Goal: Task Accomplishment & Management: Complete application form

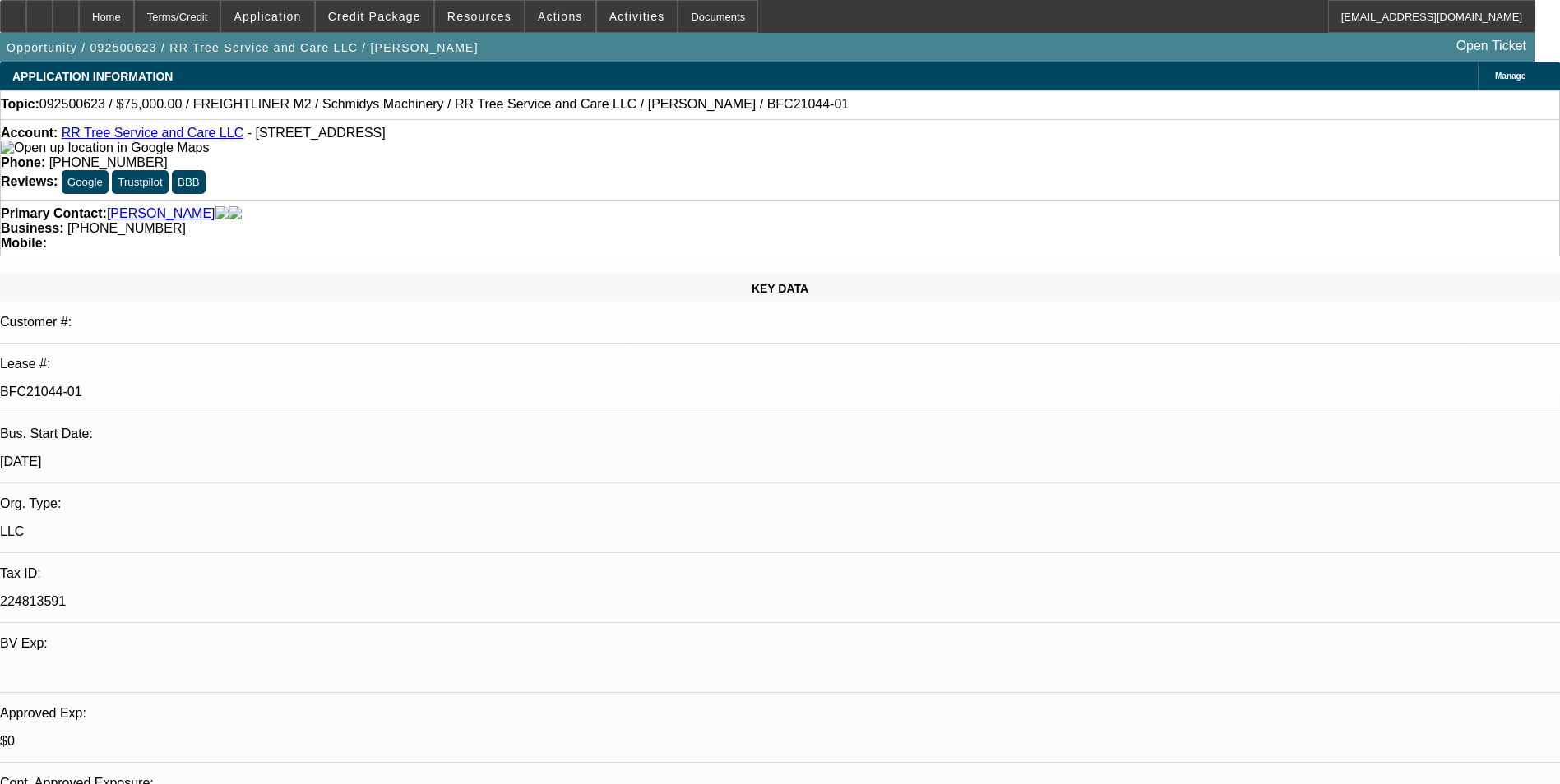
select select "0"
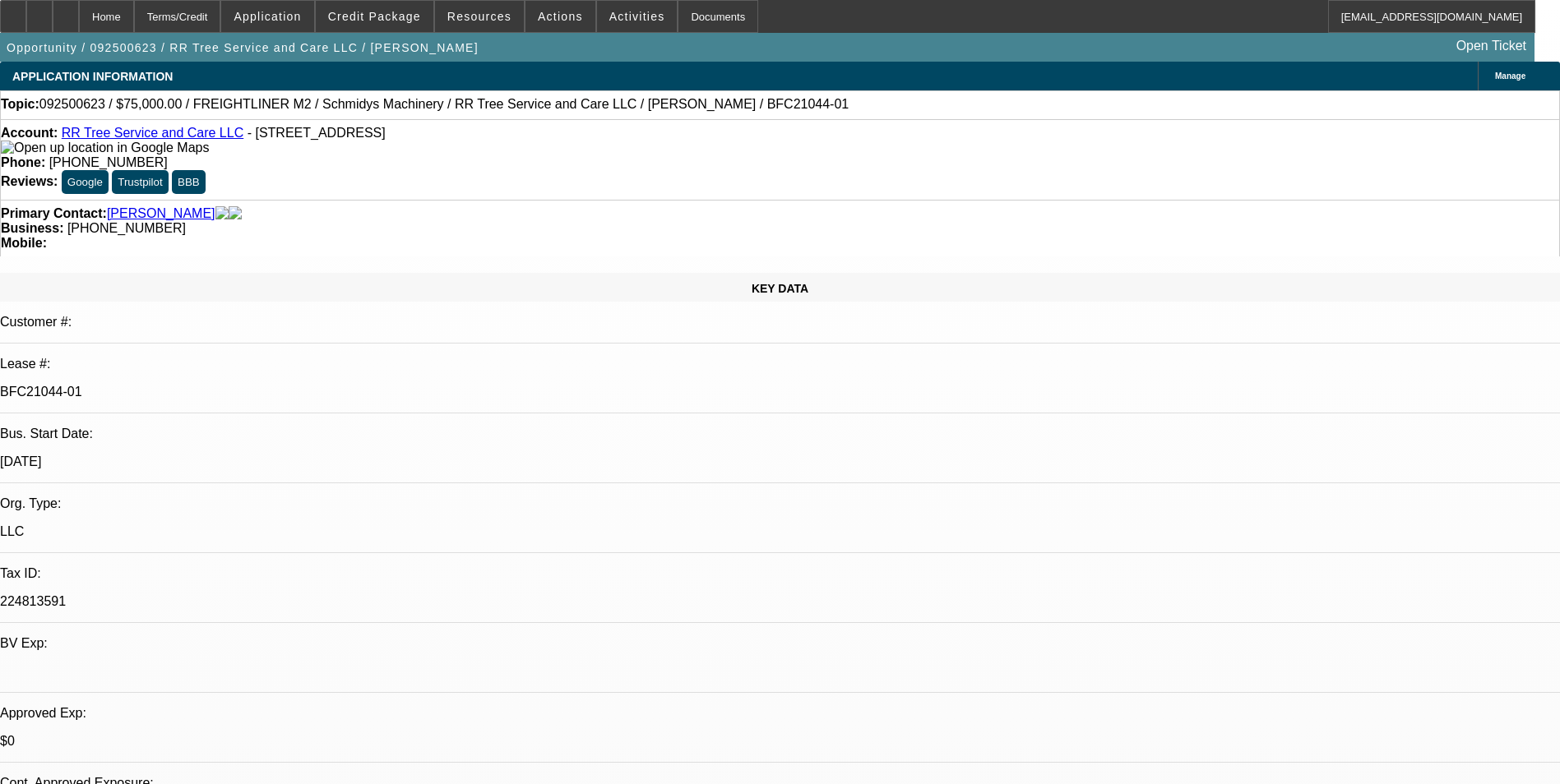
select select "0"
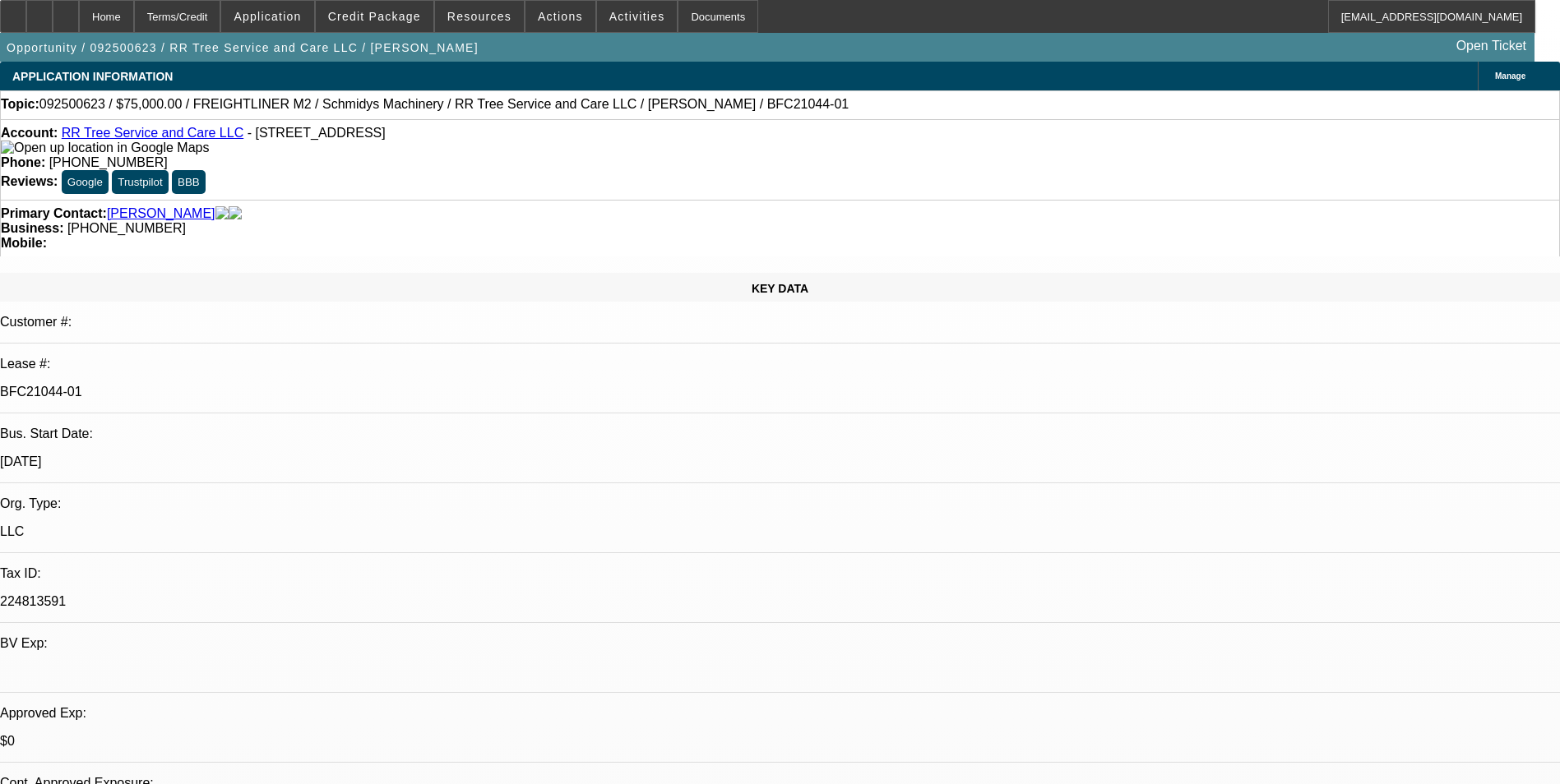
select select "0"
select select "1"
select select "3"
select select "6"
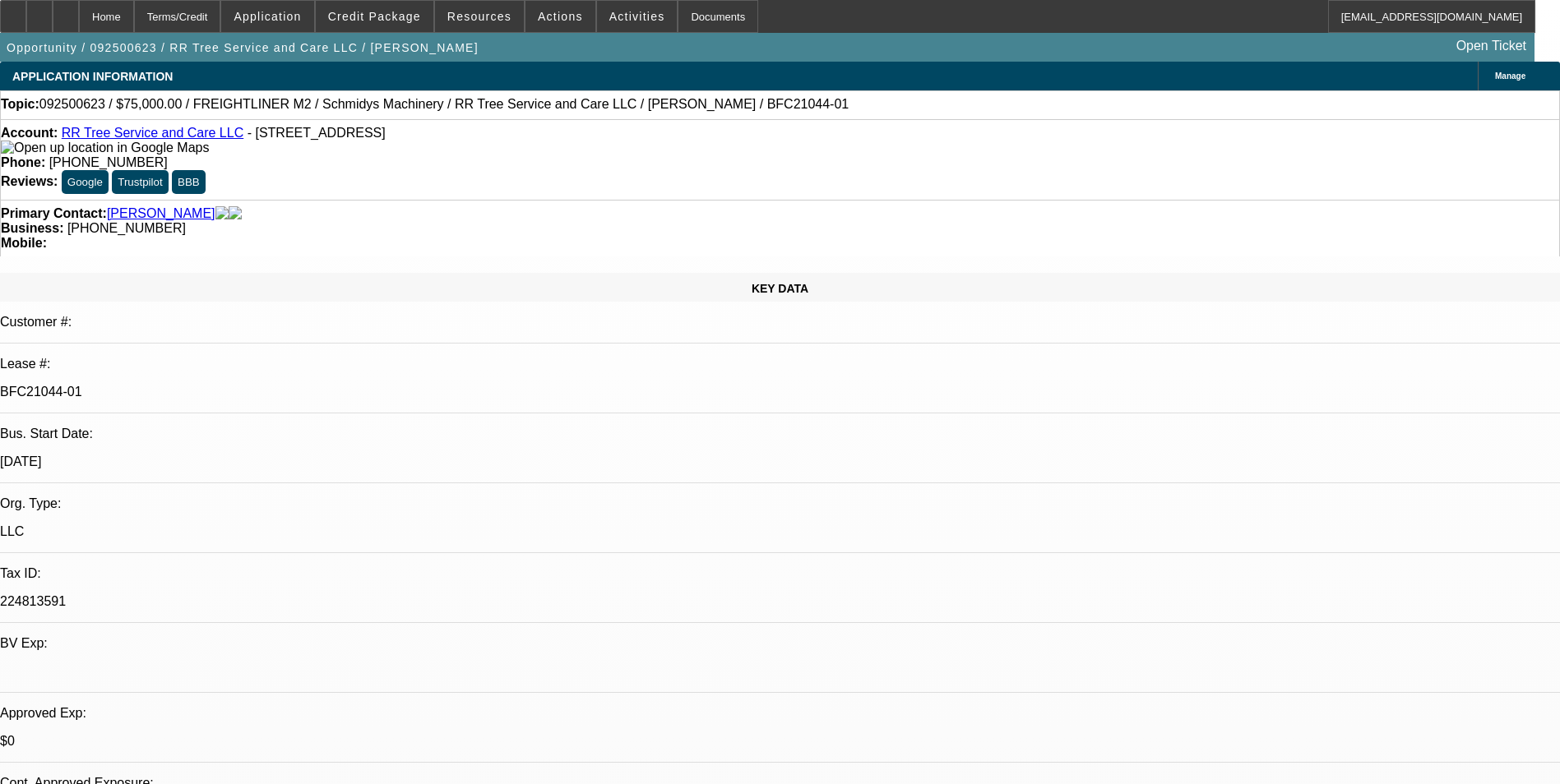
select select "1"
select select "3"
select select "6"
select select "1"
select select "2"
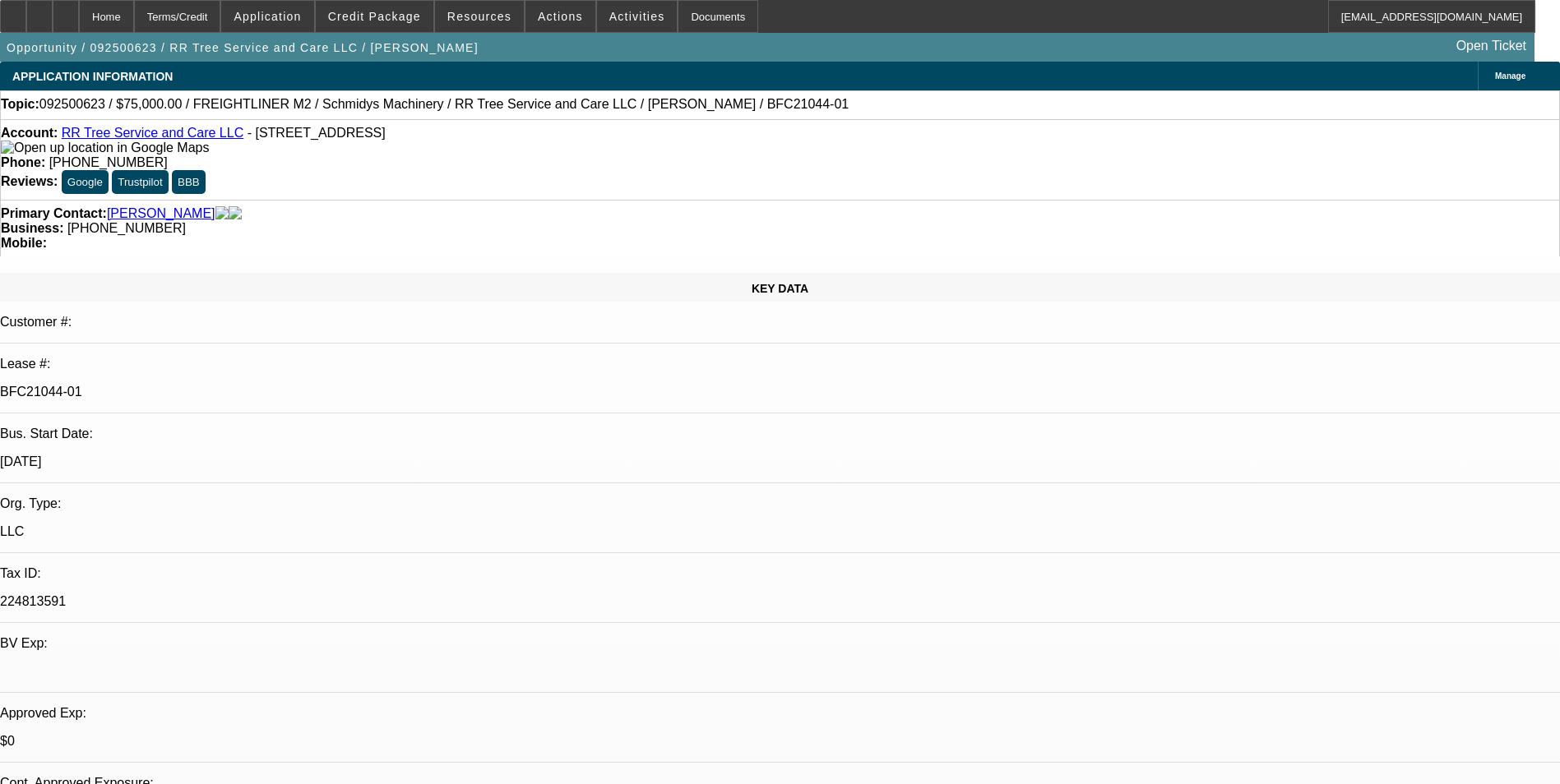
select select "6"
select select "1"
select select "6"
click at [372, 16] on span "Credit Package" at bounding box center [374, 17] width 93 height 14
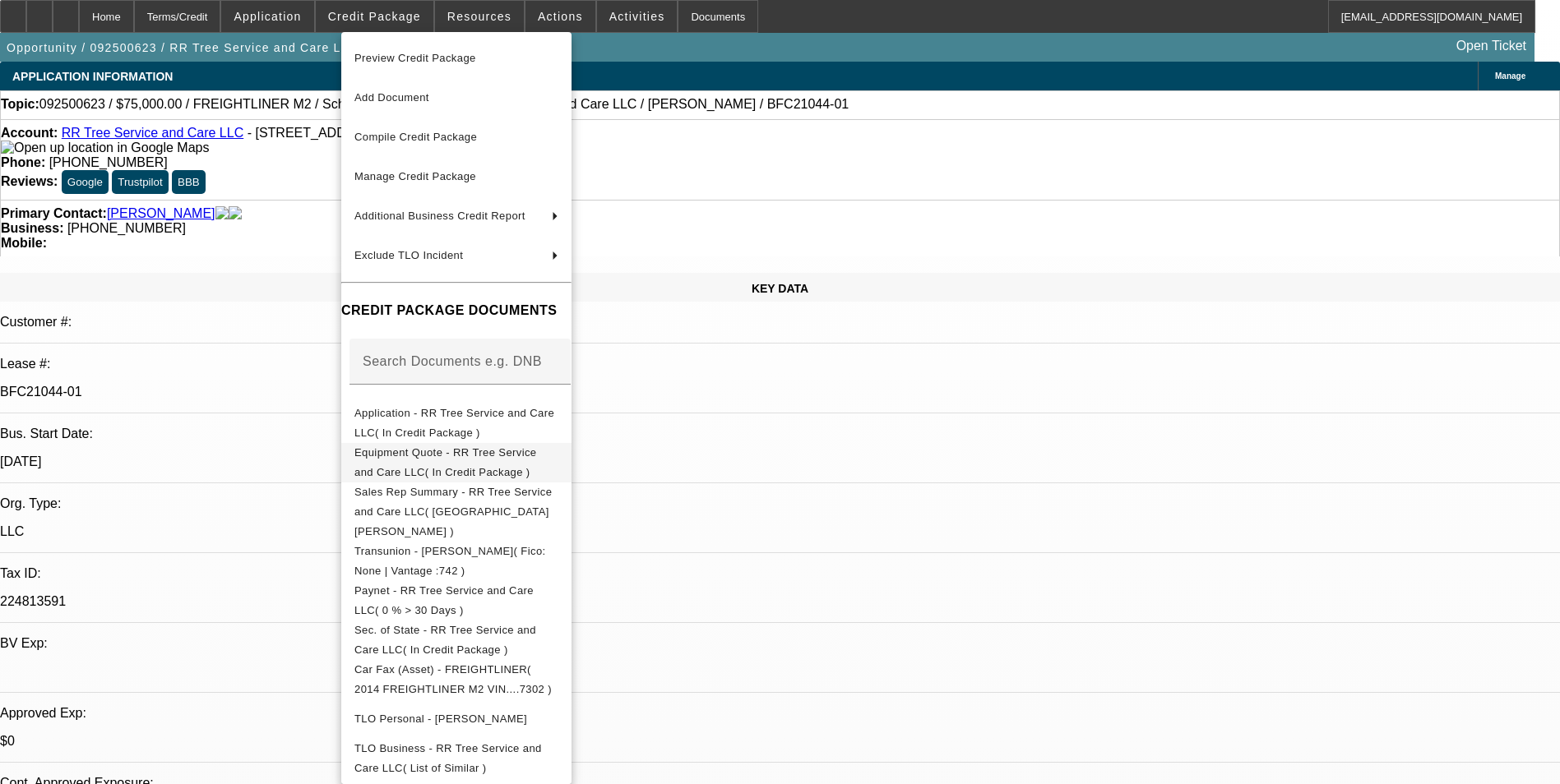
click at [513, 460] on span "Equipment Quote - RR Tree Service and Care LLC( In Credit Package )" at bounding box center [445, 462] width 183 height 32
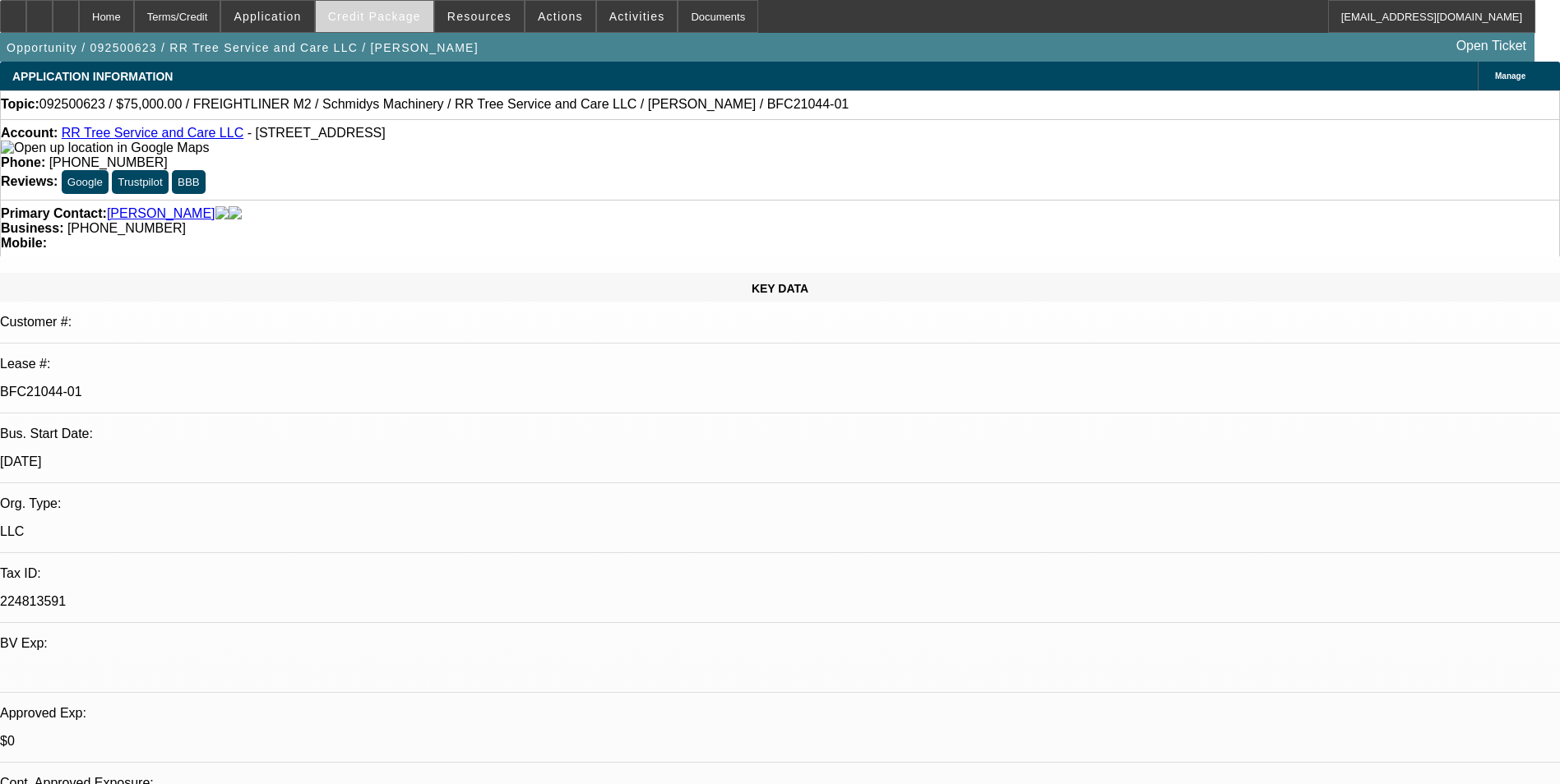
click at [385, 24] on span at bounding box center [374, 16] width 117 height 40
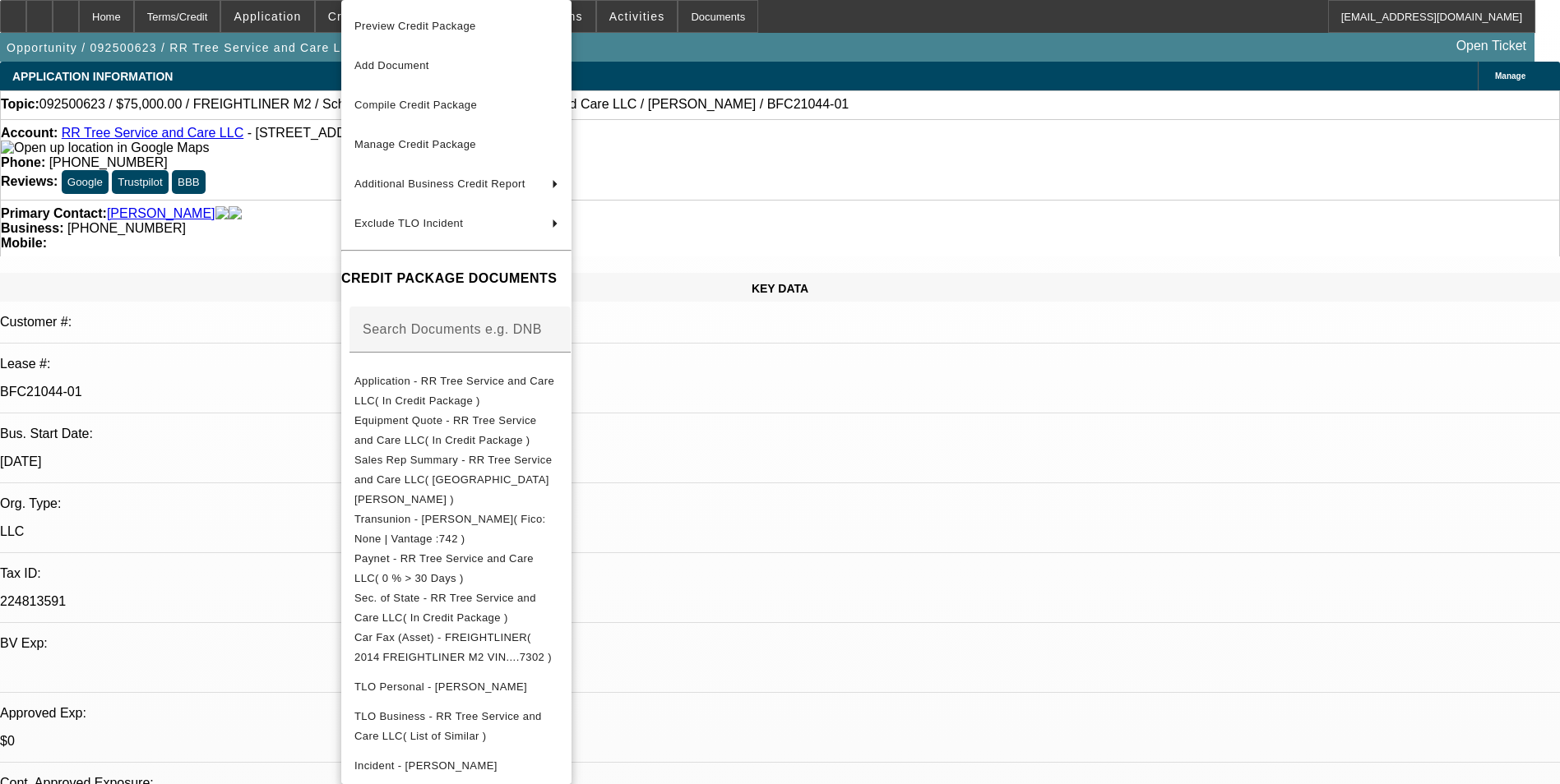
click at [310, 202] on div at bounding box center [780, 392] width 1560 height 784
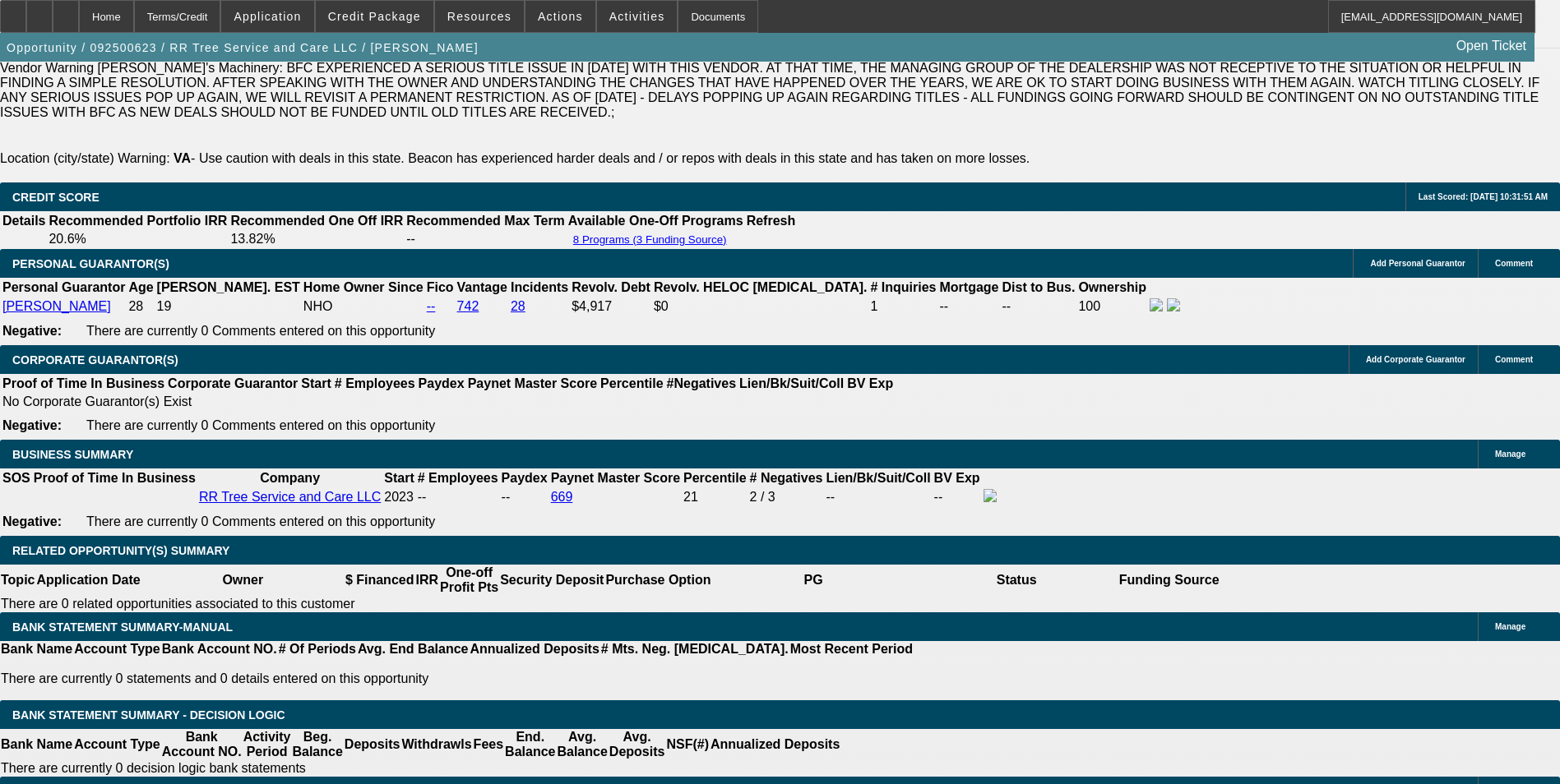
scroll to position [2548, 0]
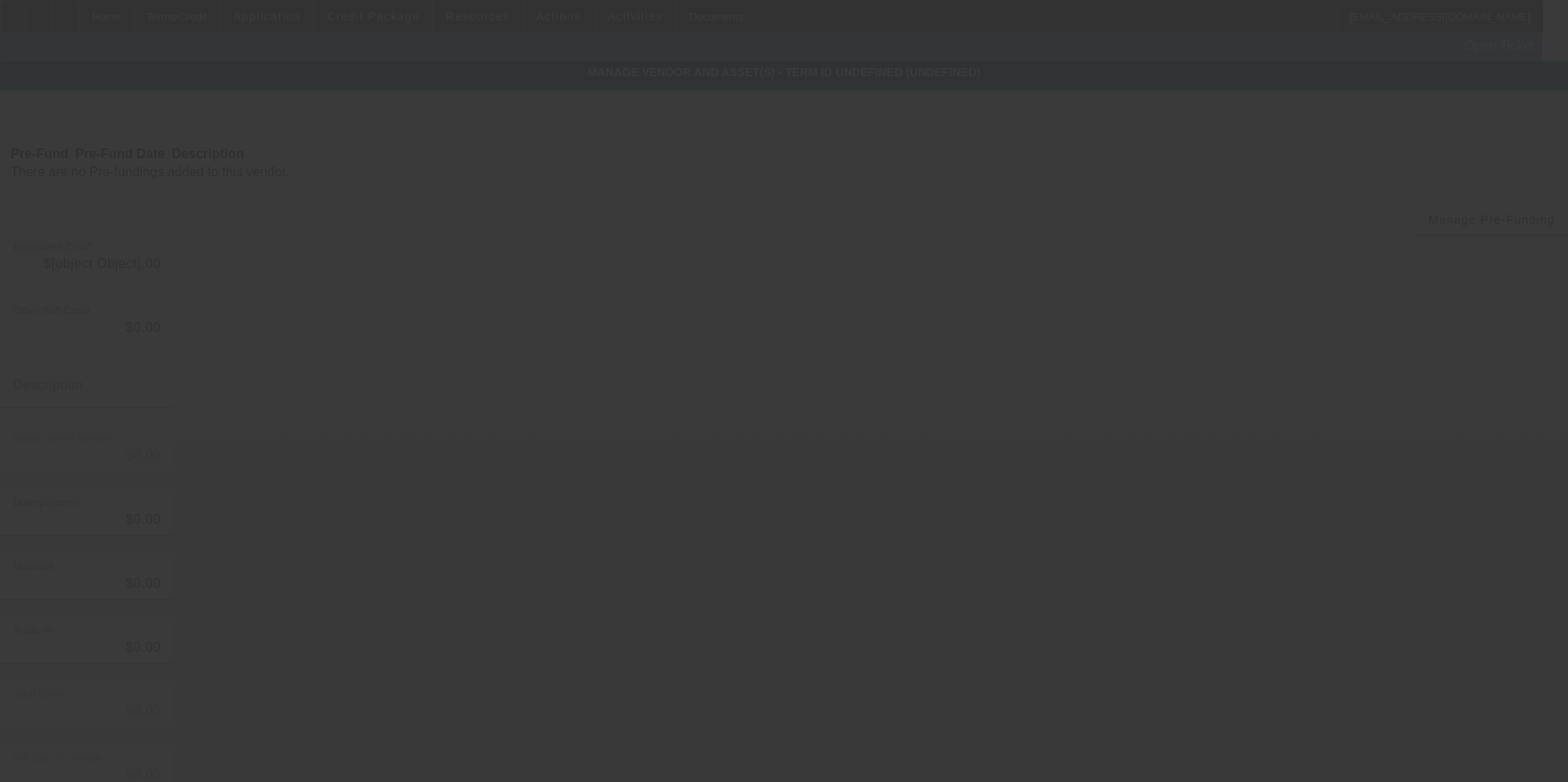
type input "$105,000.00"
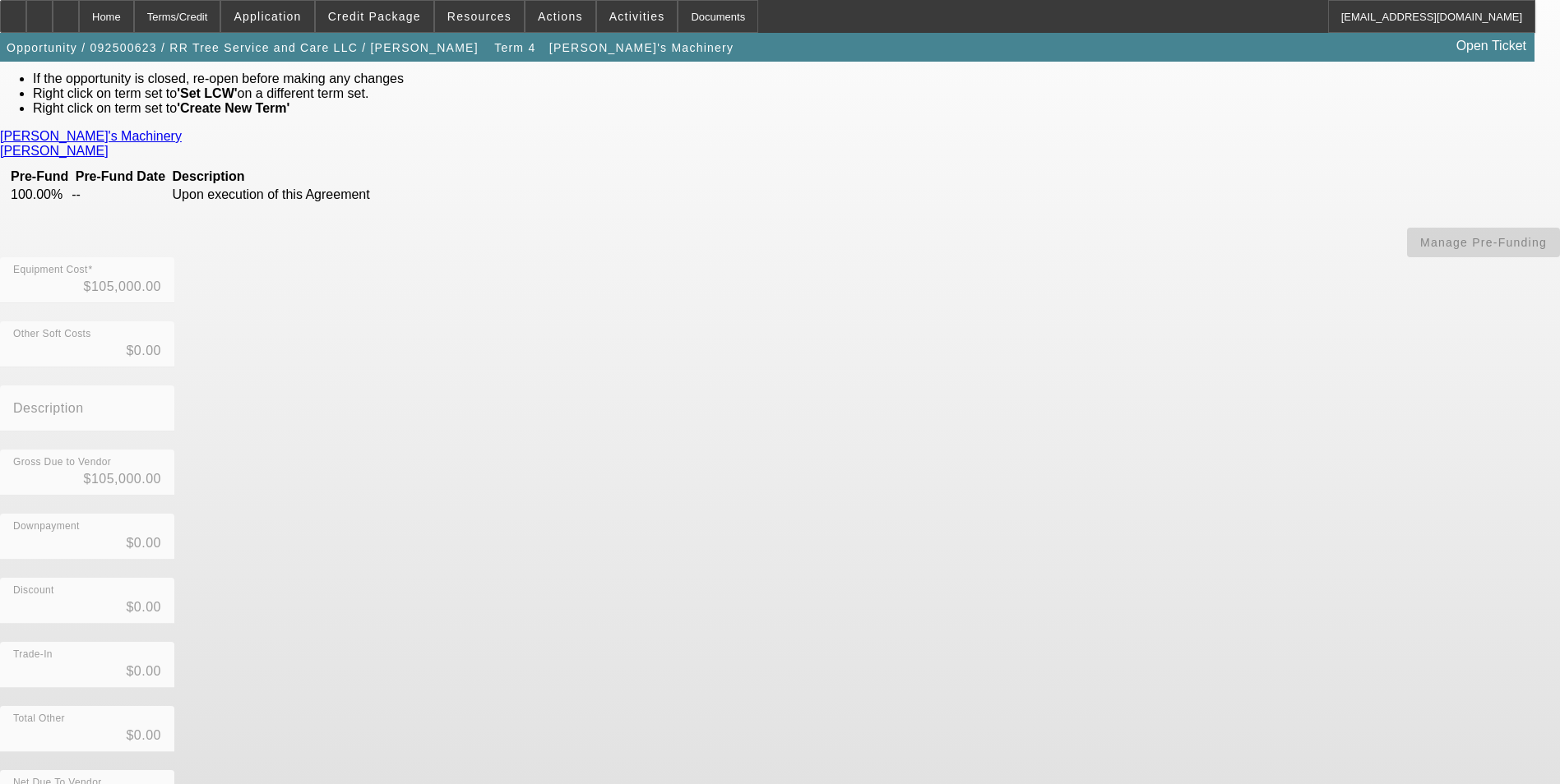
scroll to position [95, 0]
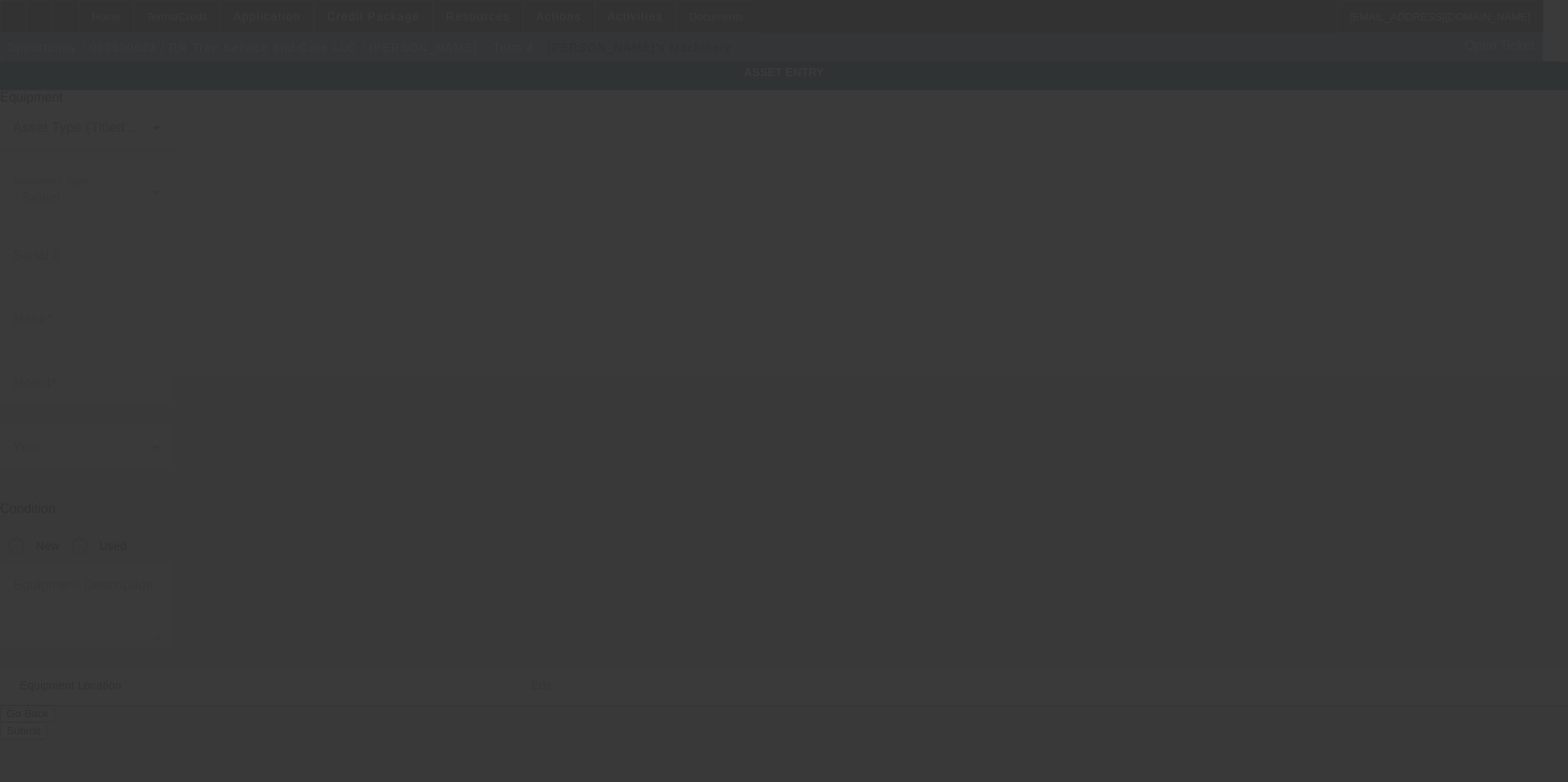
type input "1FVDCXDT8EHFX7302"
type input "Freightliner"
type input "M2"
radio input "true"
type input "440 green mountain Road"
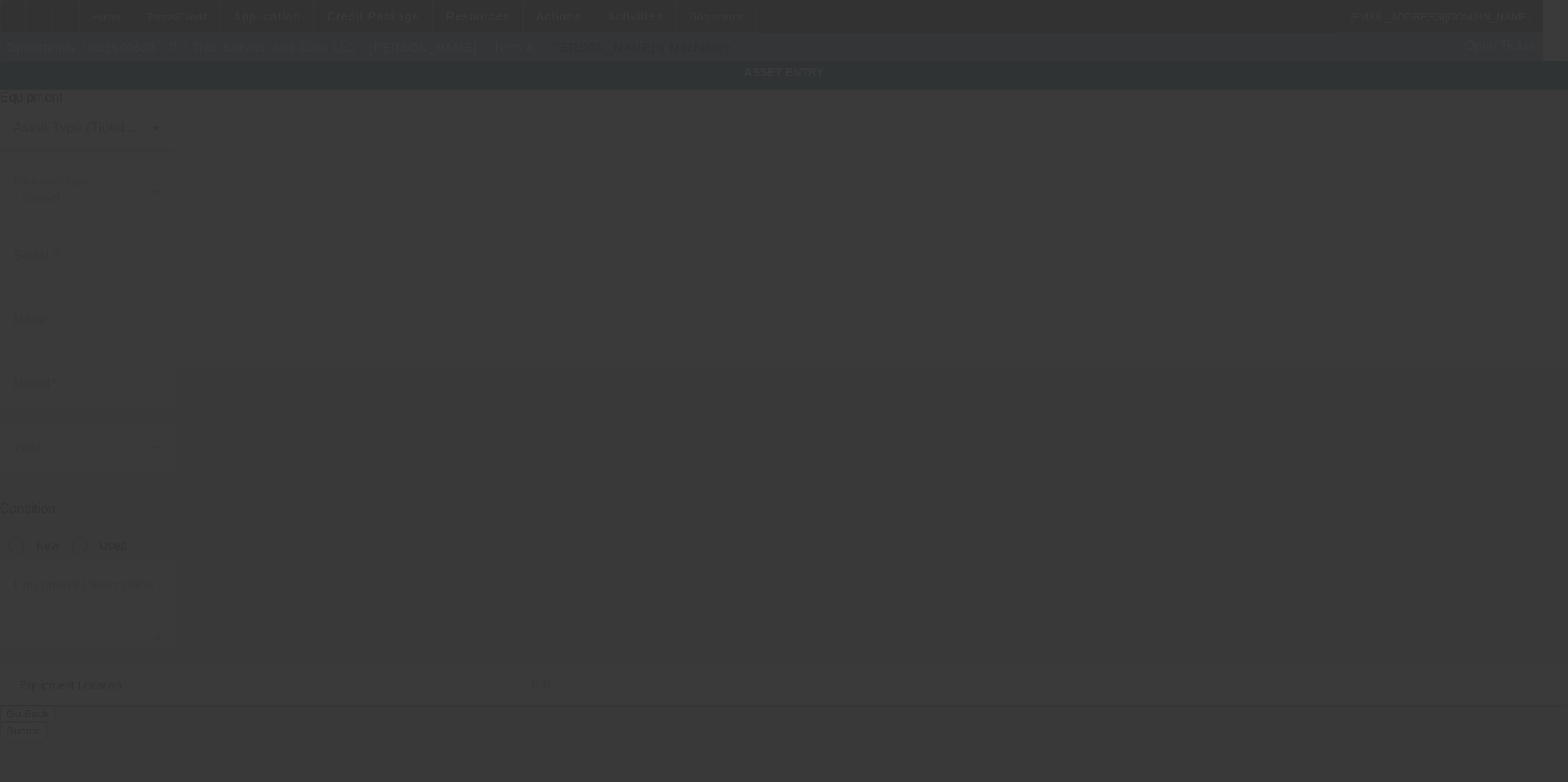
type input "Rural Retreat"
type input "24368"
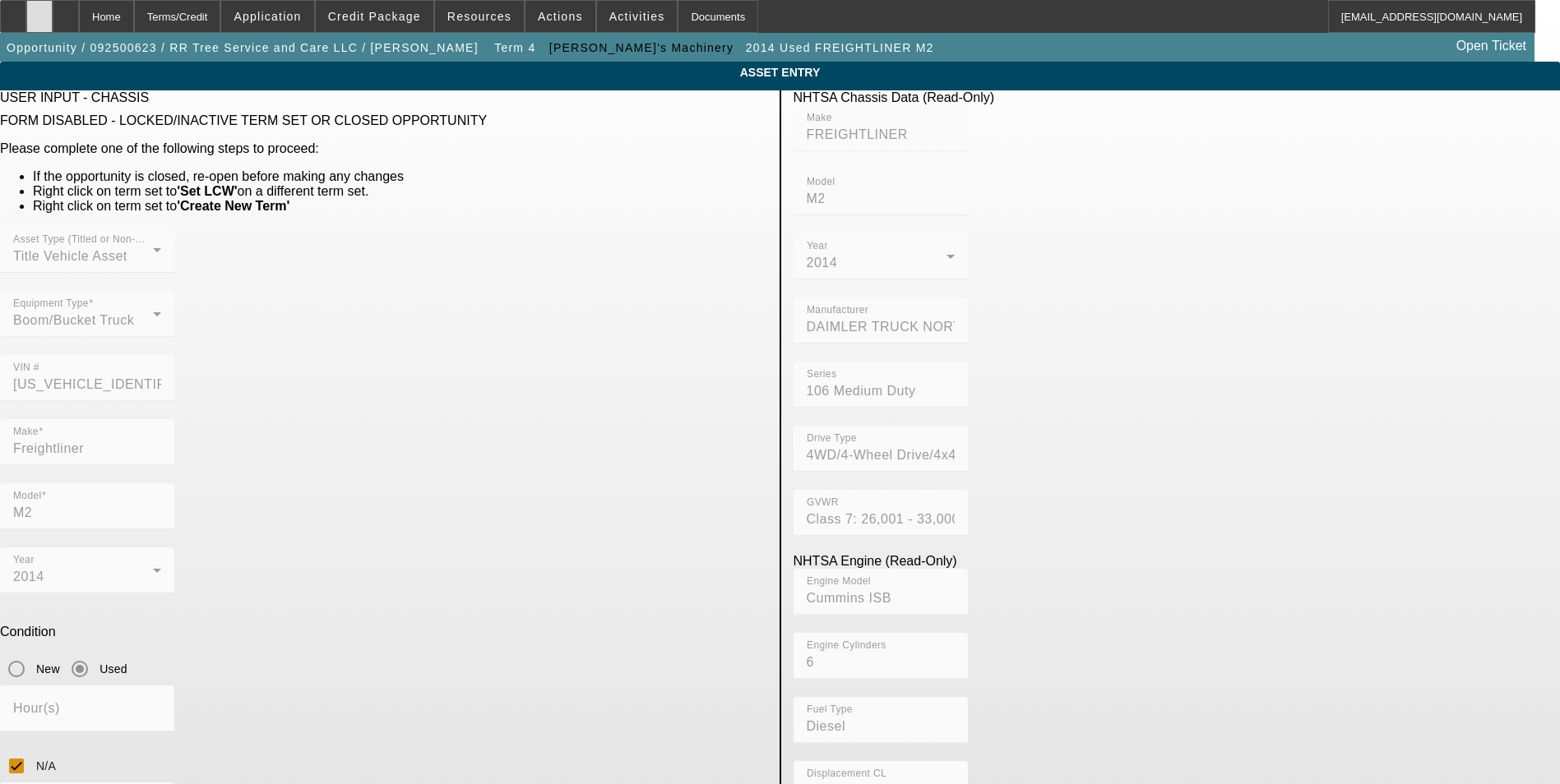
click at [40, 11] on icon at bounding box center [40, 11] width 0 height 0
click at [402, 20] on span "Credit Package" at bounding box center [374, 17] width 93 height 14
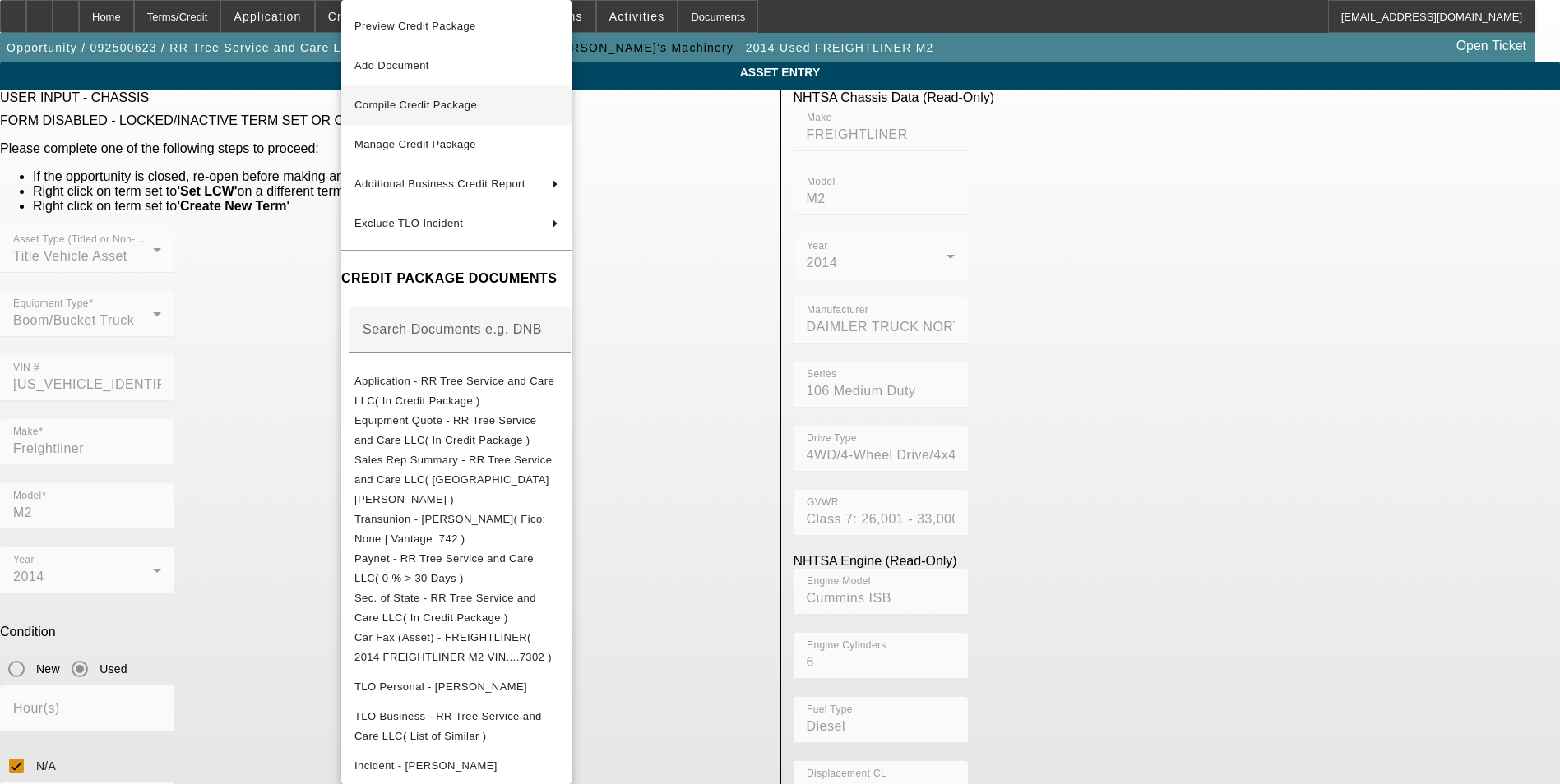
click at [422, 98] on span "Compile Credit Package" at bounding box center [455, 105] width 204 height 19
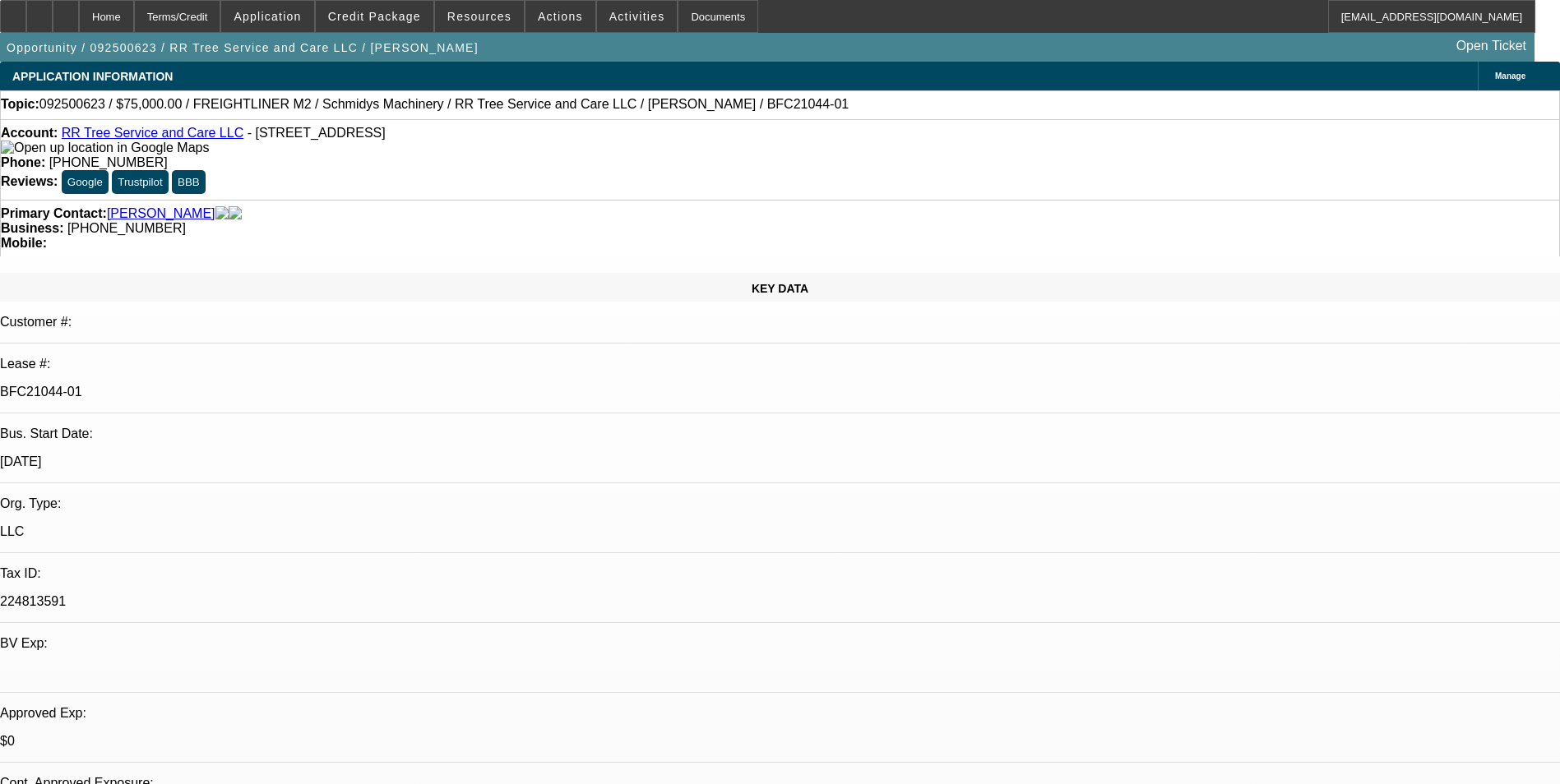
select select "0"
select select "3"
select select "0"
select select "6"
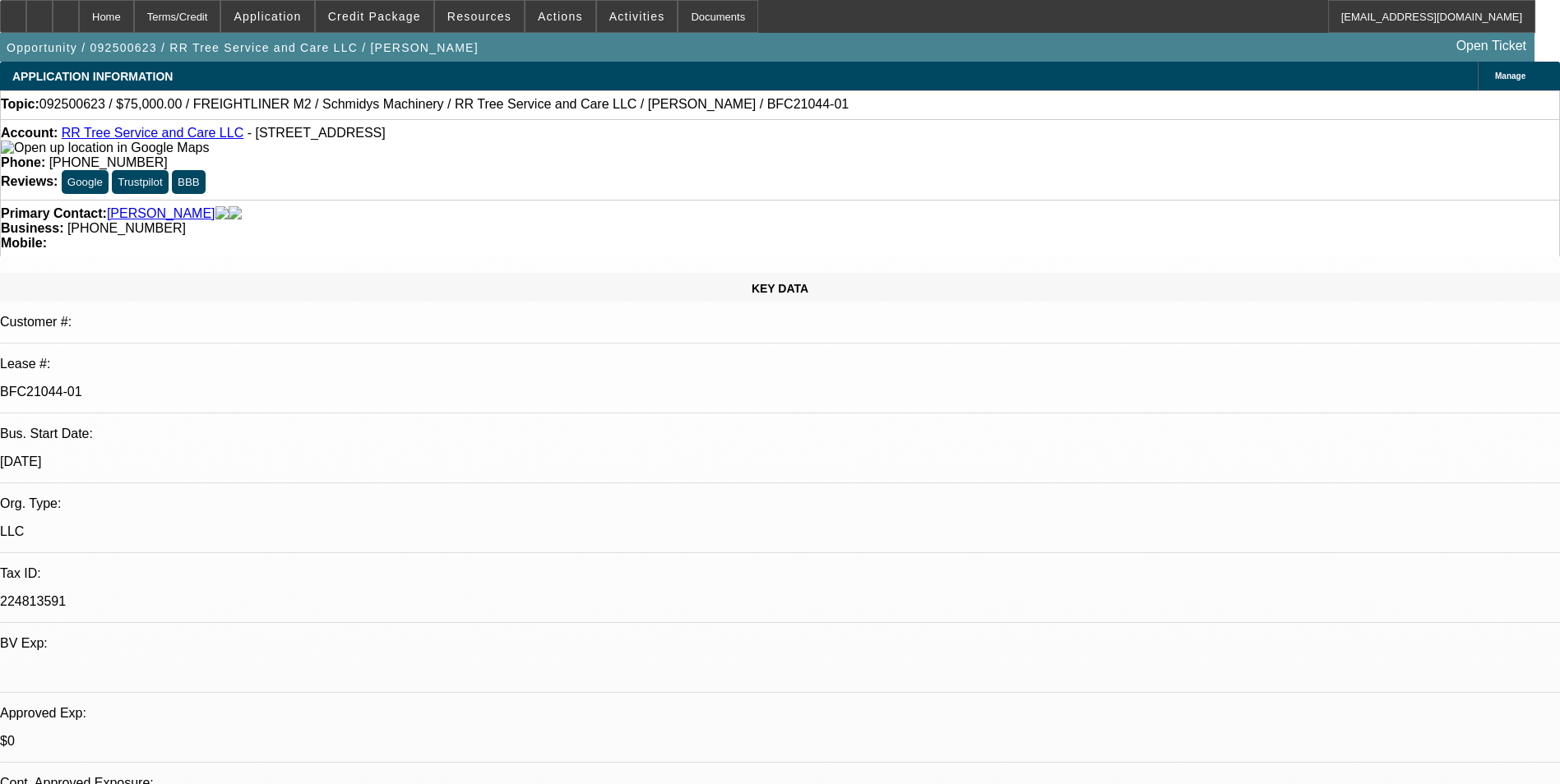
select select "0"
select select "3"
select select "0"
select select "6"
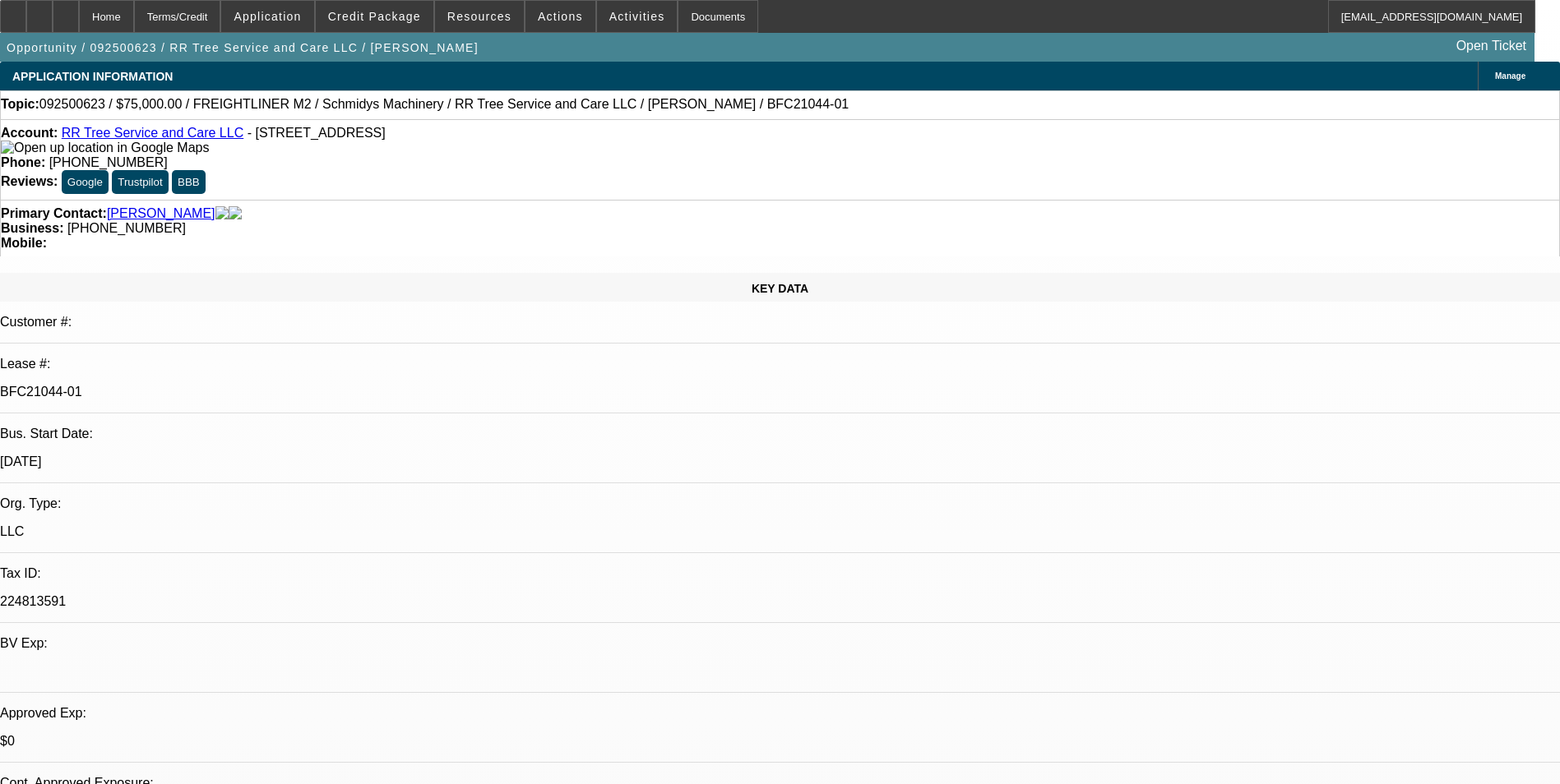
select select "0"
select select "2"
select select "0"
select select "6"
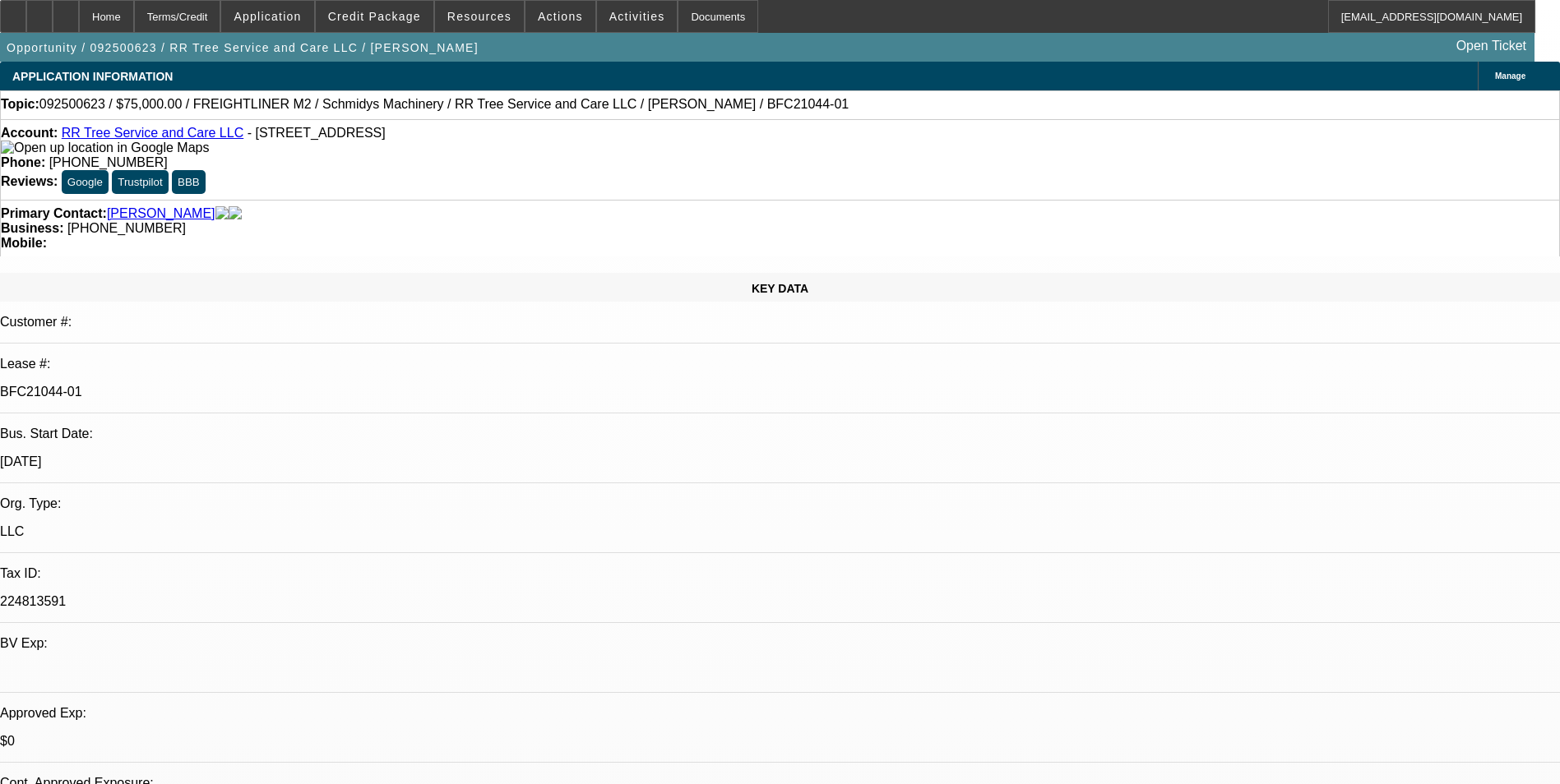
select select "0"
select select "6"
click at [368, 16] on span "Credit Package" at bounding box center [374, 17] width 93 height 14
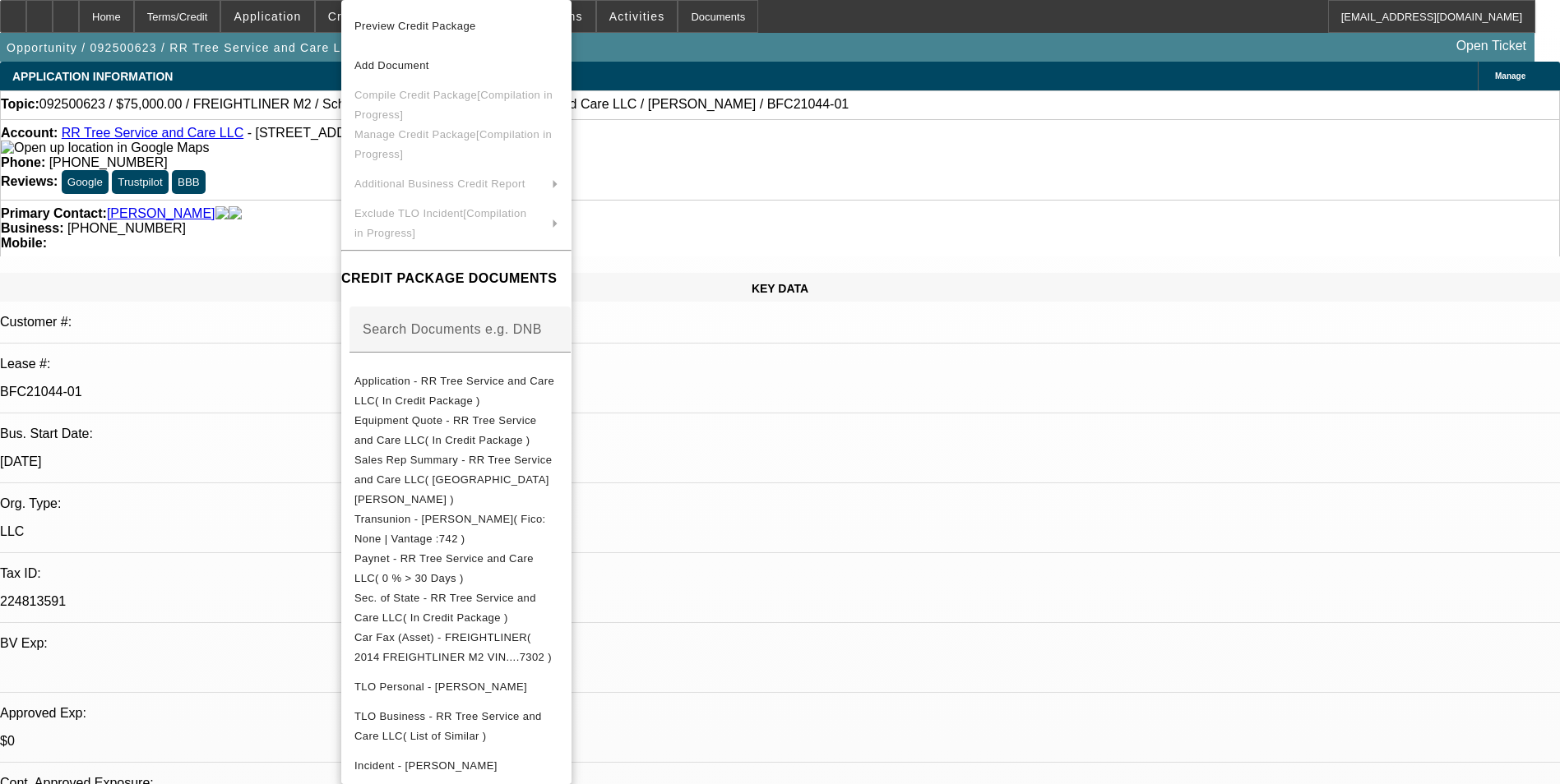
click at [892, 19] on div at bounding box center [780, 392] width 1560 height 784
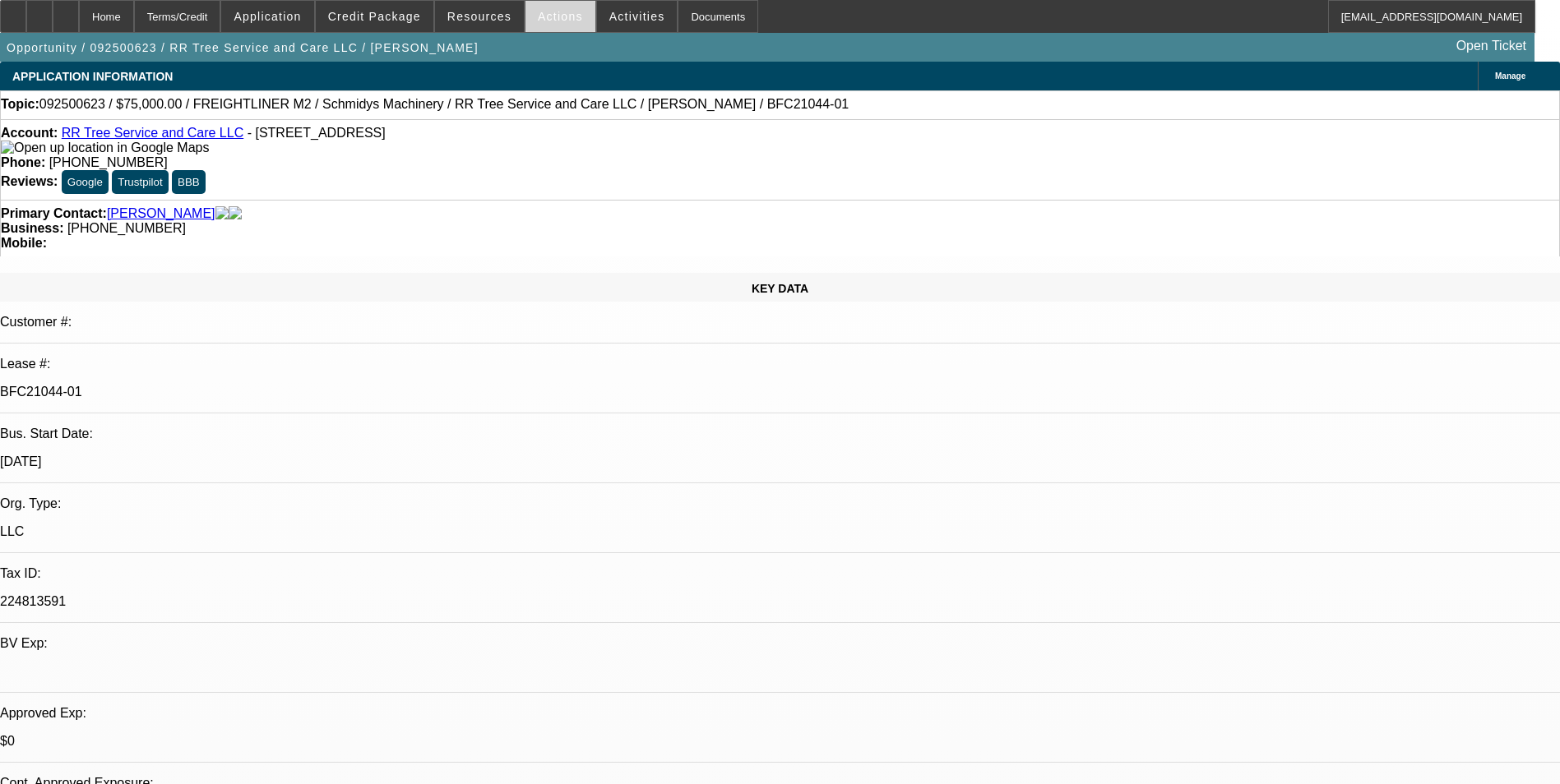
click at [545, 19] on span "Actions" at bounding box center [560, 17] width 46 height 14
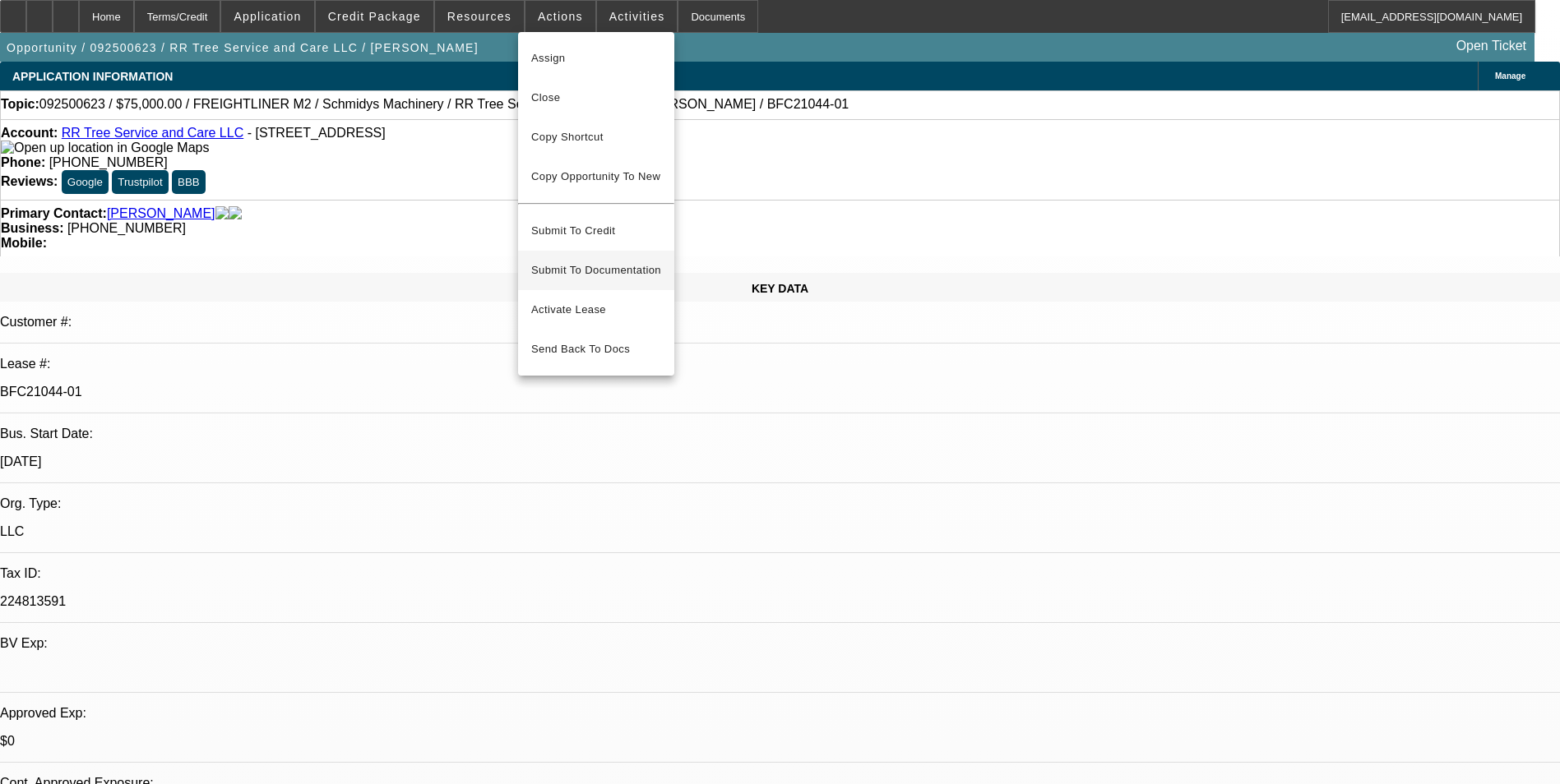
click at [628, 262] on span "Submit To Documentation" at bounding box center [597, 270] width 130 height 19
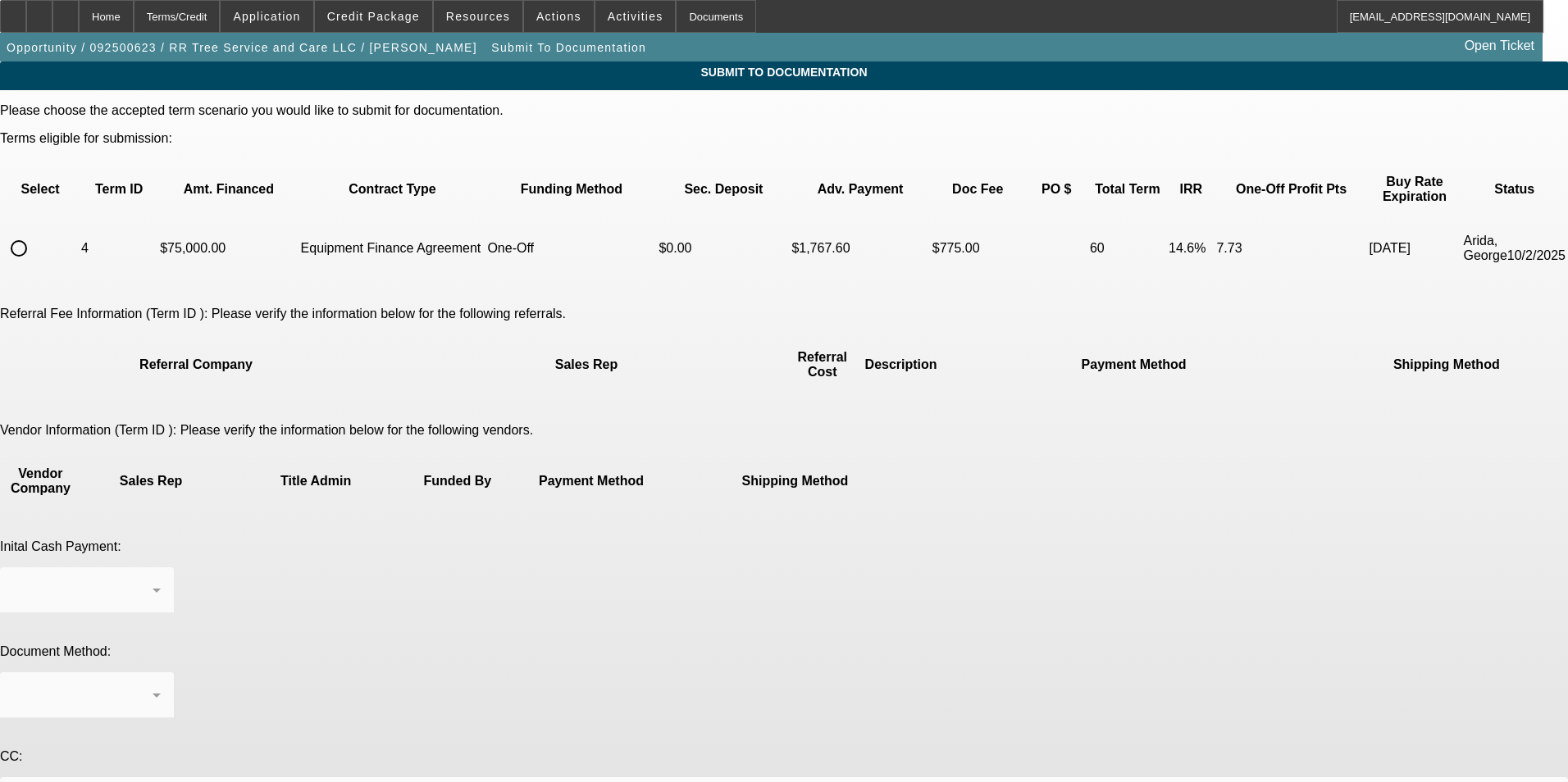
click at [35, 234] on input "radio" at bounding box center [19, 248] width 33 height 33
radio input "true"
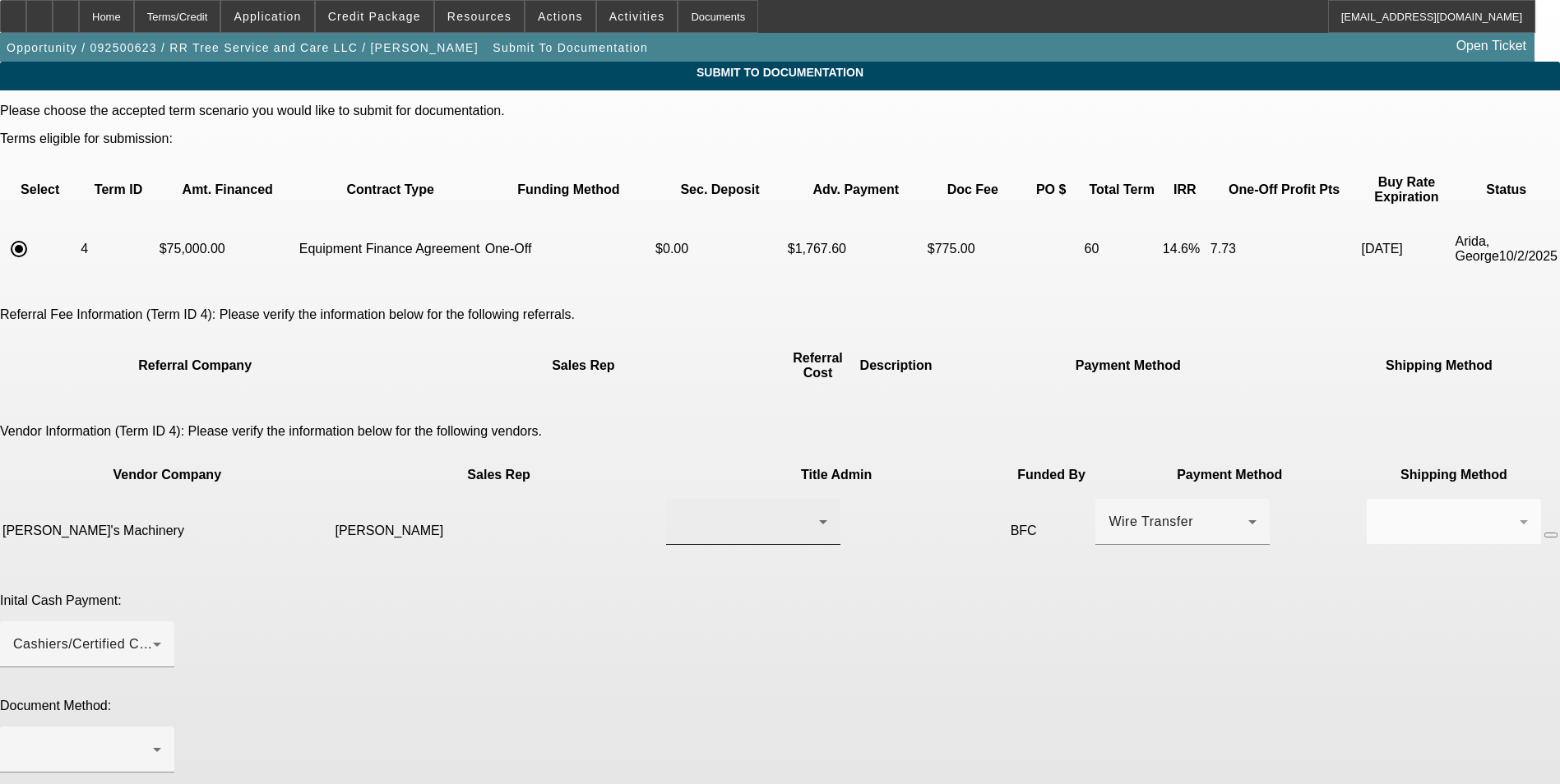
click at [745, 512] on div at bounding box center [749, 521] width 139 height 19
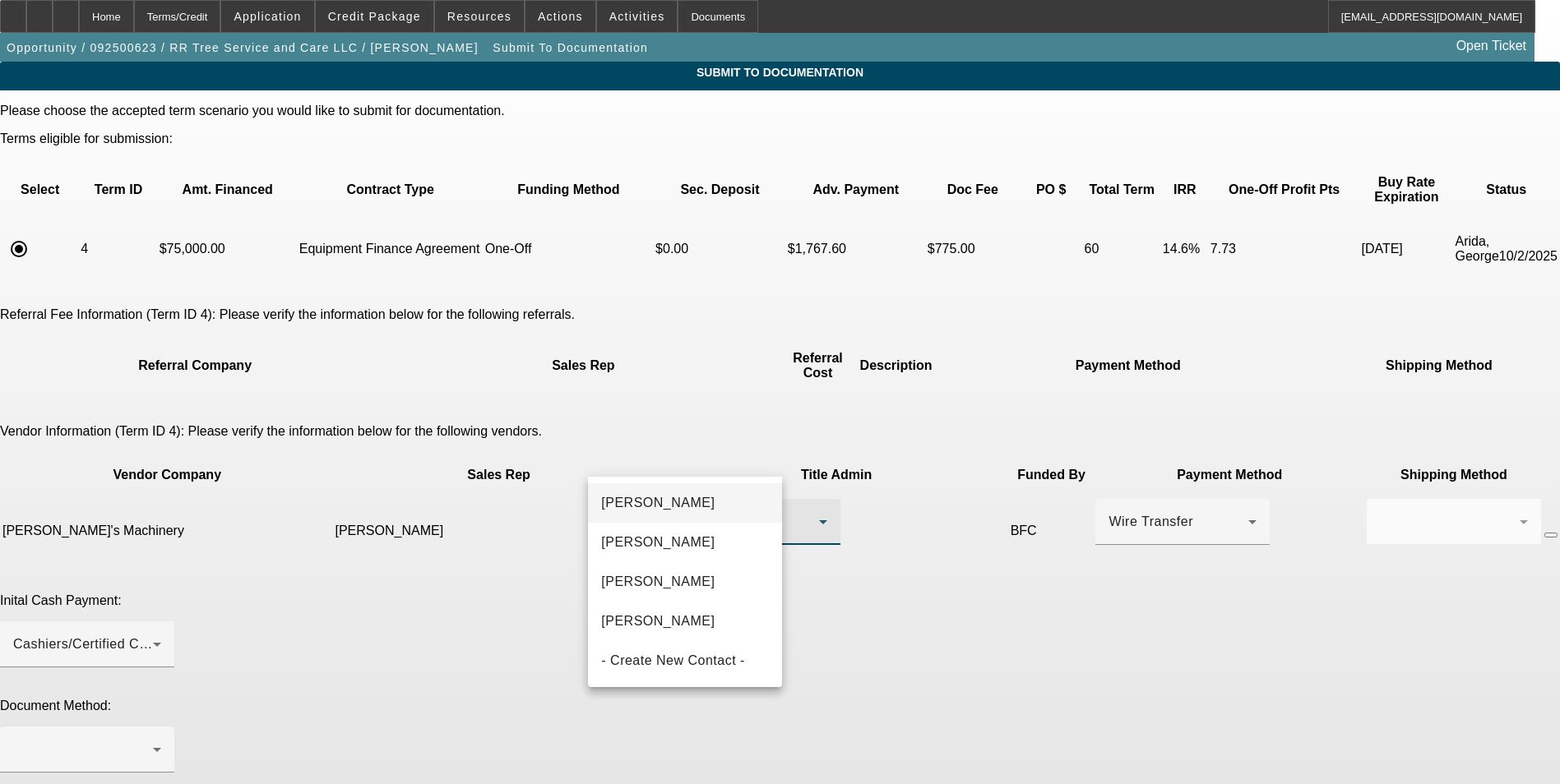
click at [713, 502] on mat-option "Kelch, Jessika" at bounding box center [685, 503] width 194 height 40
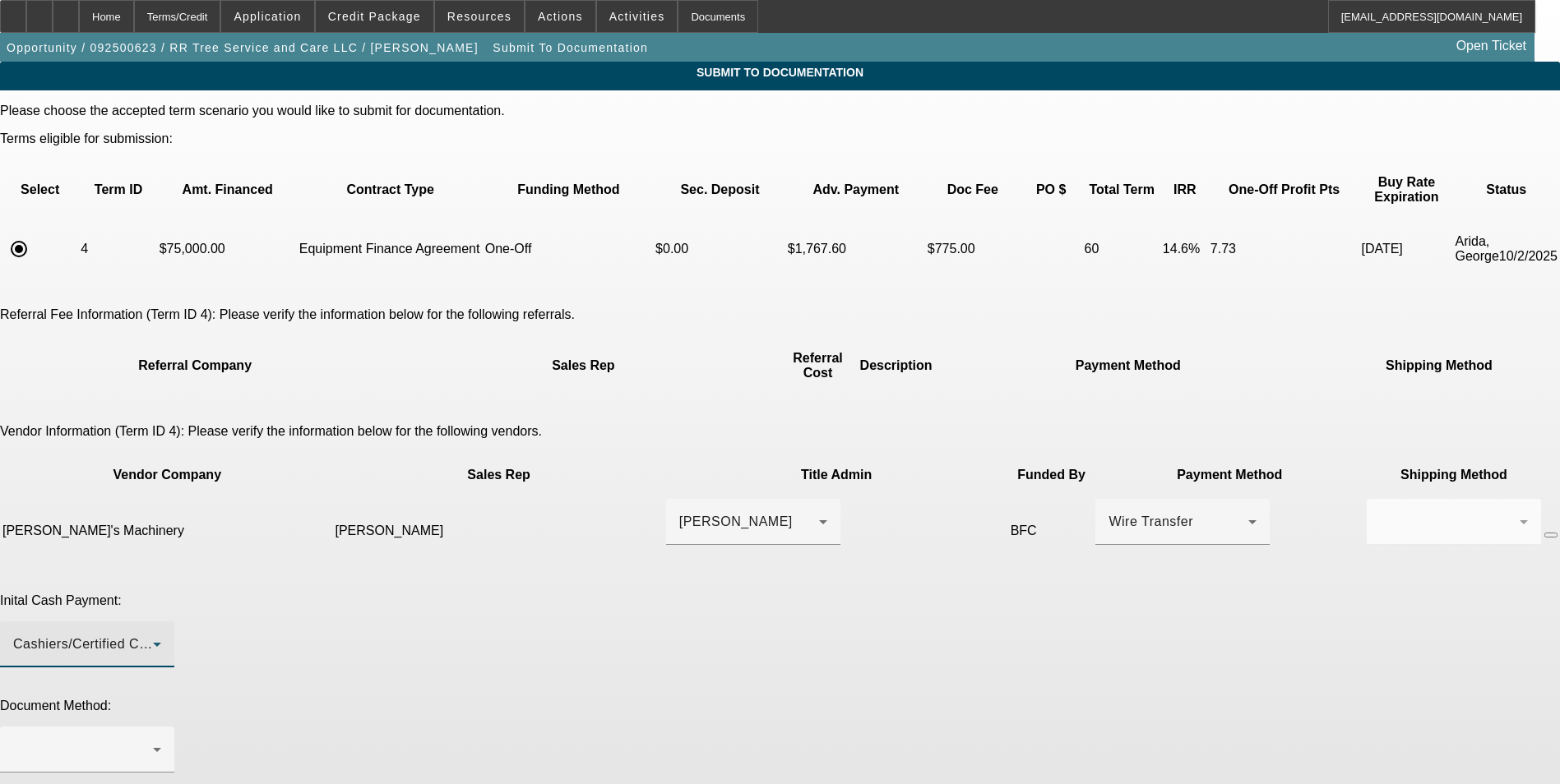
click at [153, 634] on div "Cashiers/Certified Check" at bounding box center [83, 644] width 139 height 19
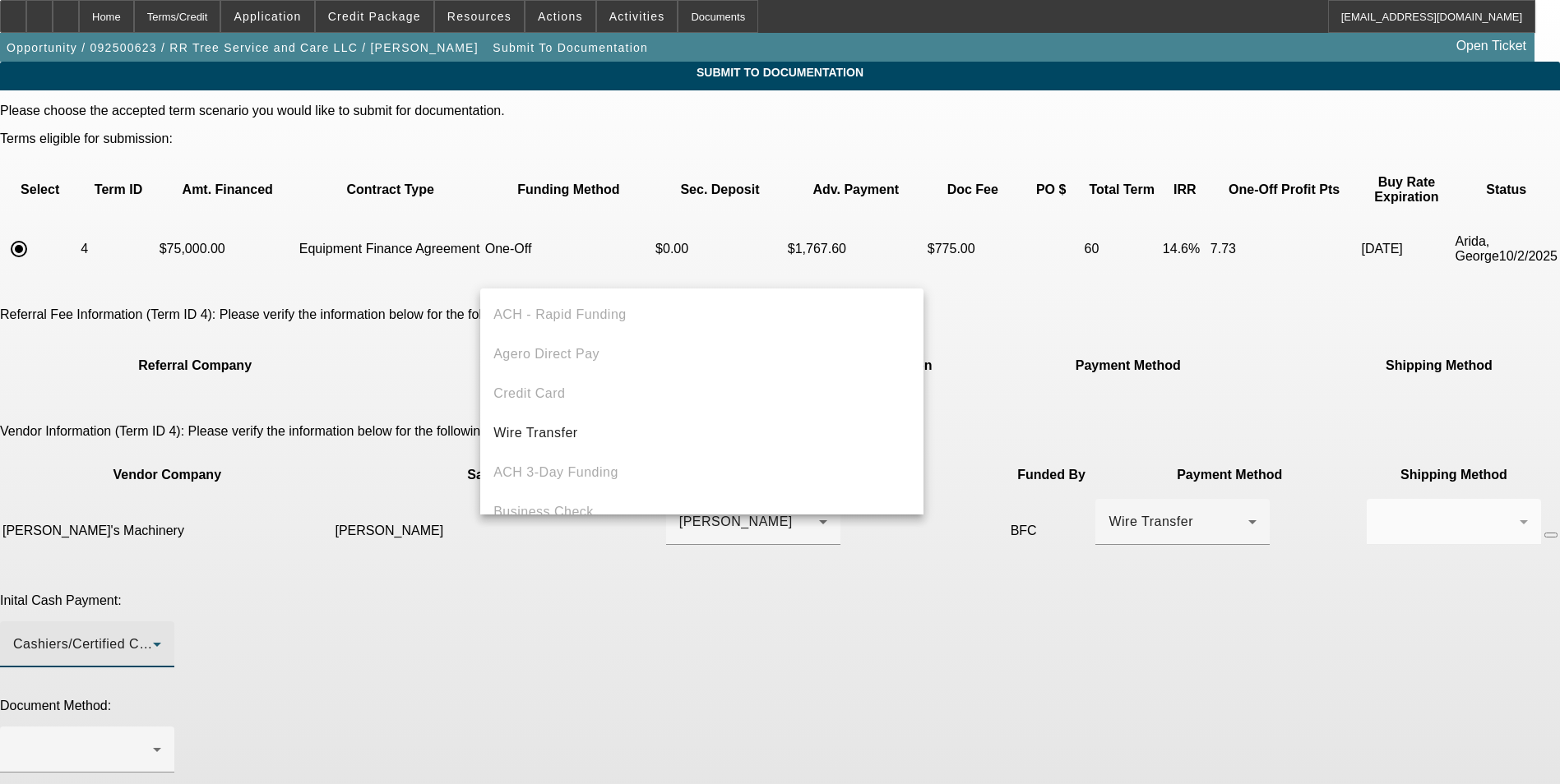
scroll to position [57, 0]
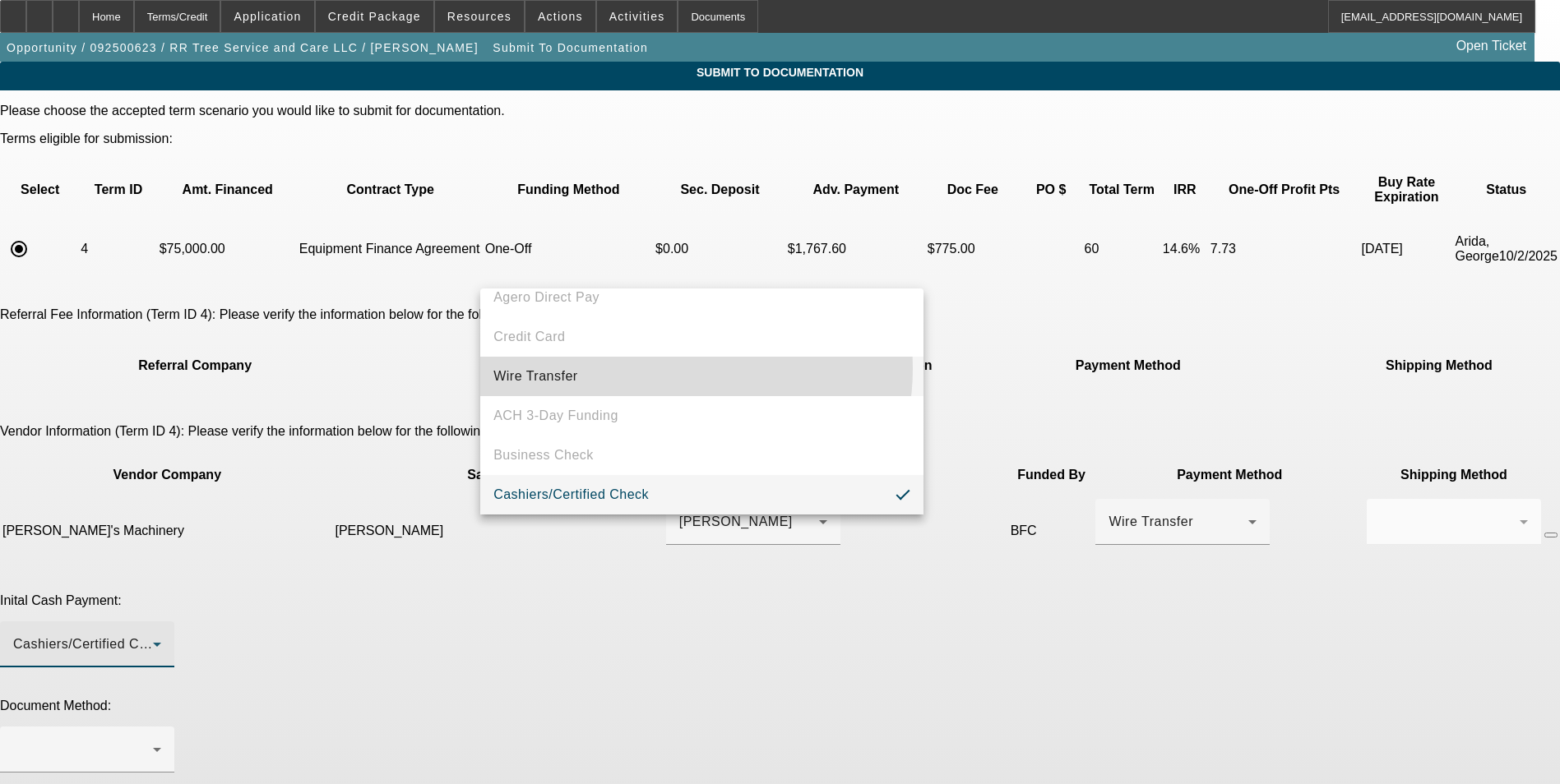
click at [661, 368] on mat-option "Wire Transfer" at bounding box center [701, 376] width 443 height 40
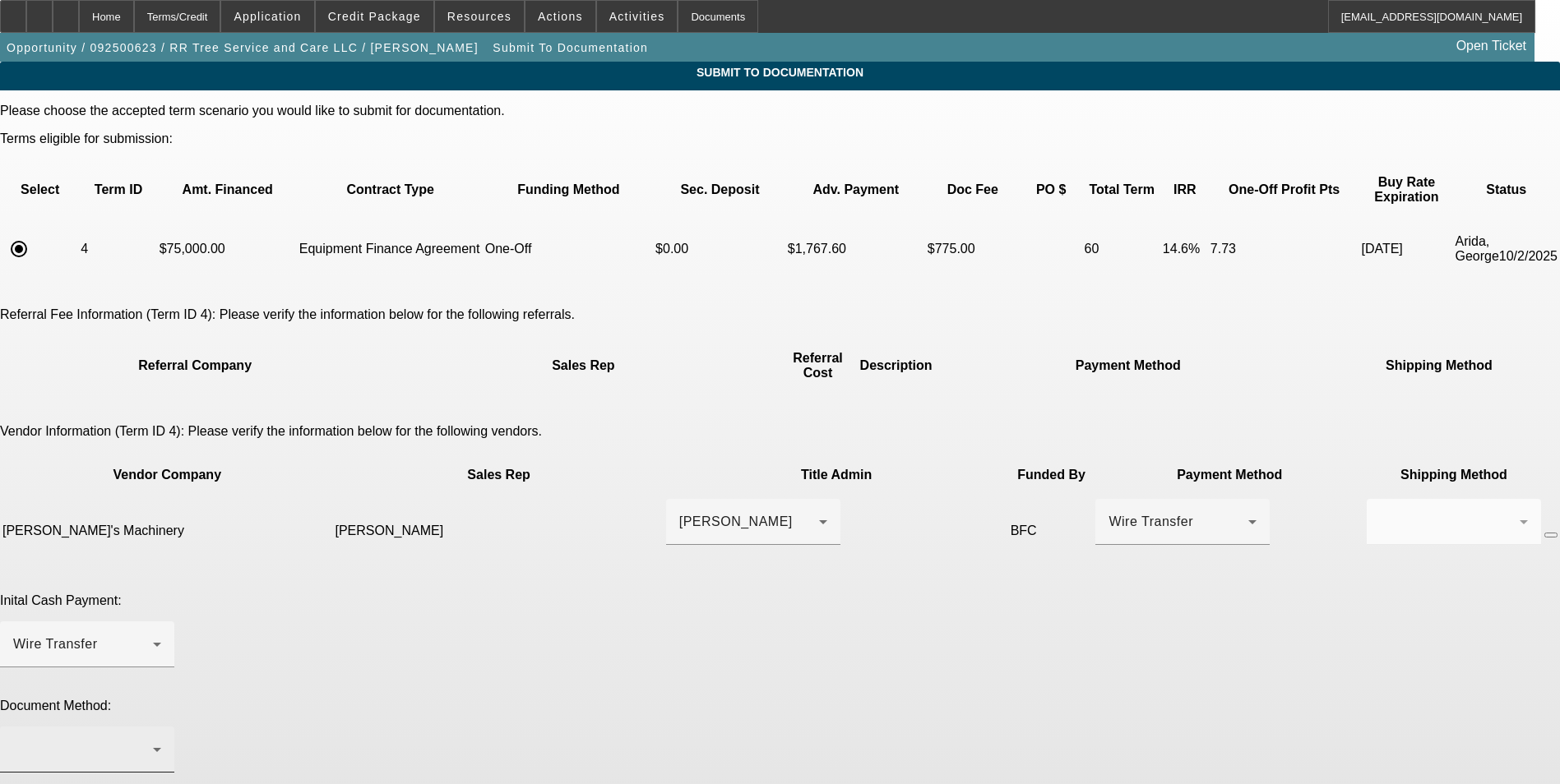
click at [161, 727] on div at bounding box center [87, 749] width 148 height 46
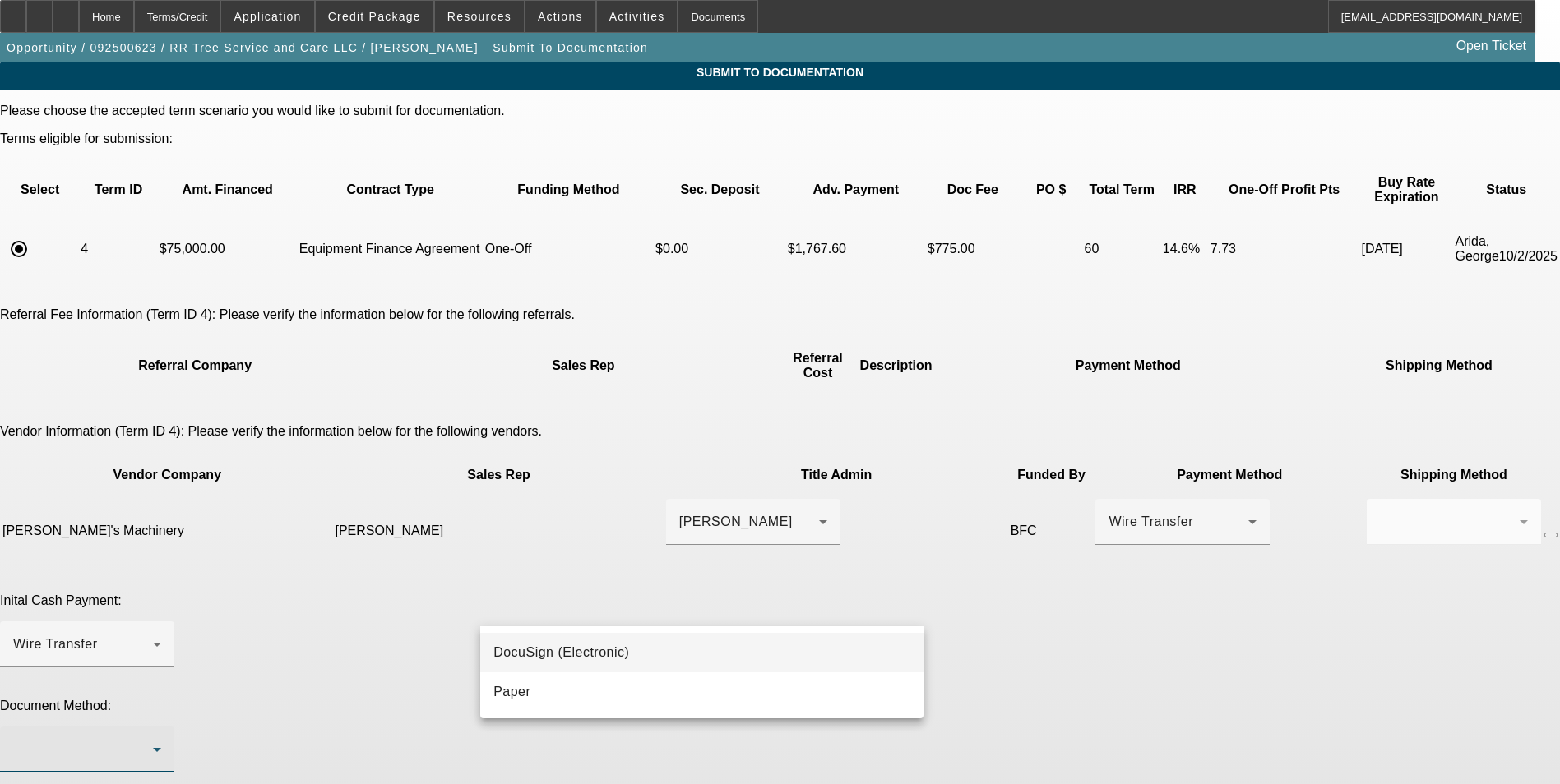
click at [636, 645] on mat-option "DocuSign (Electronic)" at bounding box center [701, 652] width 443 height 40
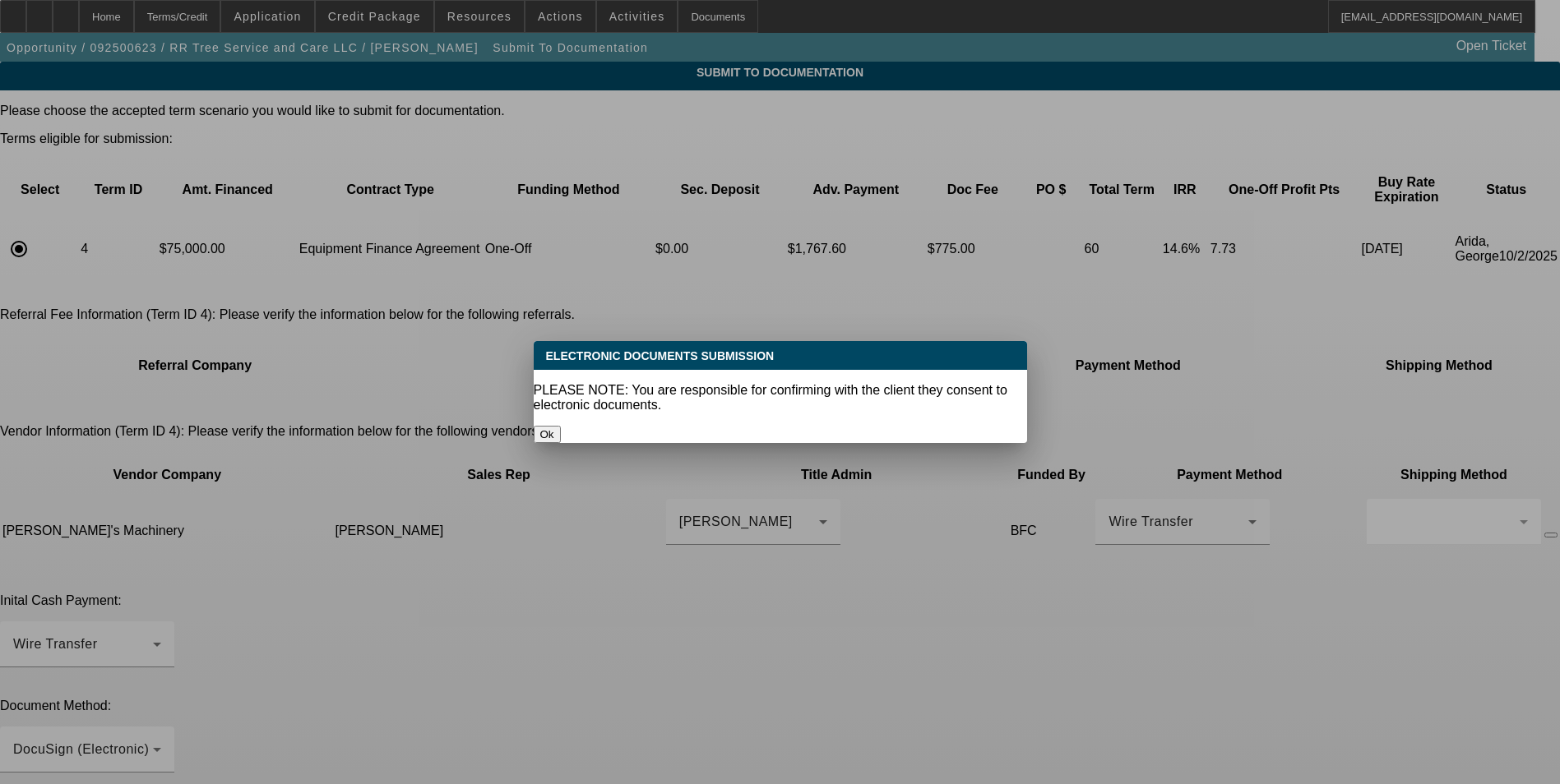
click at [561, 426] on button "Ok" at bounding box center [547, 434] width 27 height 17
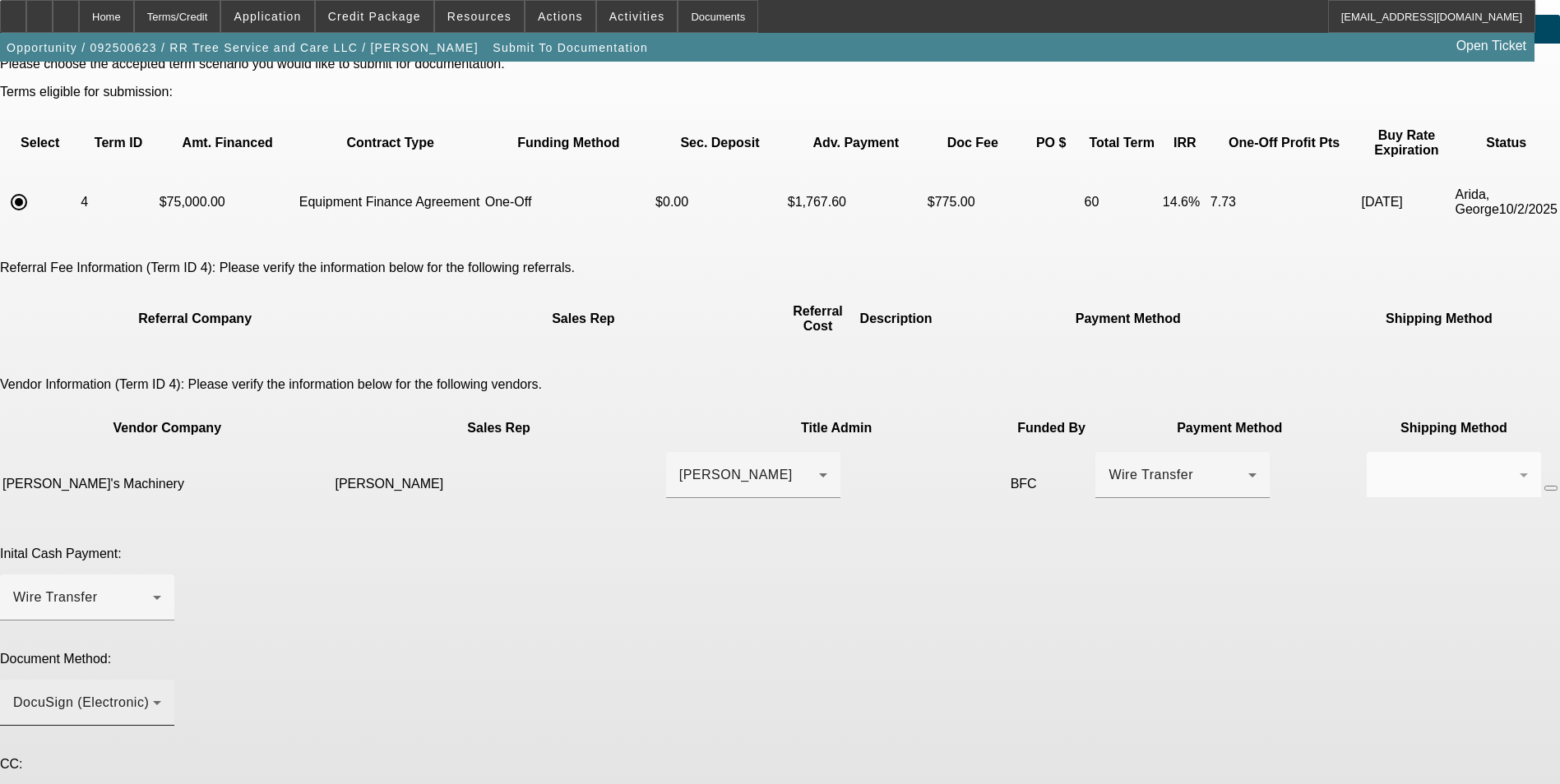
scroll to position [86, 0]
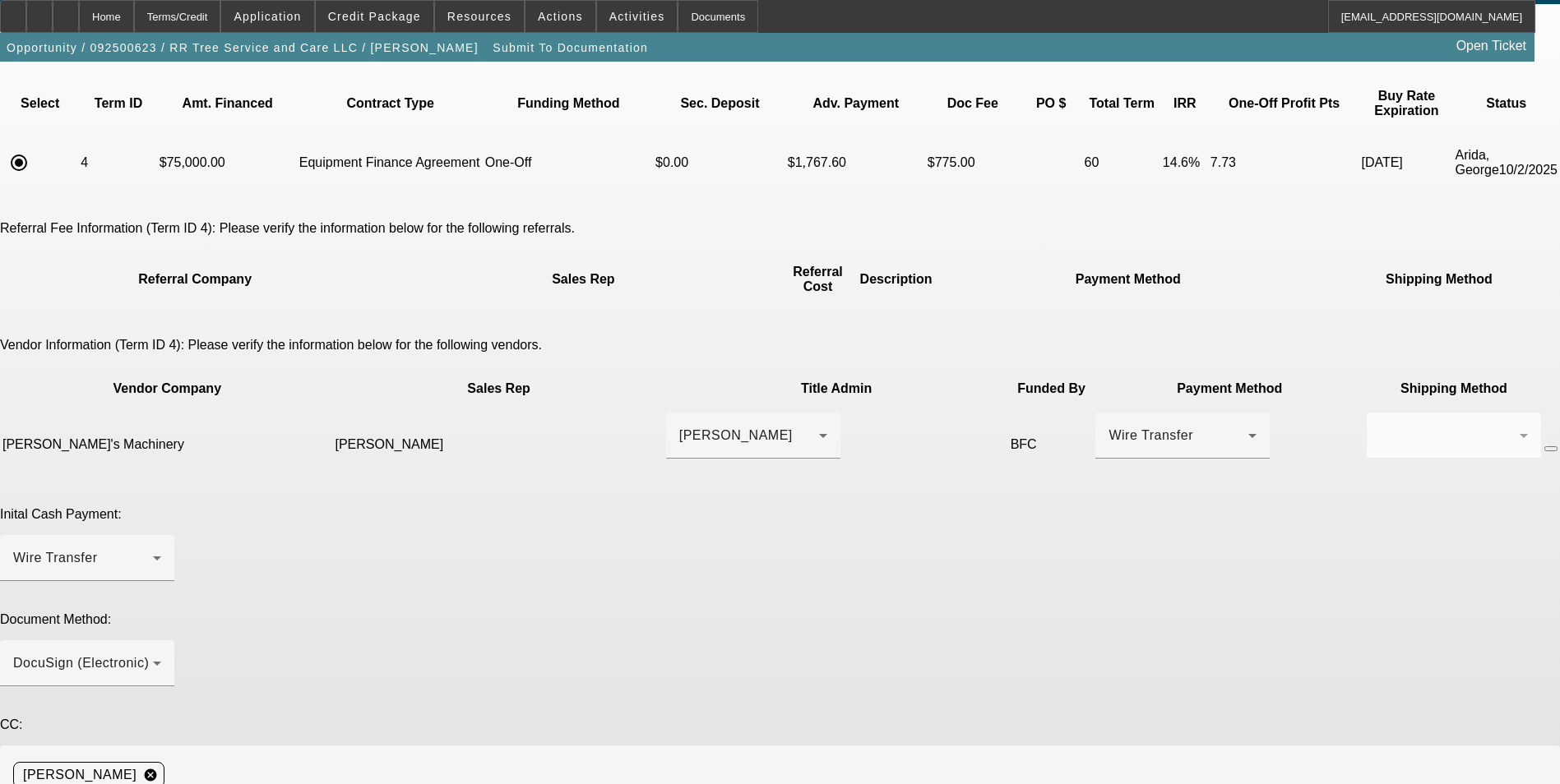
drag, startPoint x: 622, startPoint y: 662, endPoint x: 595, endPoint y: 640, distance: 34.8
type textarea "michaell goes by his middle name, ty"
drag, startPoint x: 1129, startPoint y: 745, endPoint x: 1138, endPoint y: 745, distance: 9.0
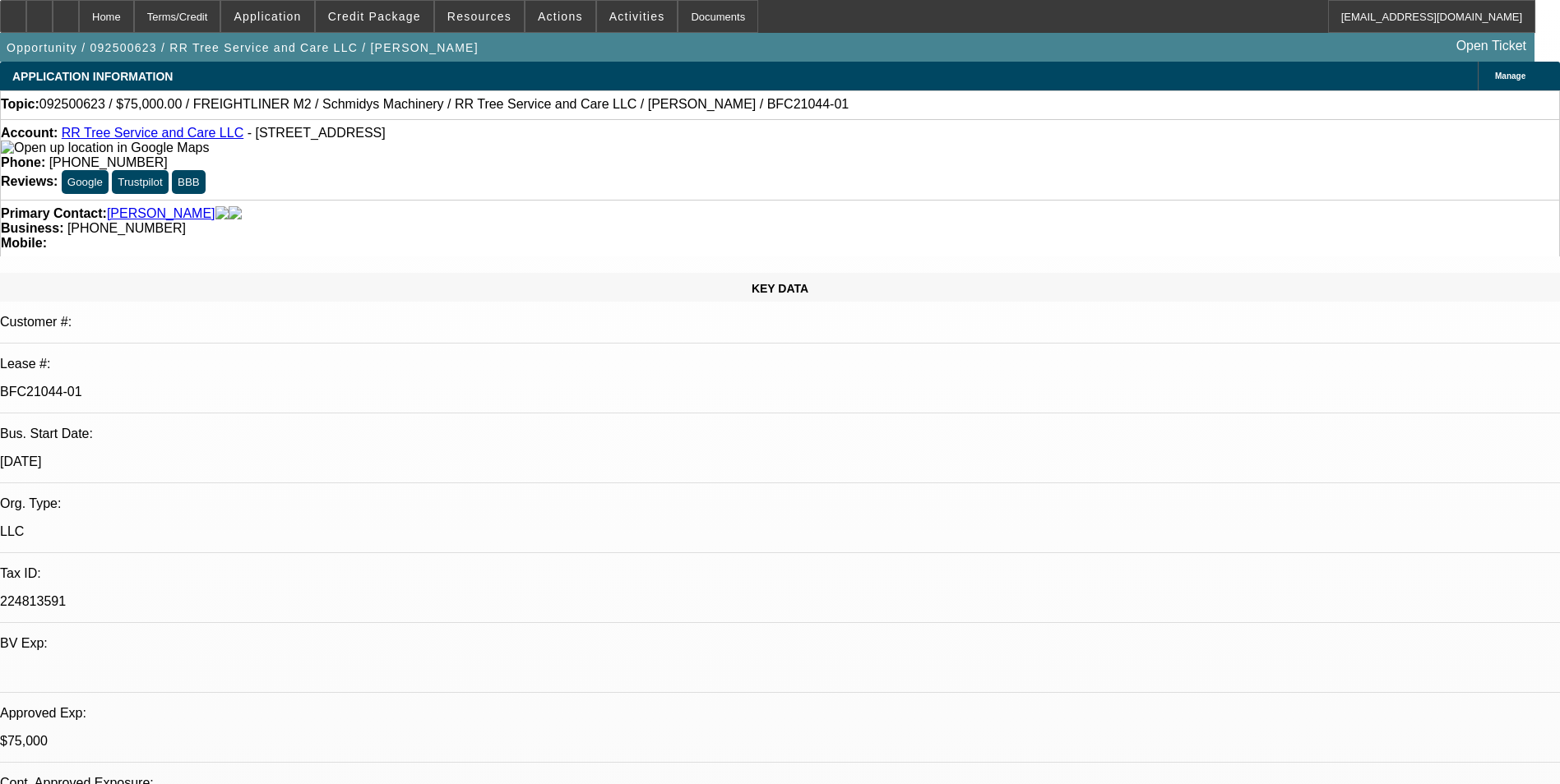
select select "0"
select select "3"
select select "0"
select select "6"
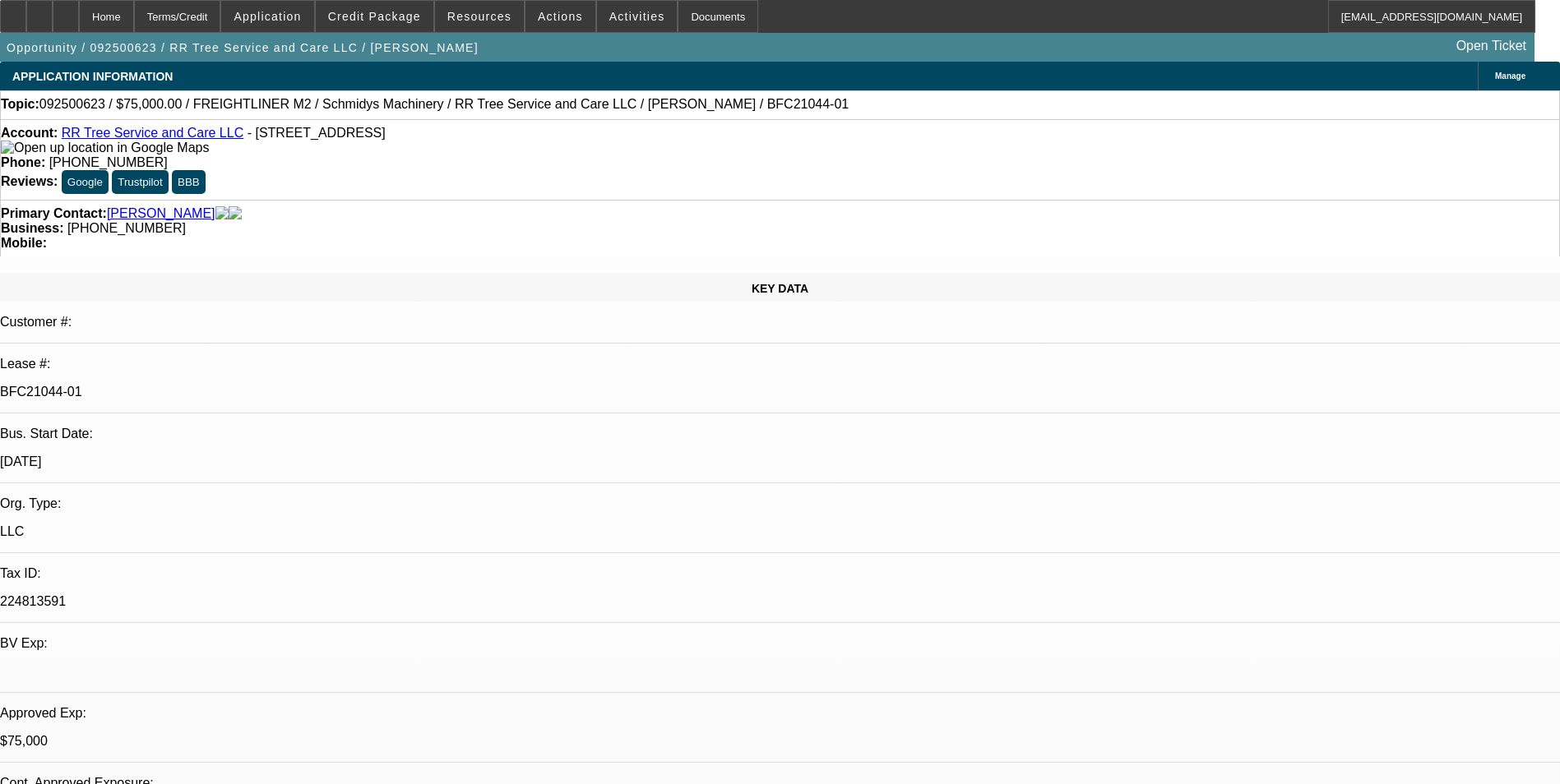
select select "0"
select select "3"
select select "0"
select select "6"
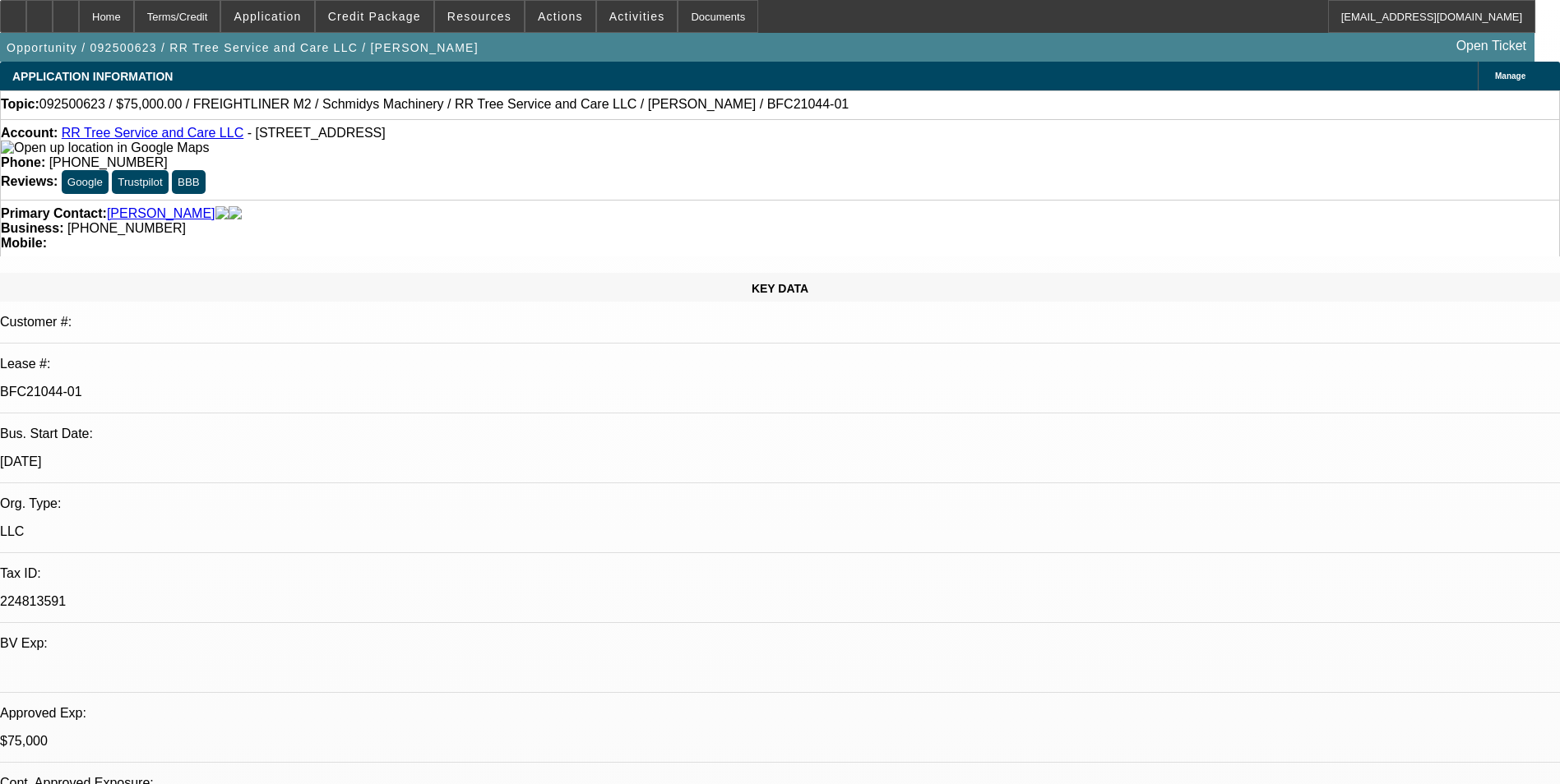
select select "0"
select select "2"
select select "0"
select select "6"
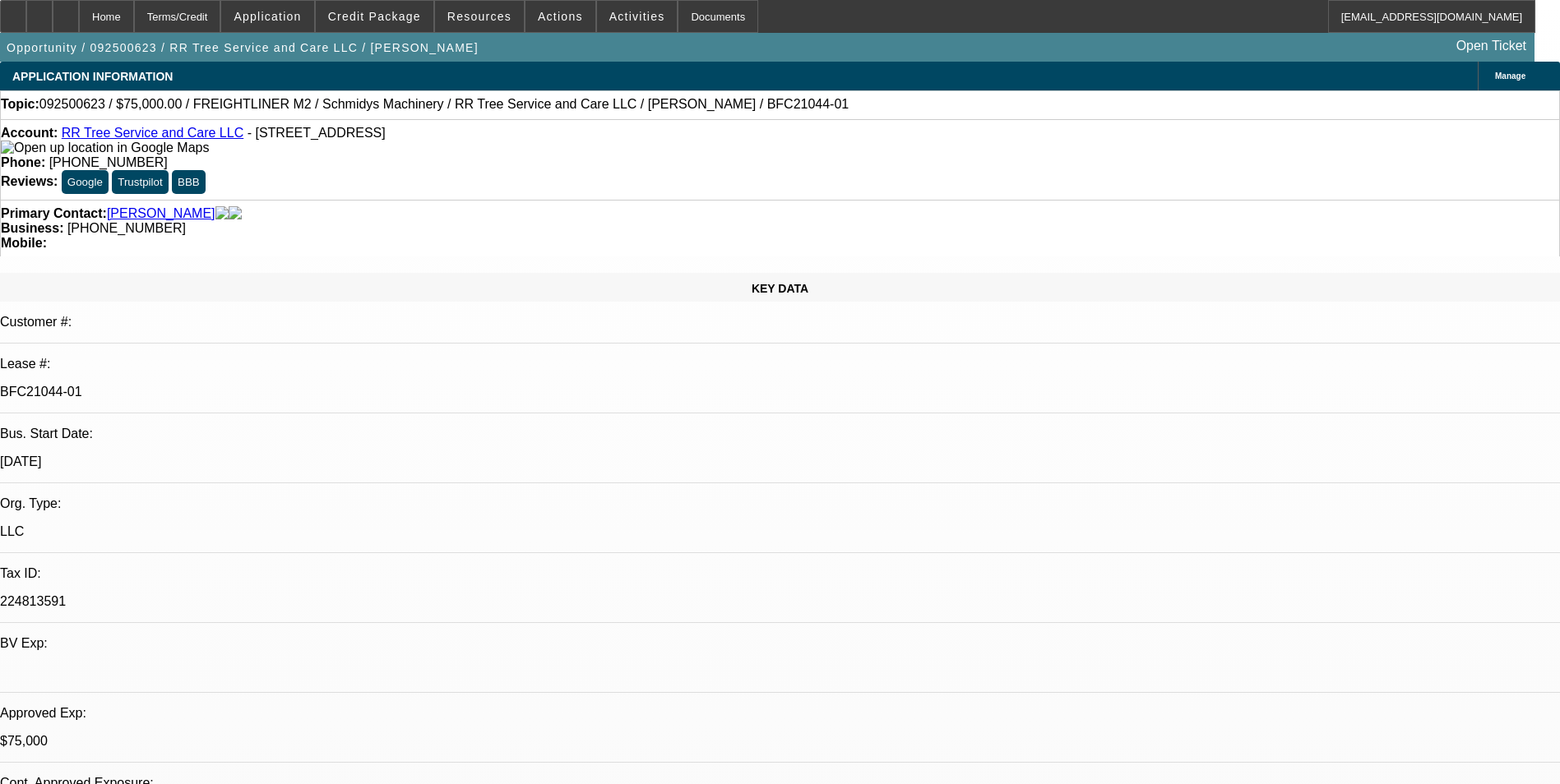
select select "0"
select select "6"
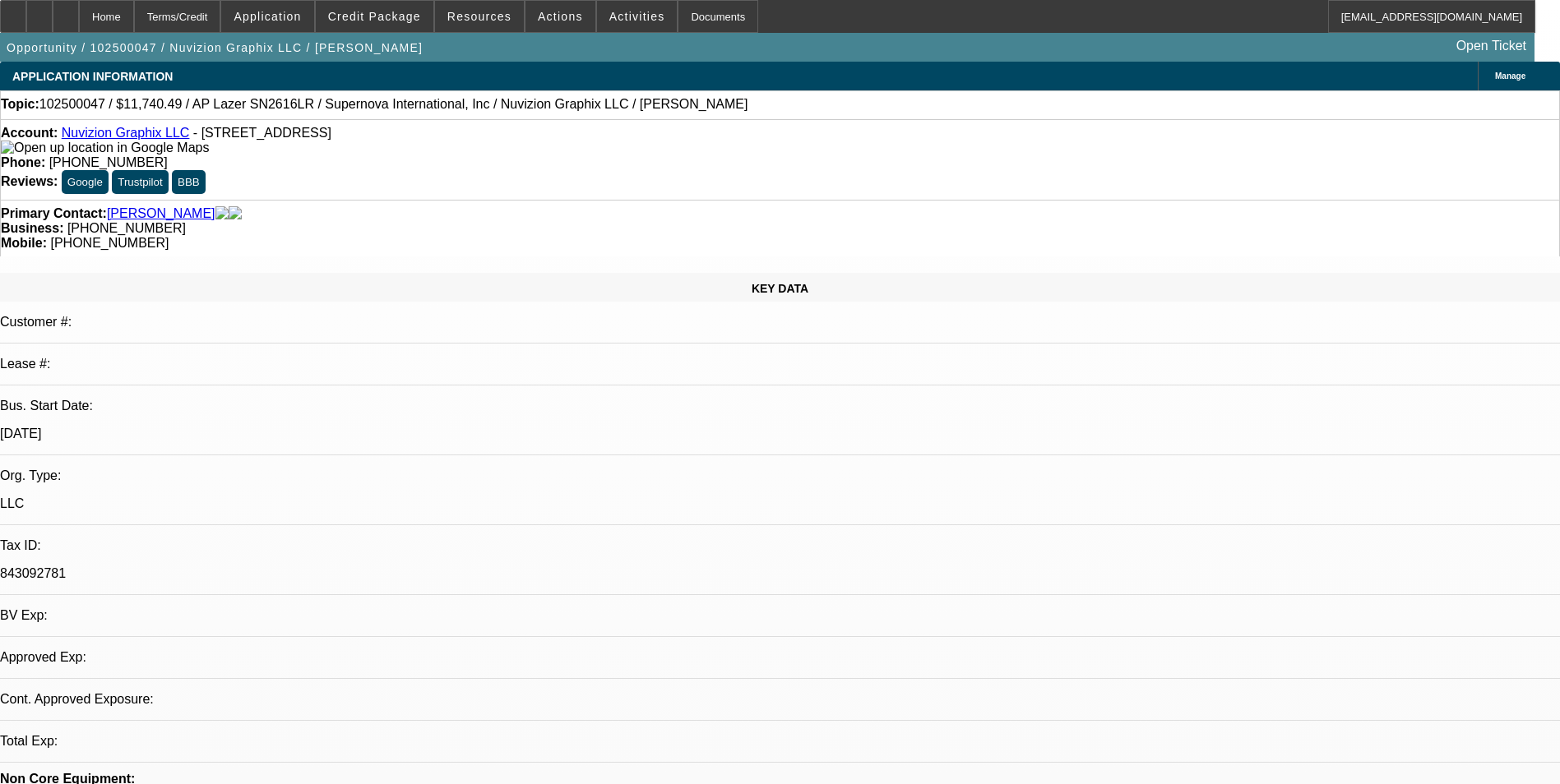
select select "0"
select select "0.1"
select select "0"
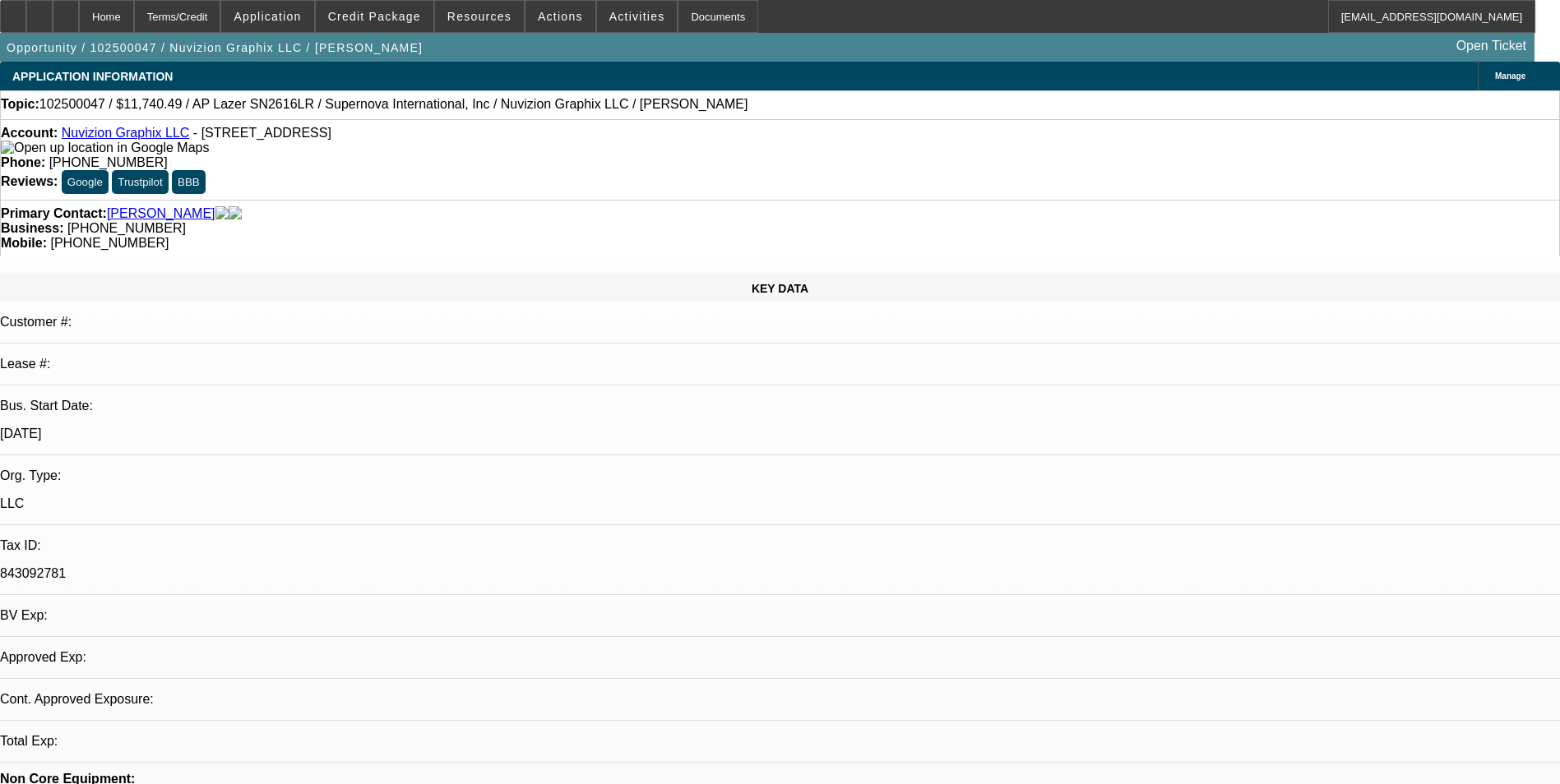
select select "0"
select select "1"
select select "6"
select select "1"
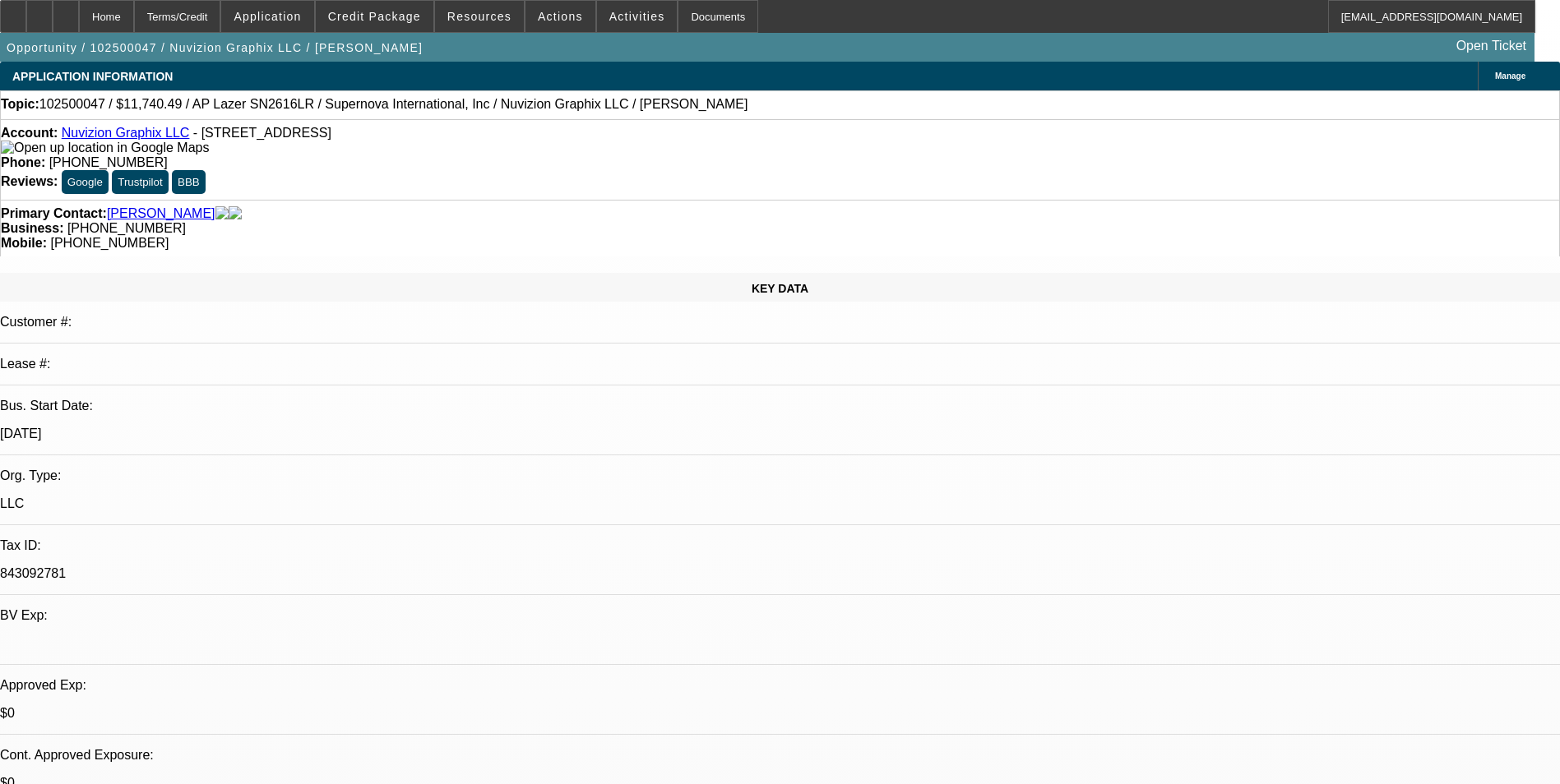
select select "1"
select select "6"
click at [365, 19] on span "Credit Package" at bounding box center [374, 17] width 93 height 14
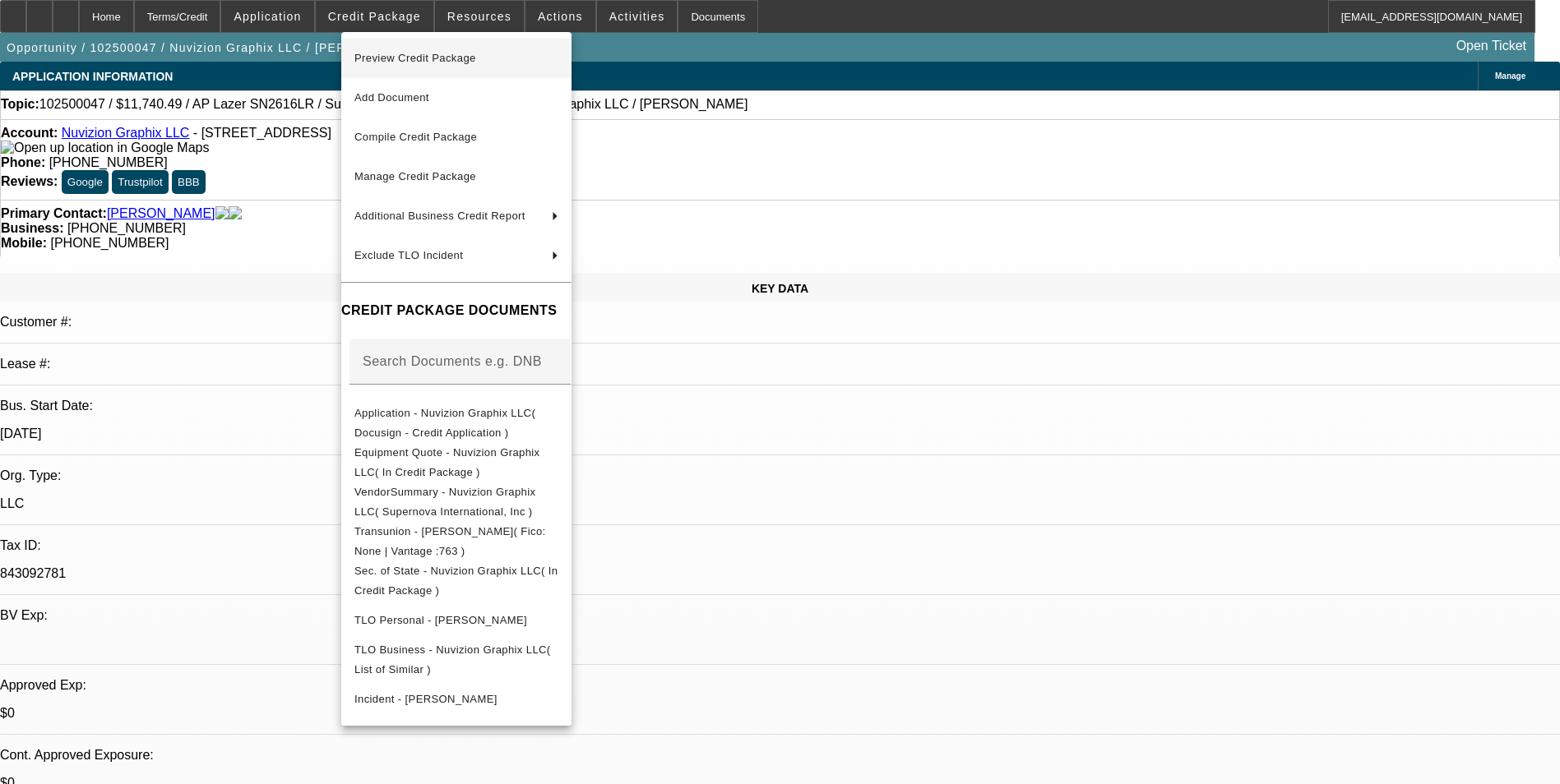
click at [370, 56] on span "Preview Credit Package" at bounding box center [415, 57] width 122 height 13
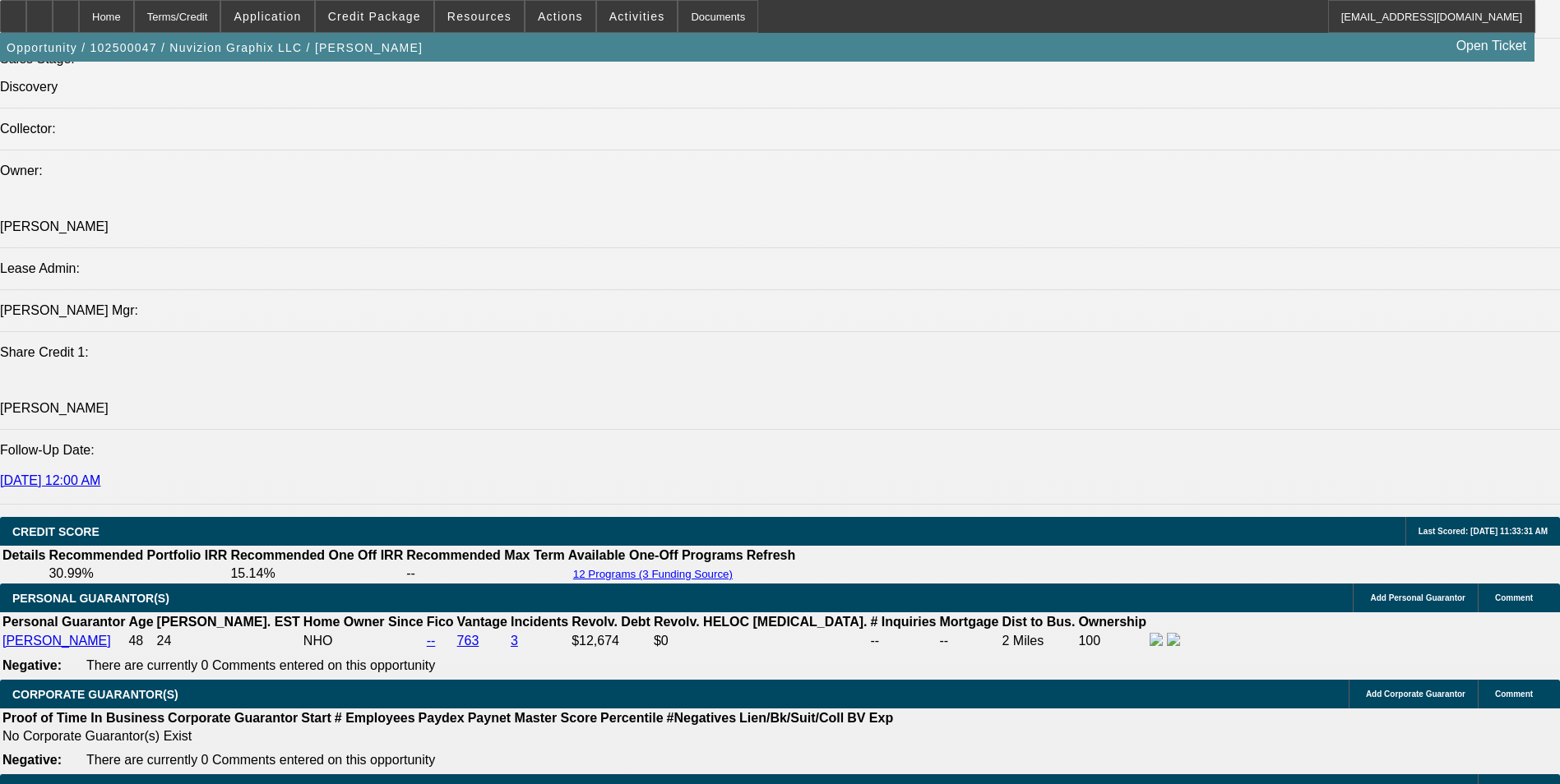
scroll to position [1644, 0]
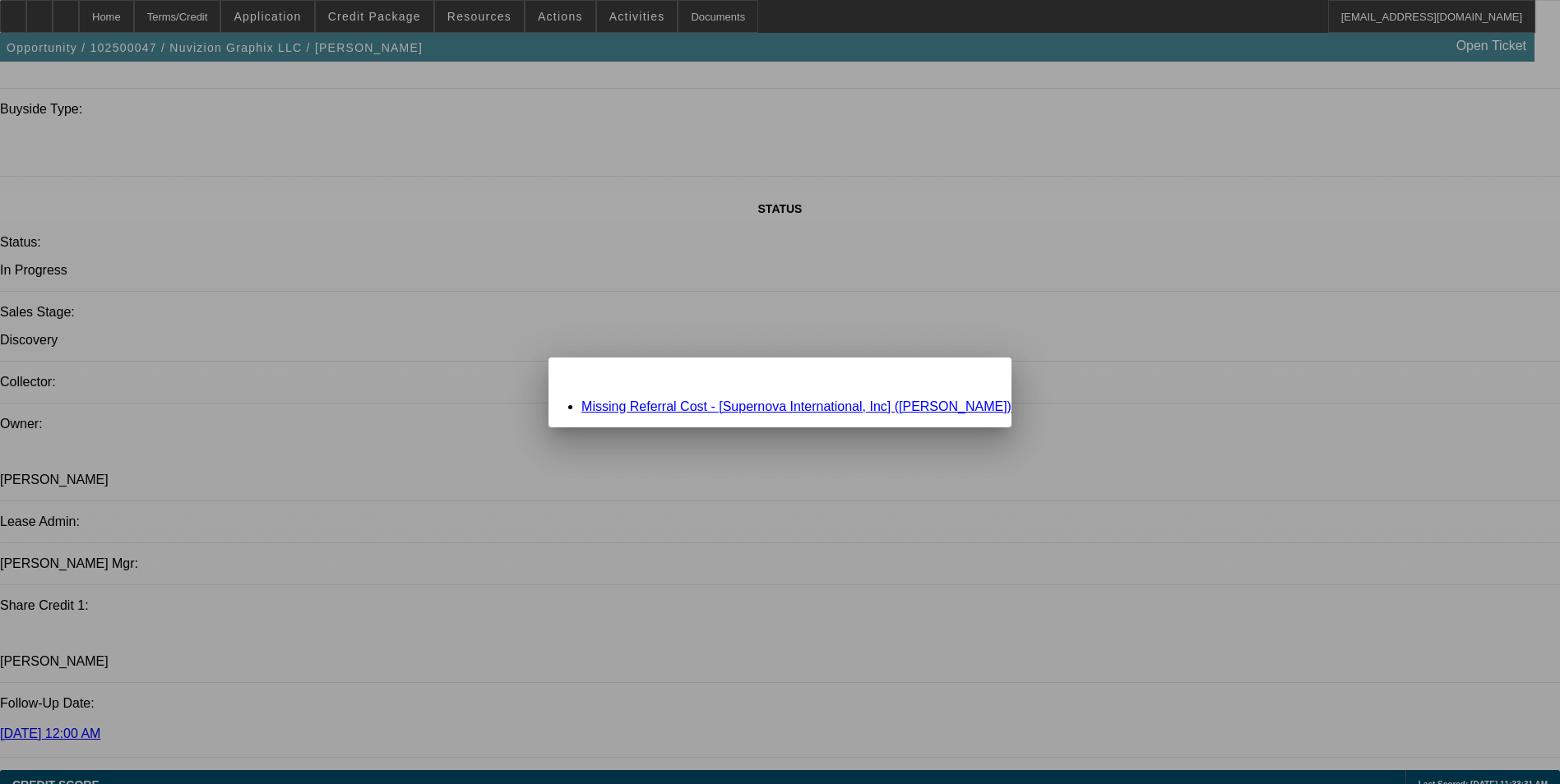
click at [665, 406] on link "Missing Referral Cost - [Supernova International, Inc] (Moss, Jaime)" at bounding box center [796, 406] width 430 height 14
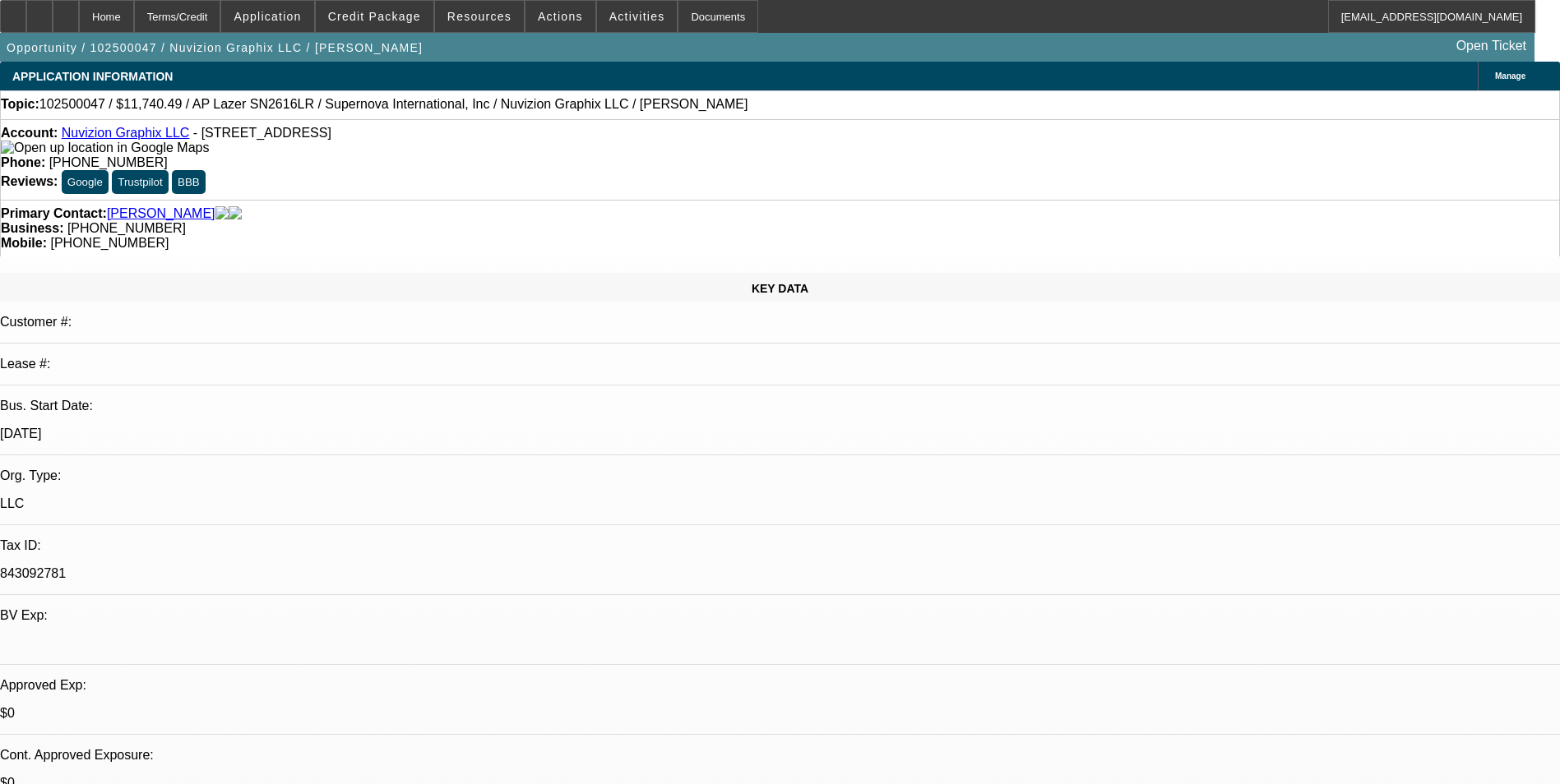
scroll to position [1644, 0]
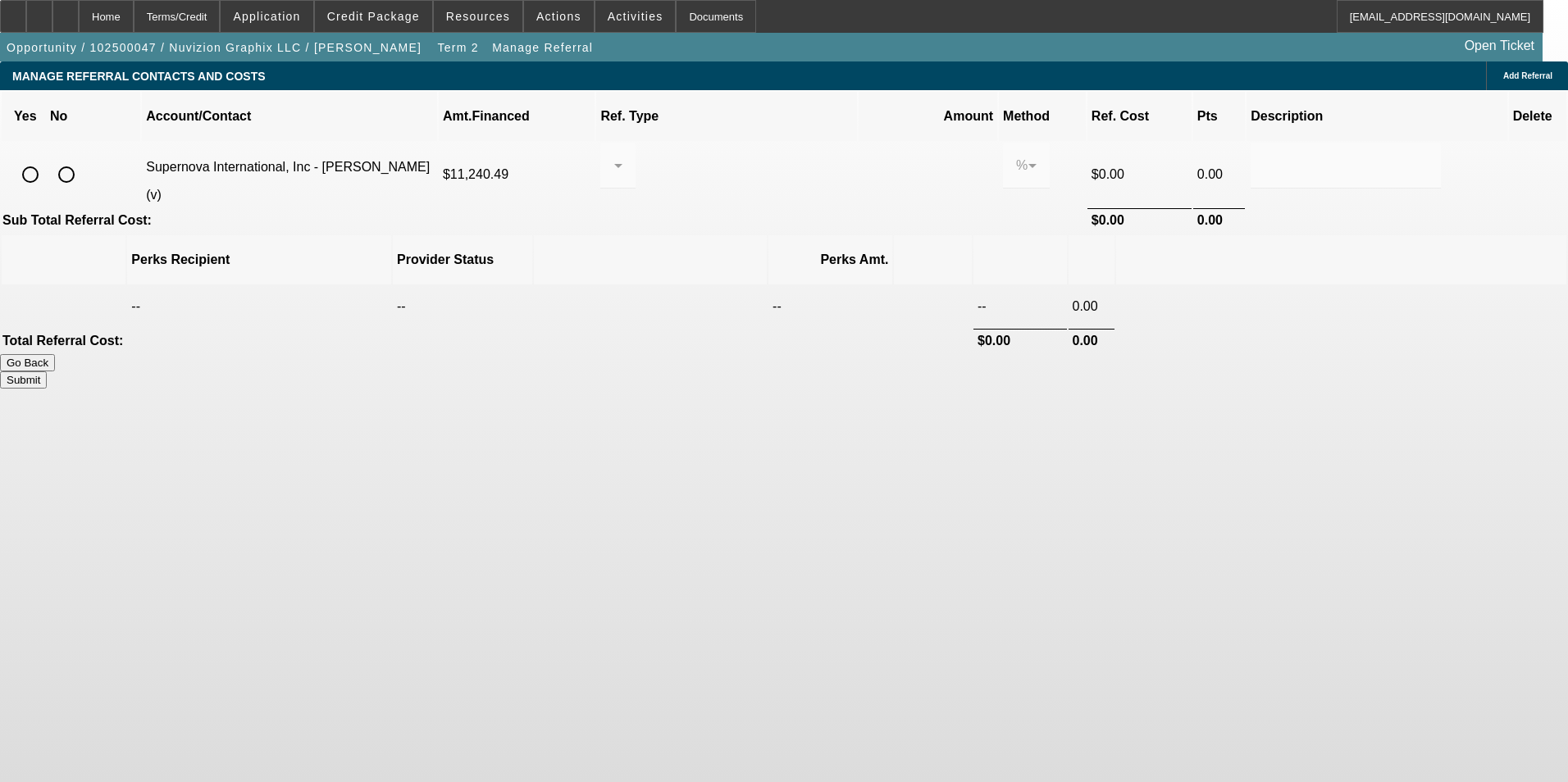
click at [83, 158] on input "radio" at bounding box center [66, 174] width 33 height 33
radio input "true"
click at [46, 372] on button "Submit" at bounding box center [23, 380] width 46 height 17
type input "0.000"
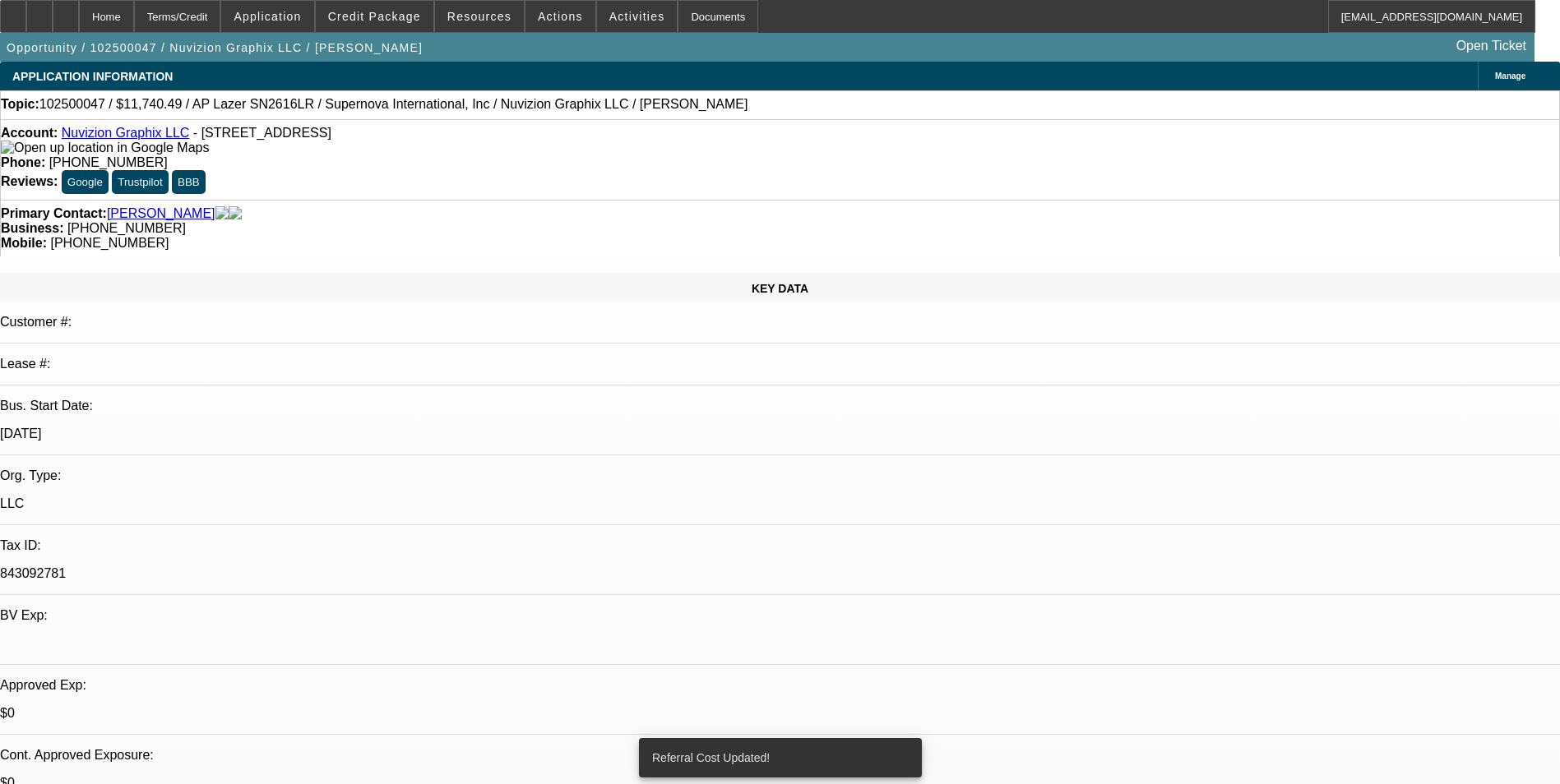
select select "0"
select select "0.1"
select select "6"
select select "0"
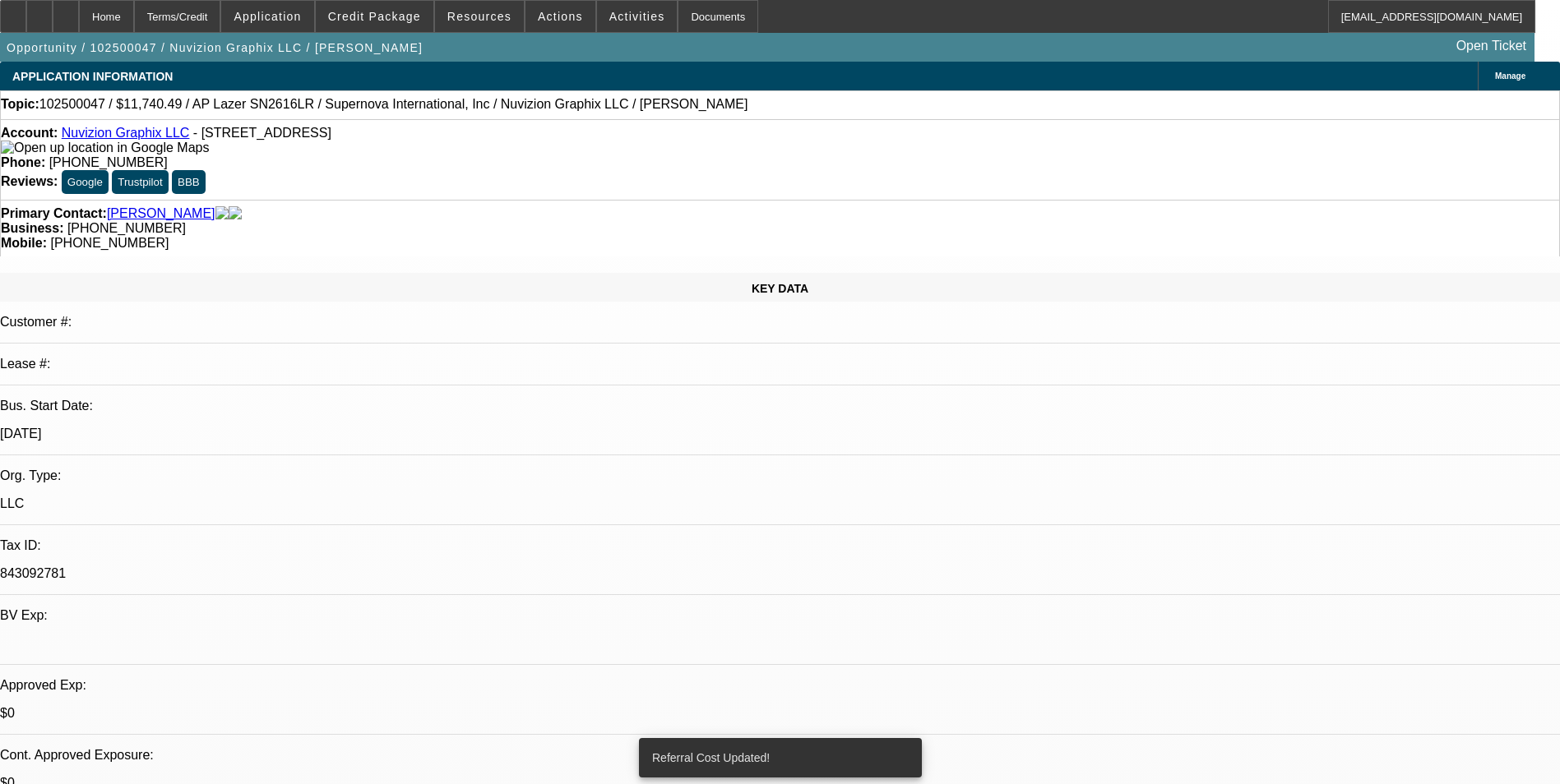
select select "0"
select select "6"
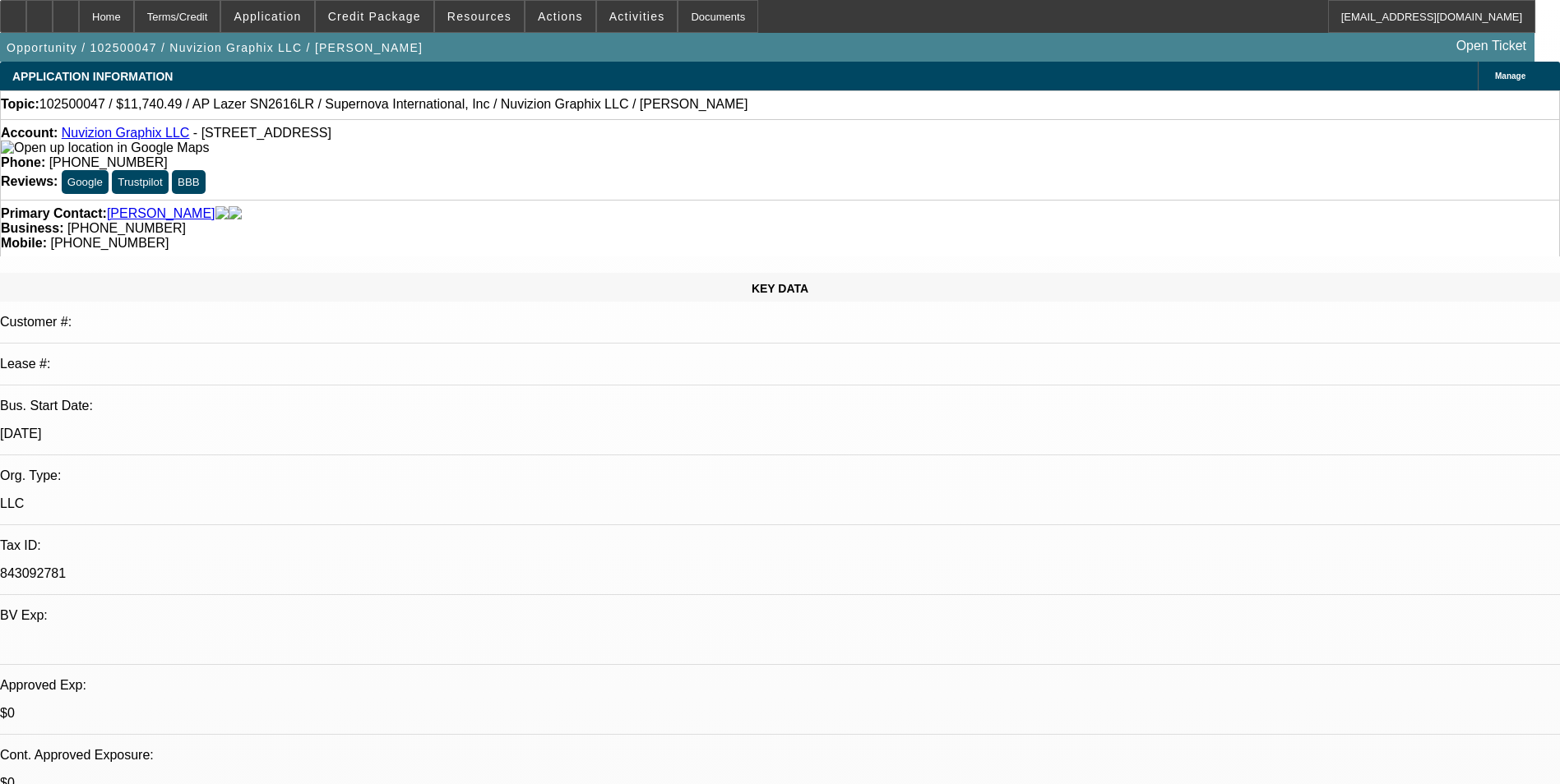
select select "0"
select select "0.1"
select select "0"
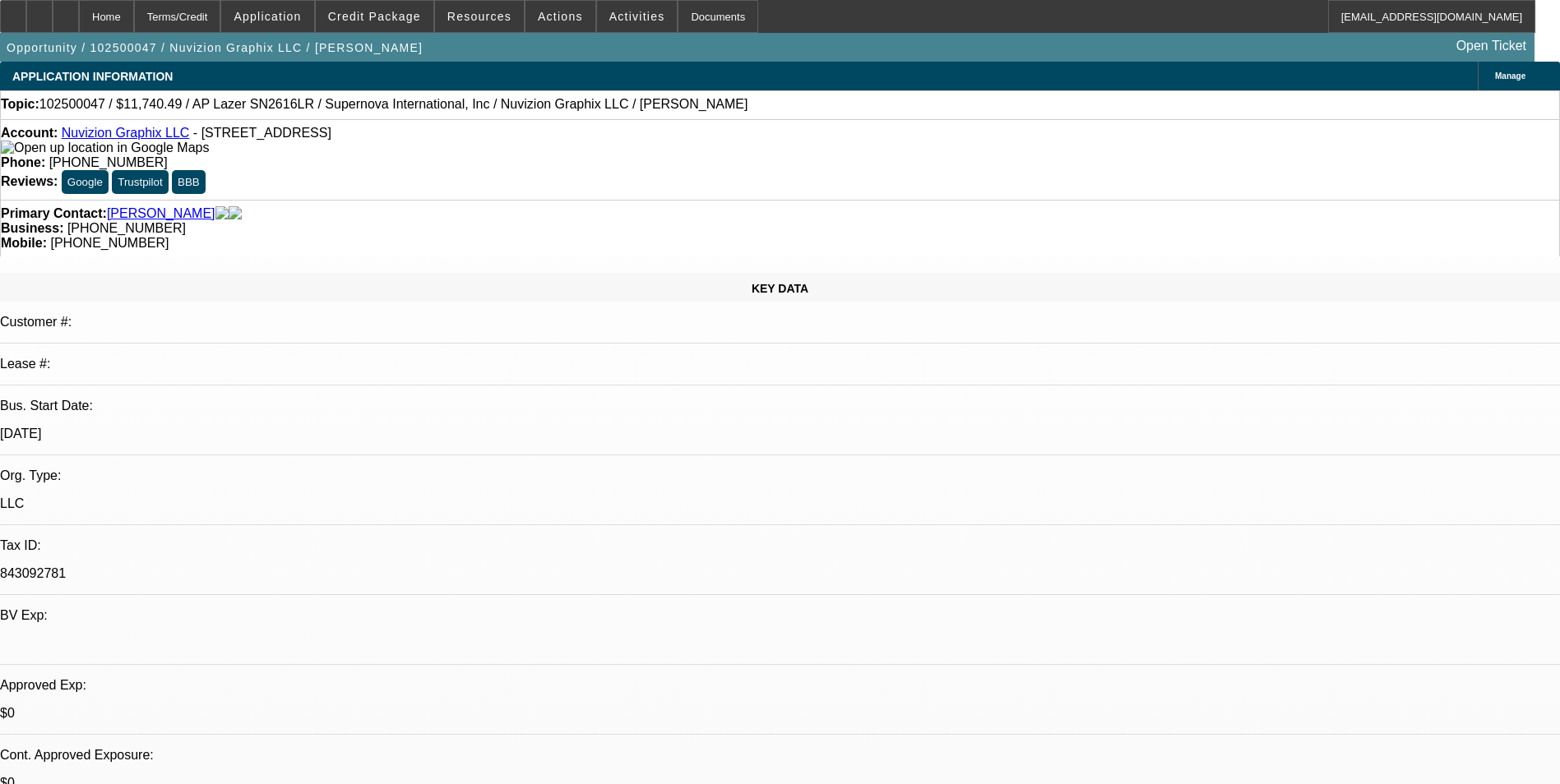
select select "0"
select select "1"
select select "6"
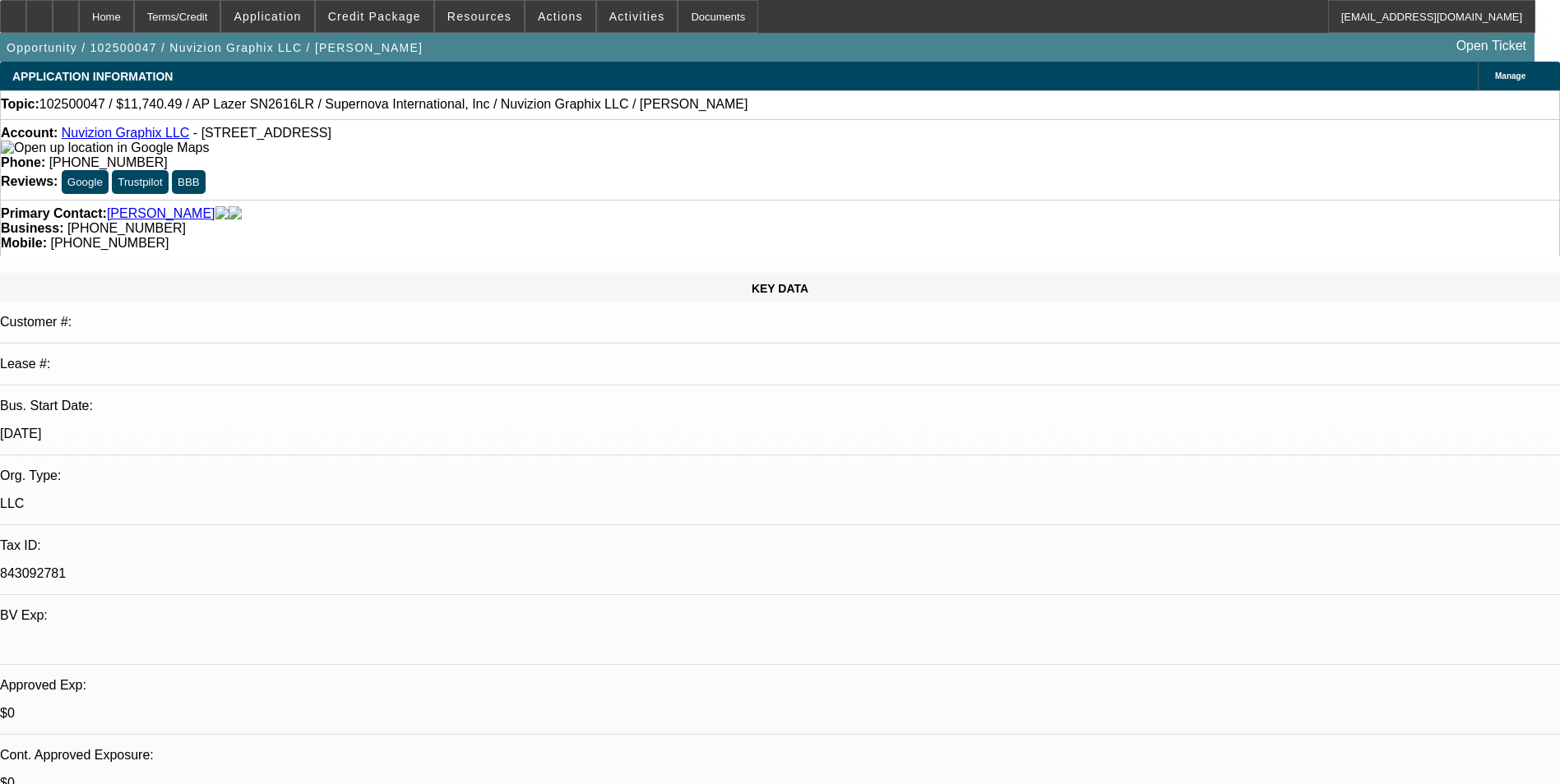
select select "1"
select select "6"
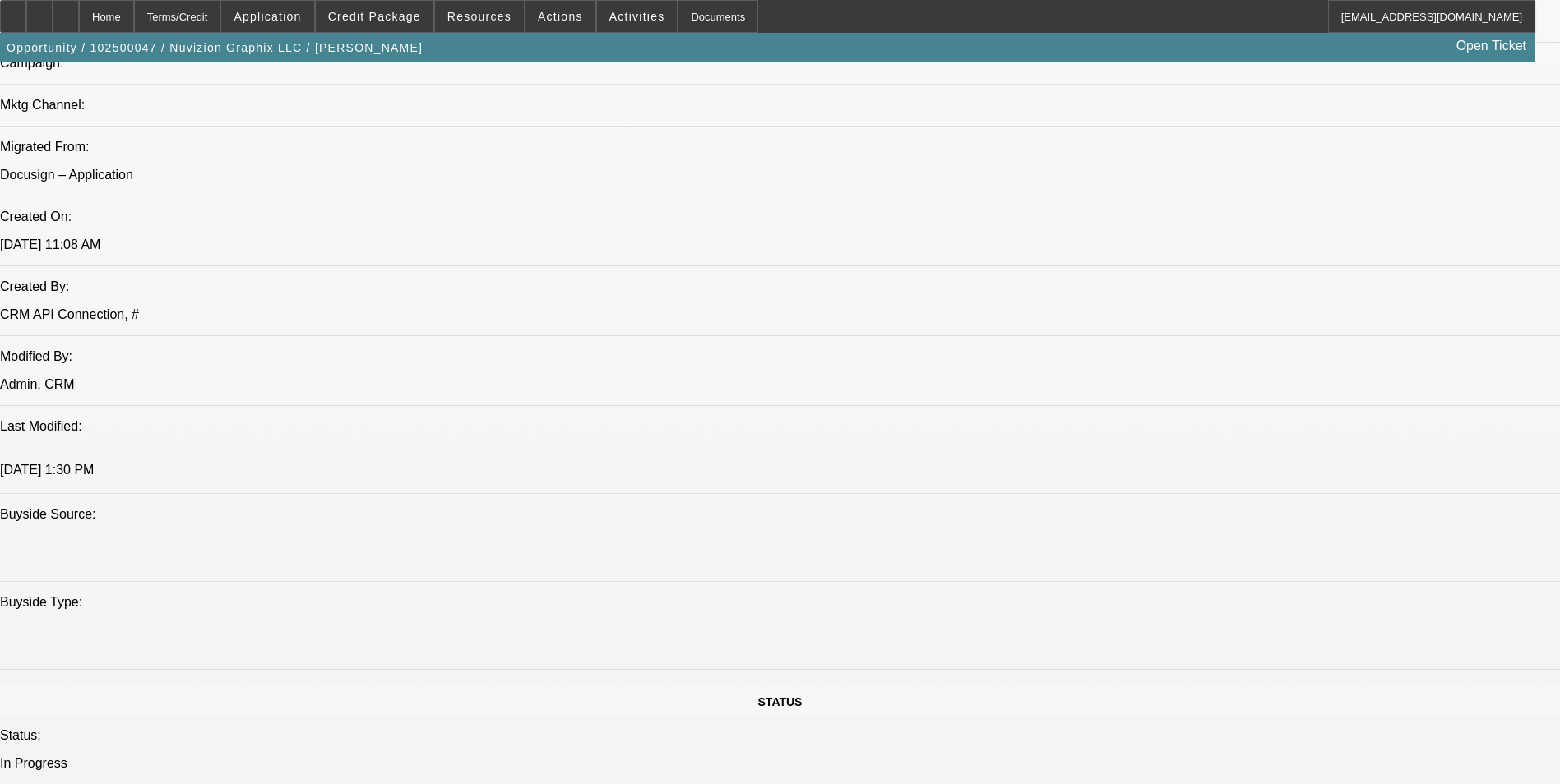
scroll to position [1562, 0]
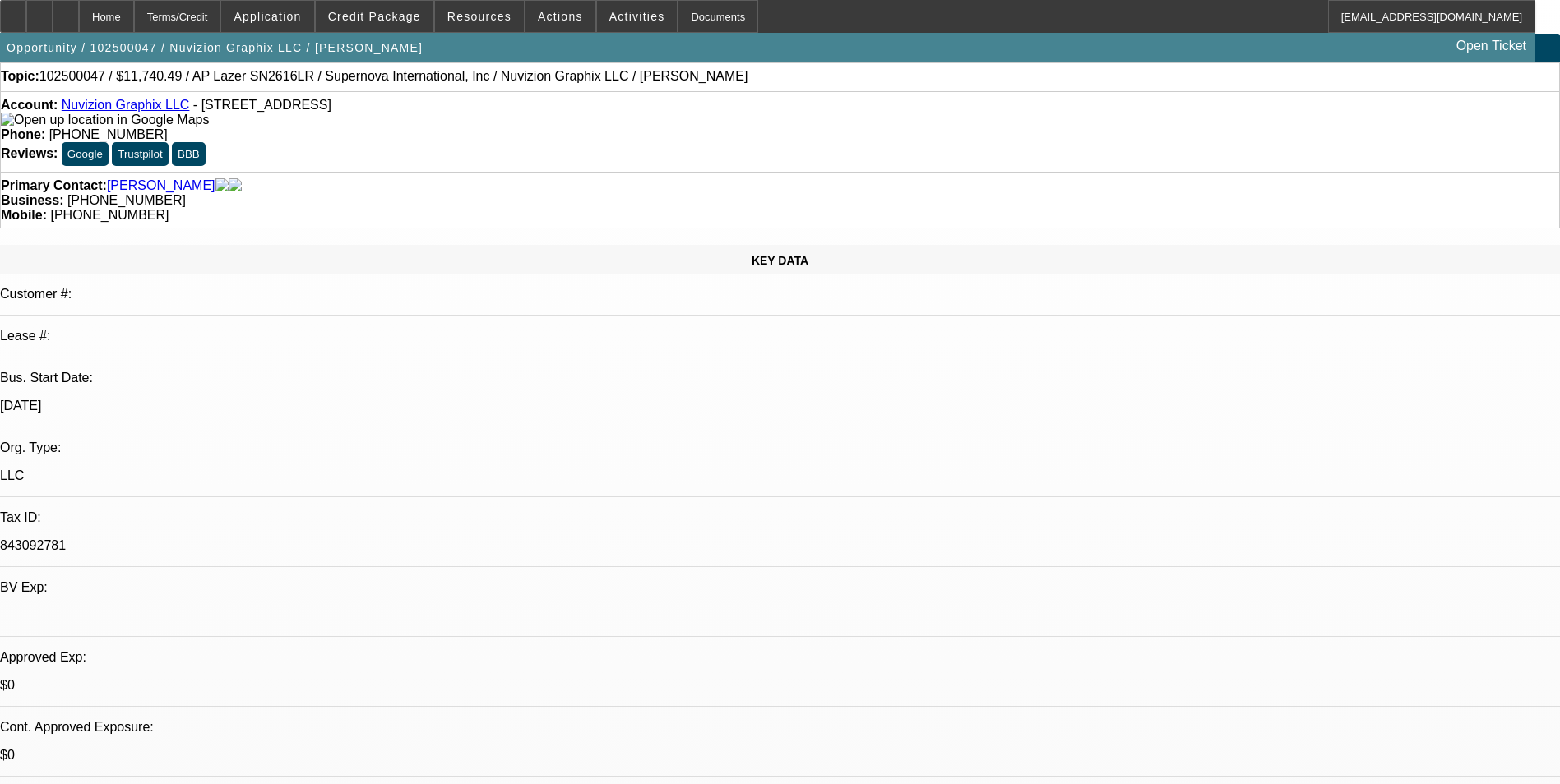
scroll to position [0, 0]
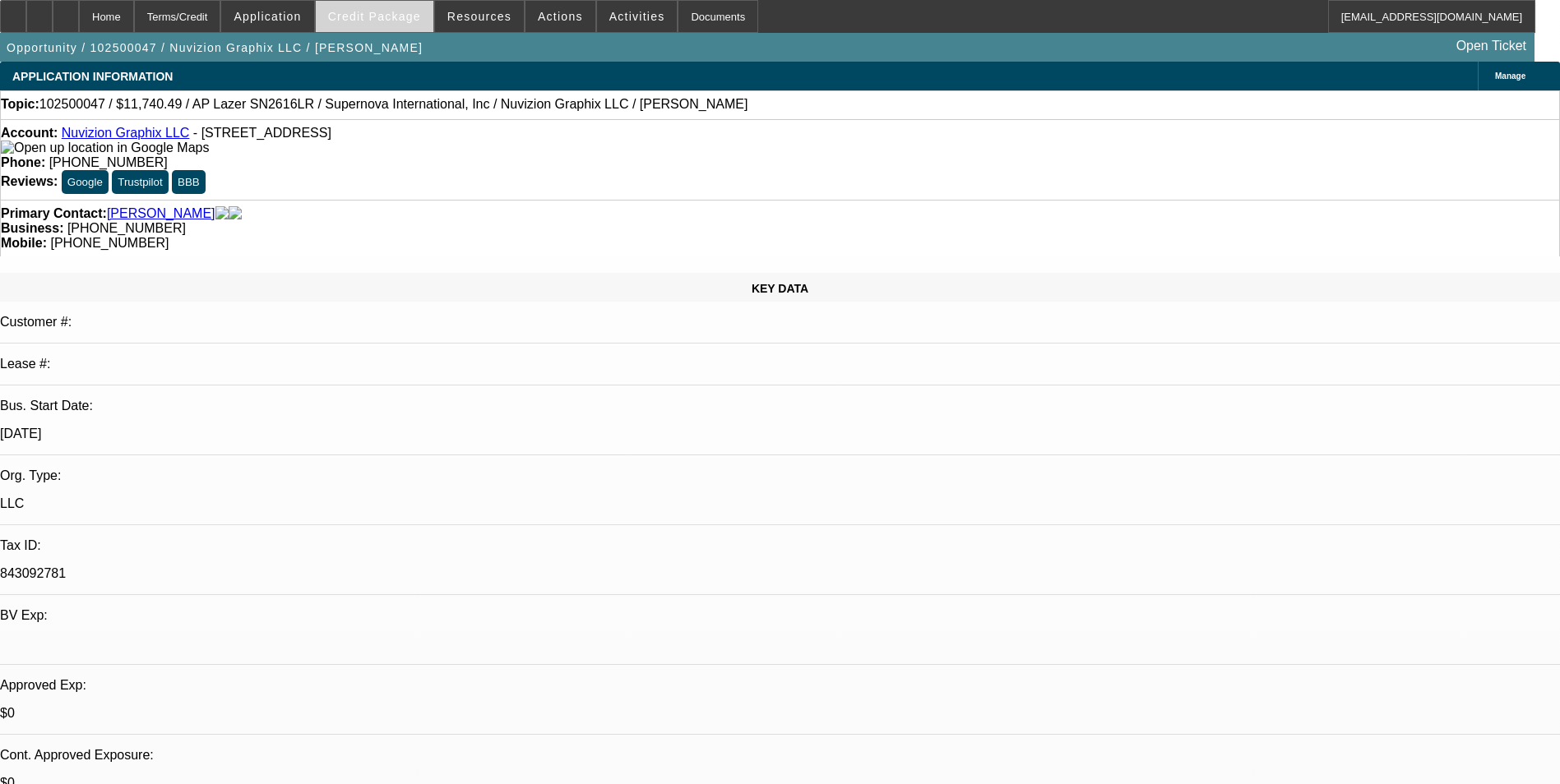
click at [372, 20] on span "Credit Package" at bounding box center [374, 17] width 93 height 14
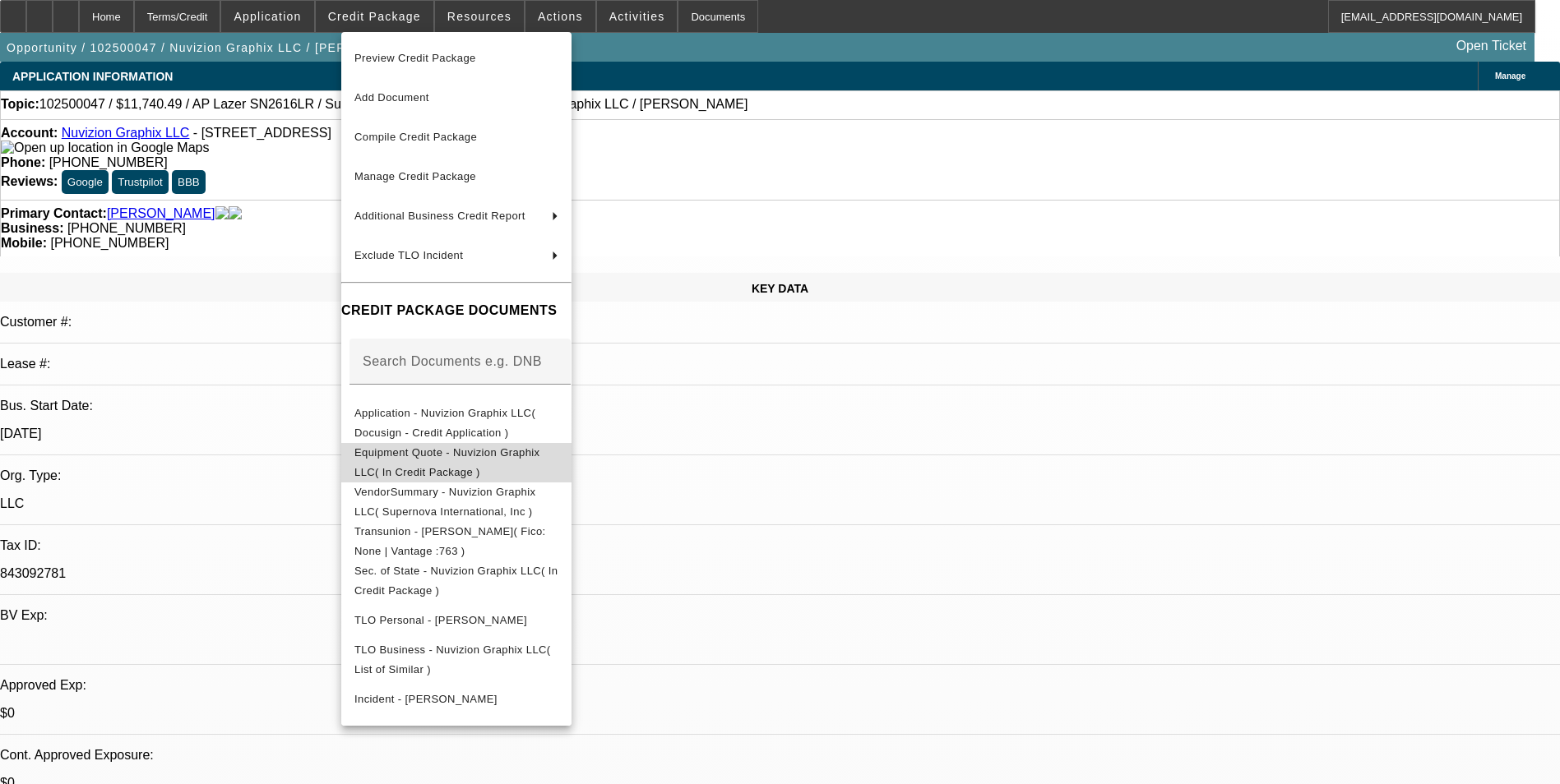
click at [521, 462] on span "Equipment Quote - Nuvizion Graphix LLC( In Credit Package )" at bounding box center [447, 462] width 186 height 32
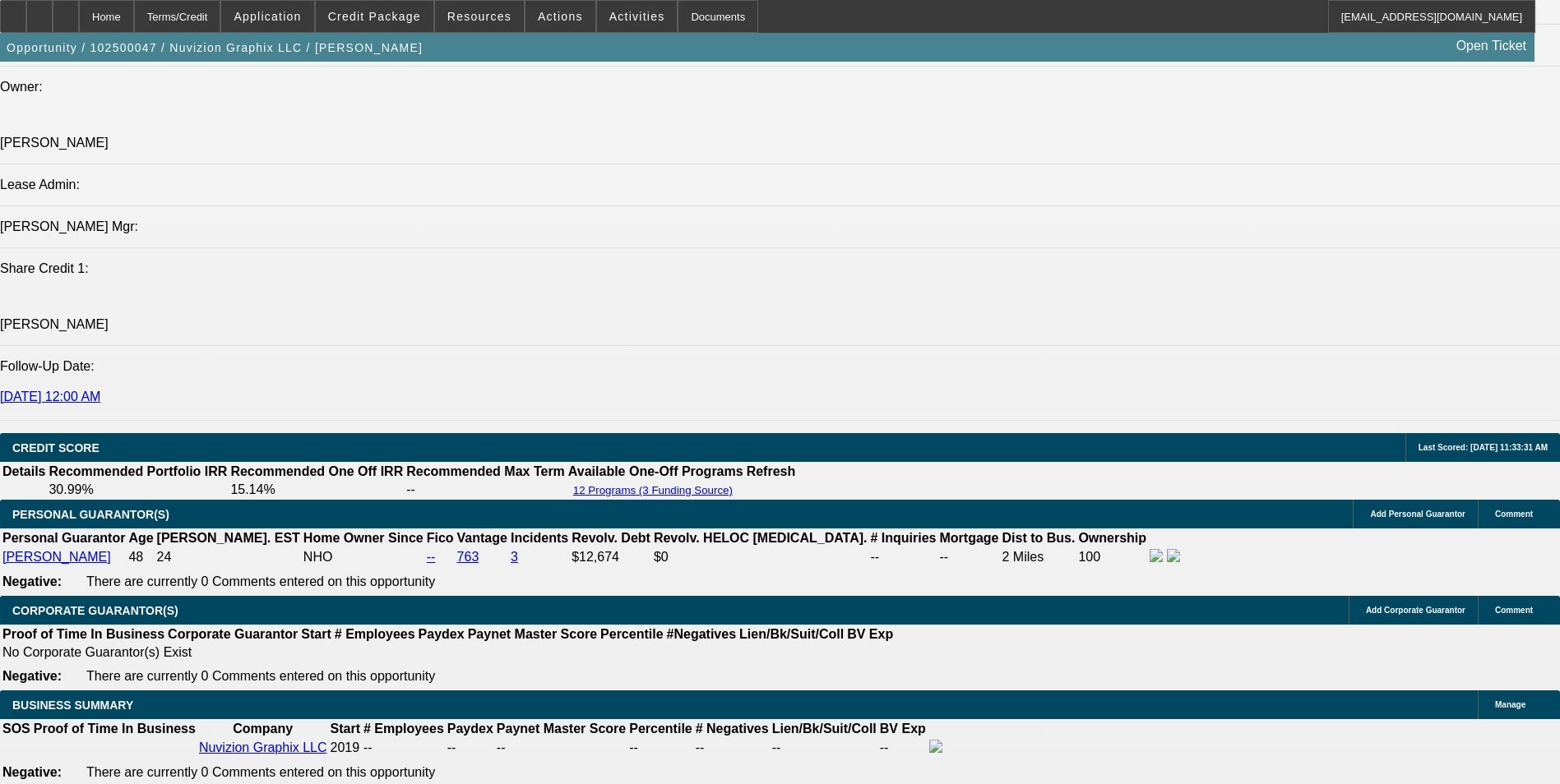
scroll to position [2219, 0]
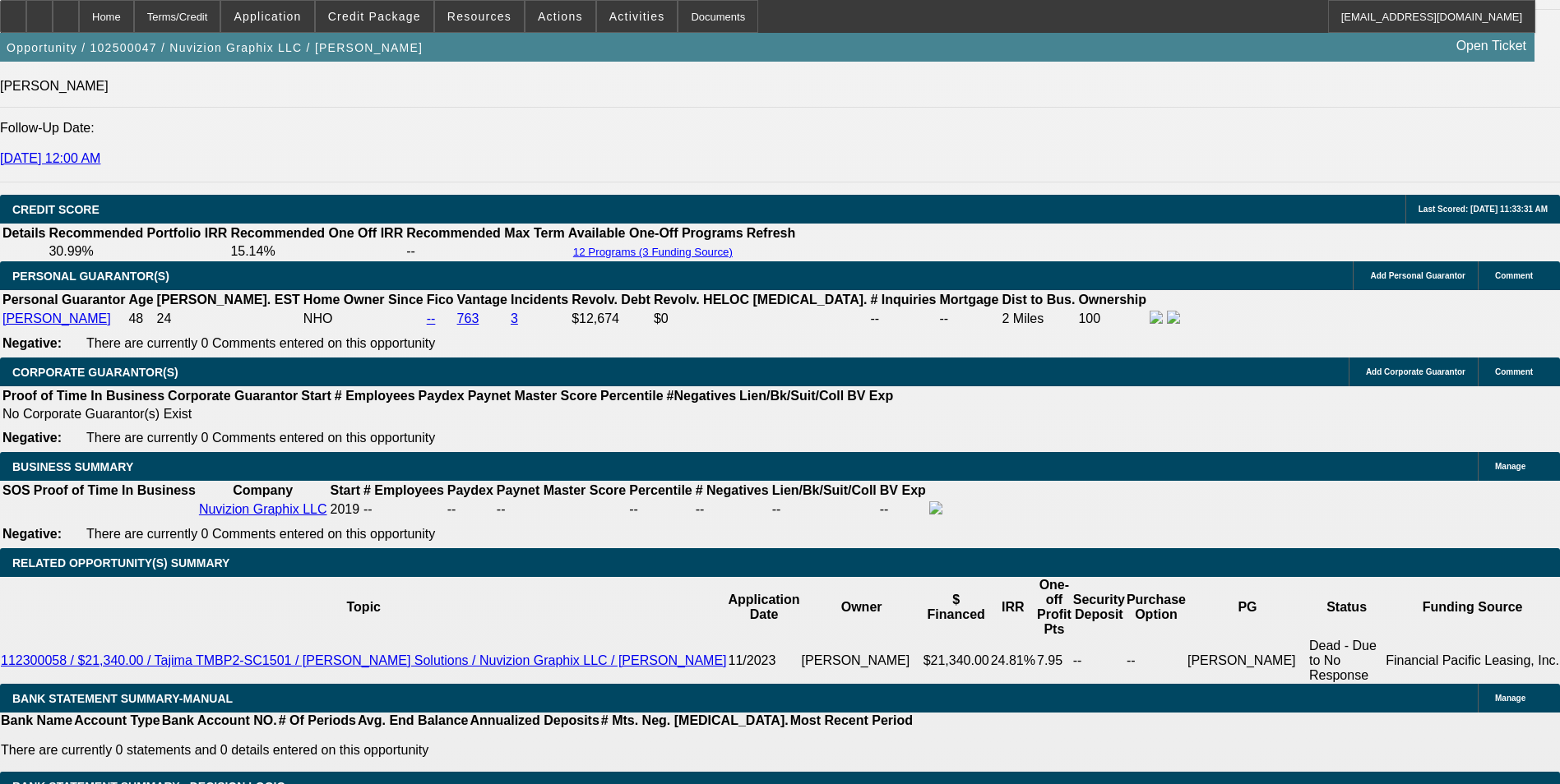
drag, startPoint x: 284, startPoint y: 250, endPoint x: 403, endPoint y: 239, distance: 119.5
type input "$0.00"
type input "$389.95"
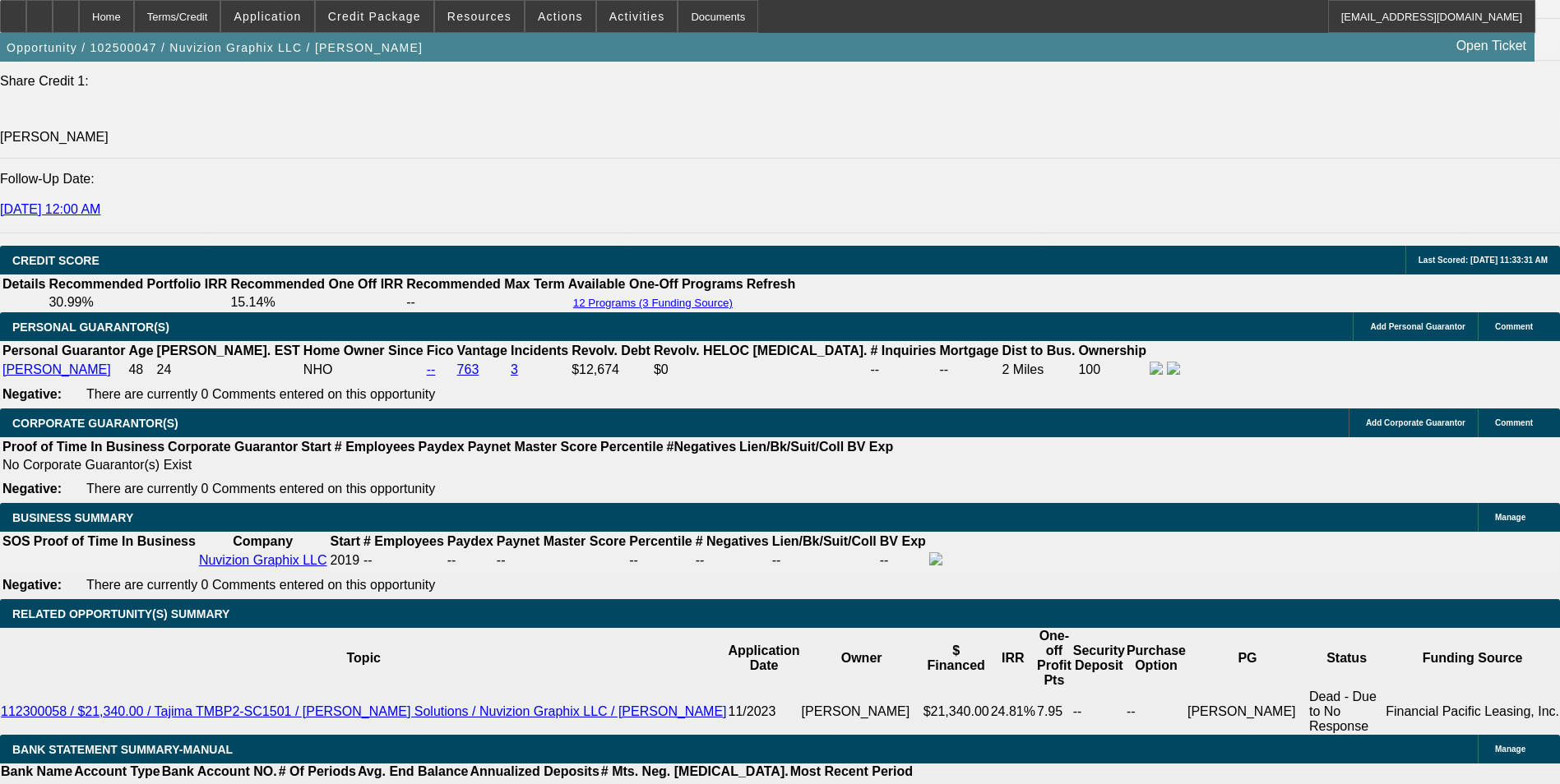
scroll to position [1973, 0]
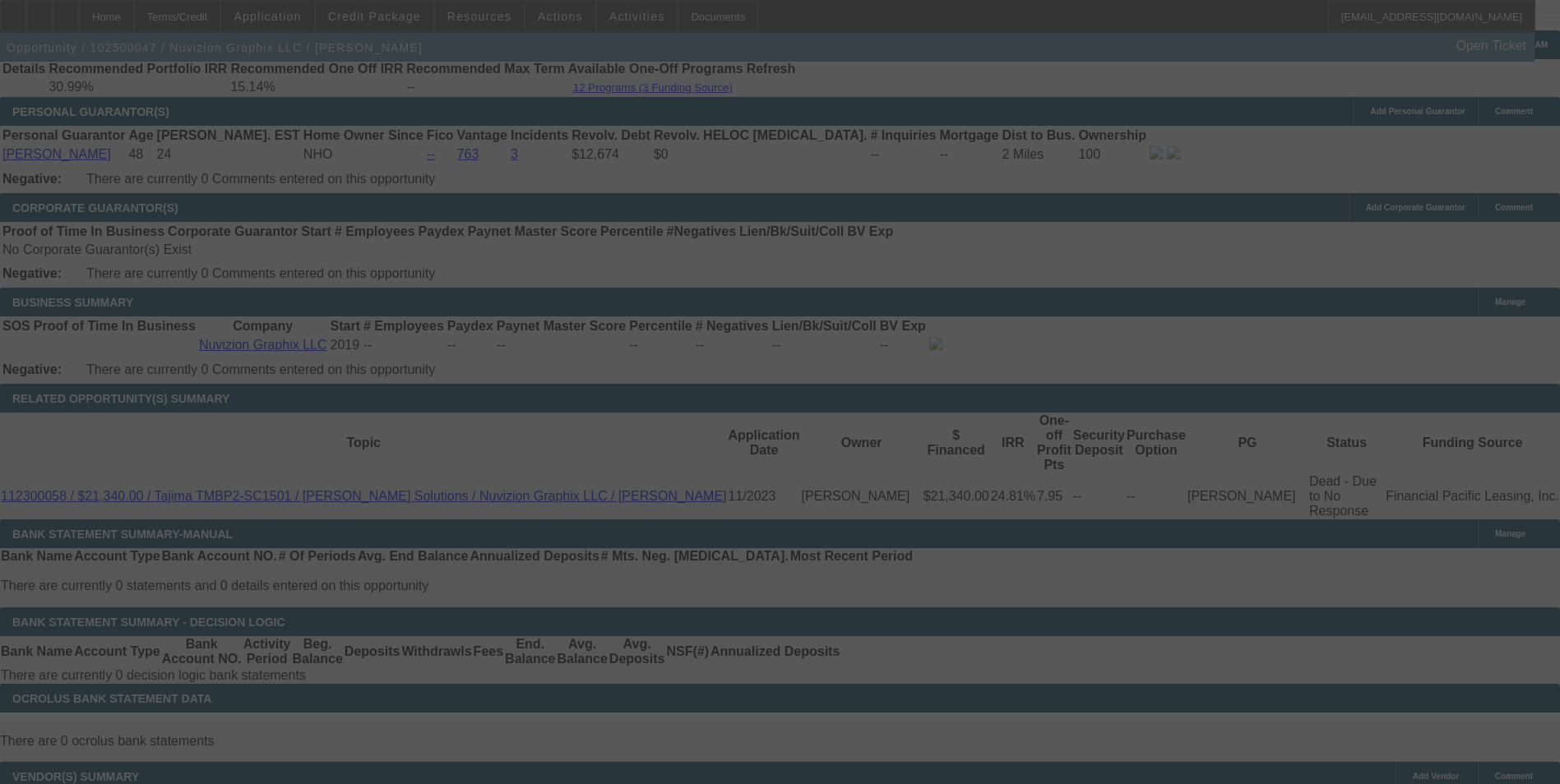
select select "0"
select select "0.1"
select select "6"
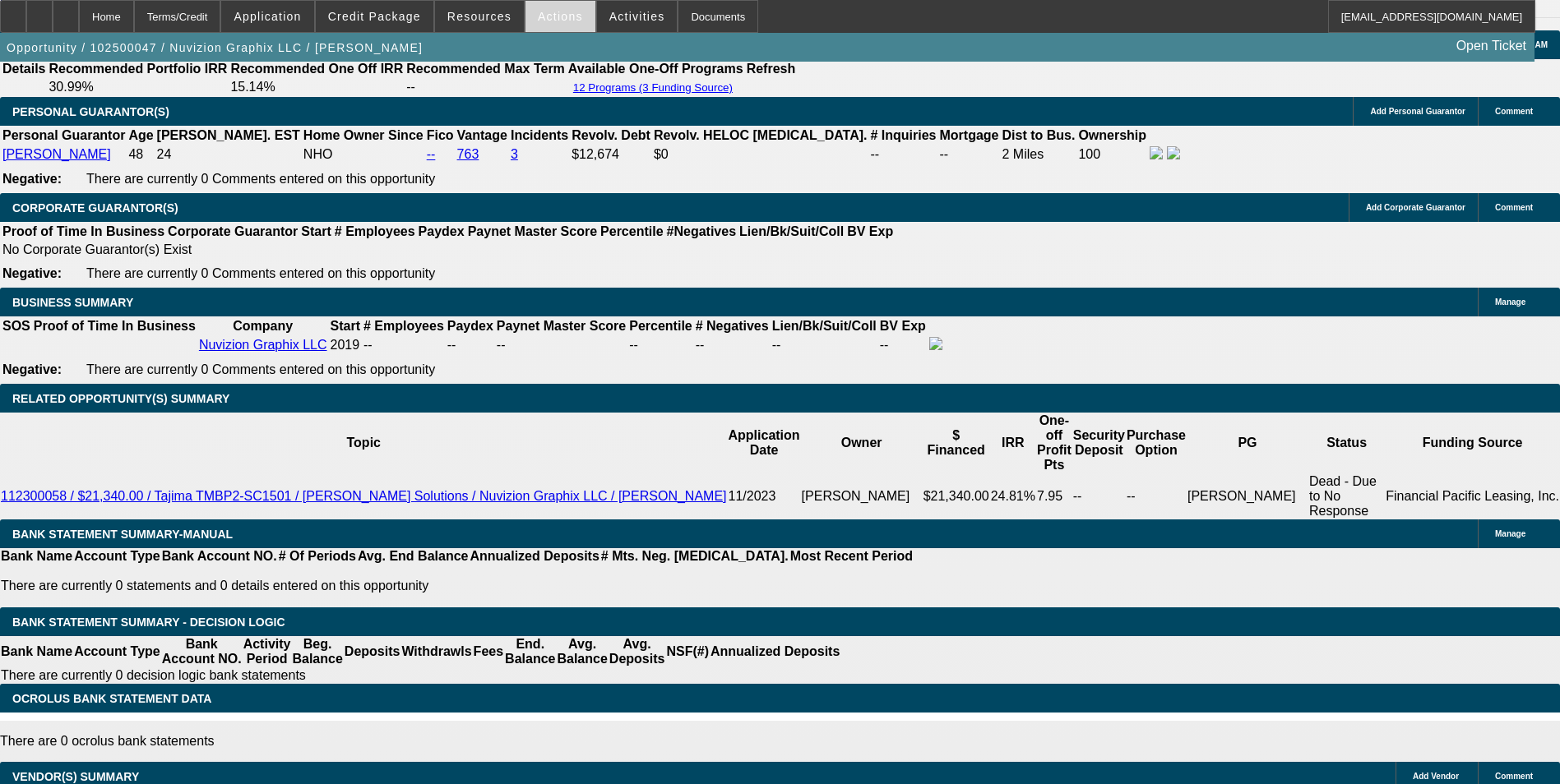
click at [545, 19] on span "Actions" at bounding box center [560, 17] width 46 height 14
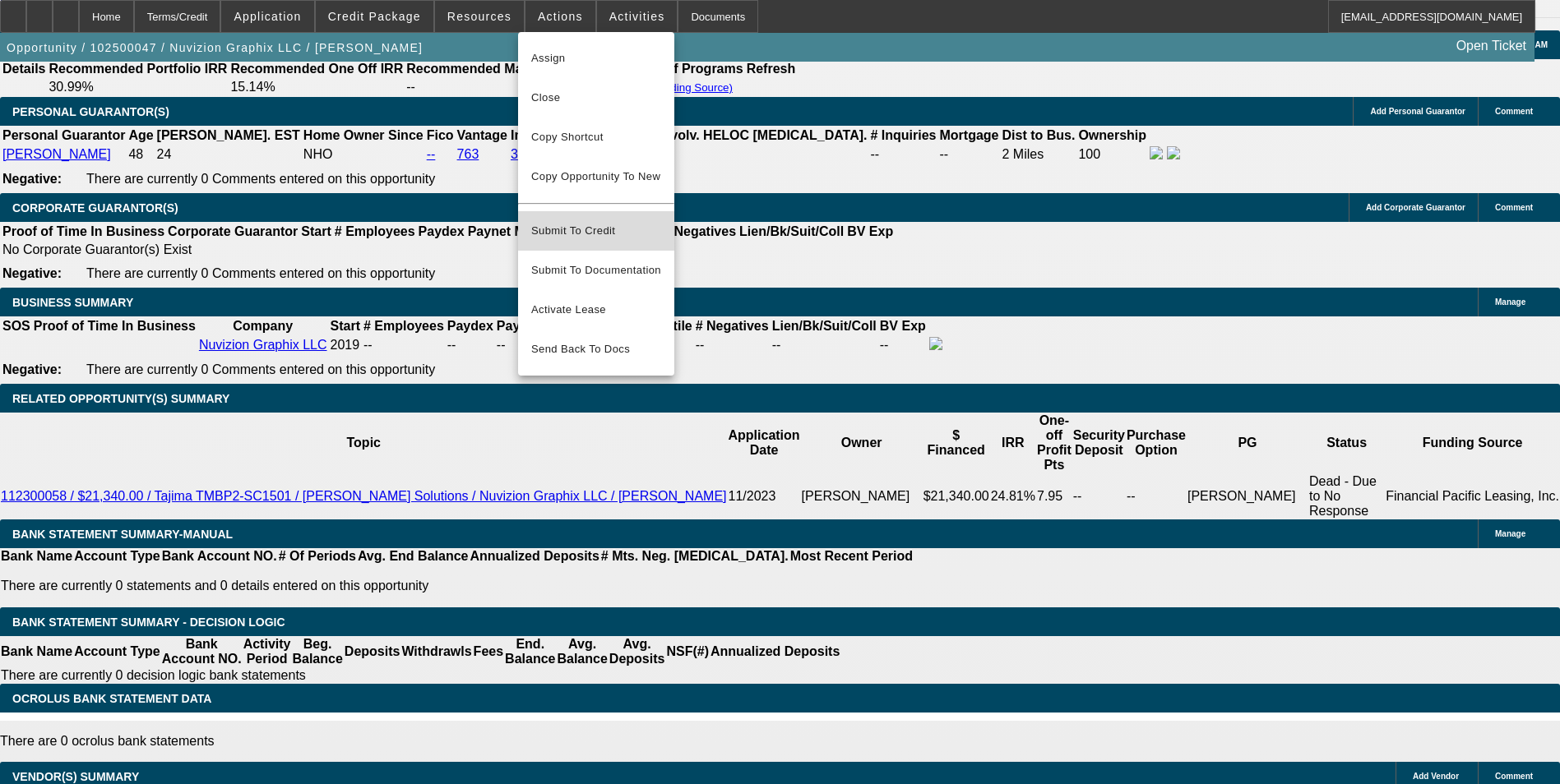
click at [592, 221] on span "Submit To Credit" at bounding box center [597, 231] width 130 height 19
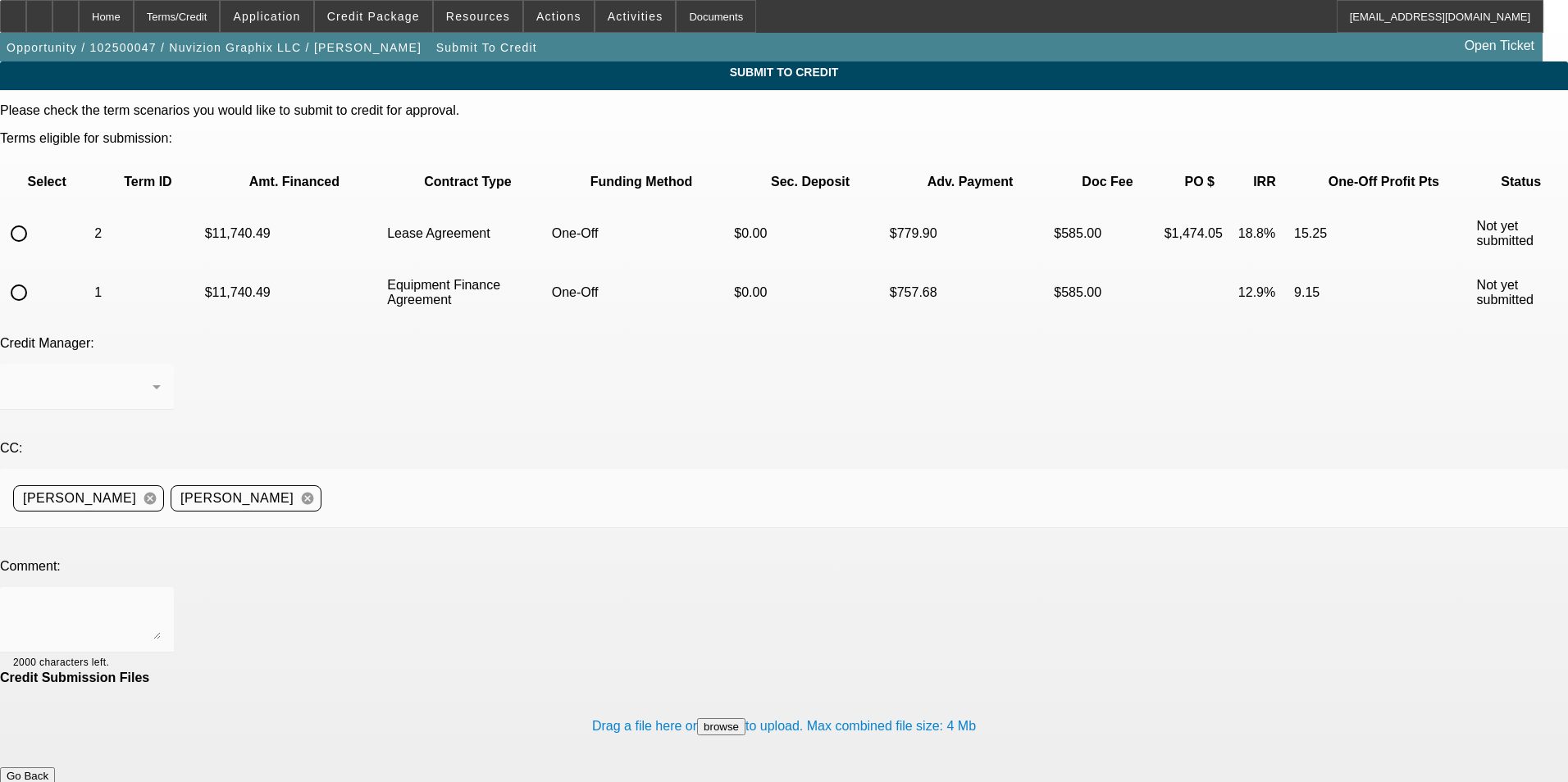
click at [35, 217] on input "radio" at bounding box center [19, 233] width 33 height 33
radio input "true"
click at [161, 523] on textarea at bounding box center [87, 619] width 148 height 40
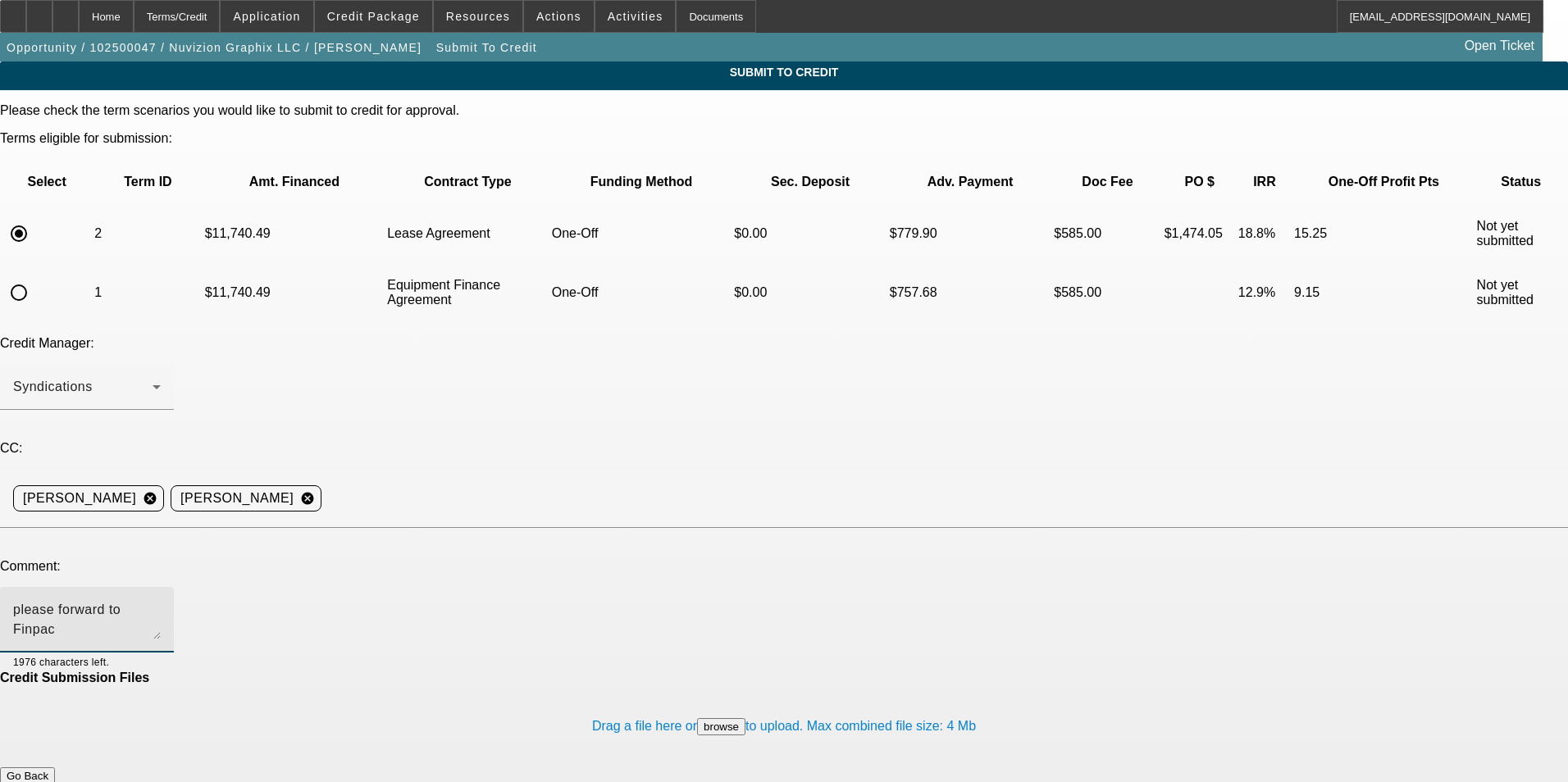
type textarea "please forward to Finpac"
click at [46, 523] on button "Submit" at bounding box center [23, 793] width 46 height 17
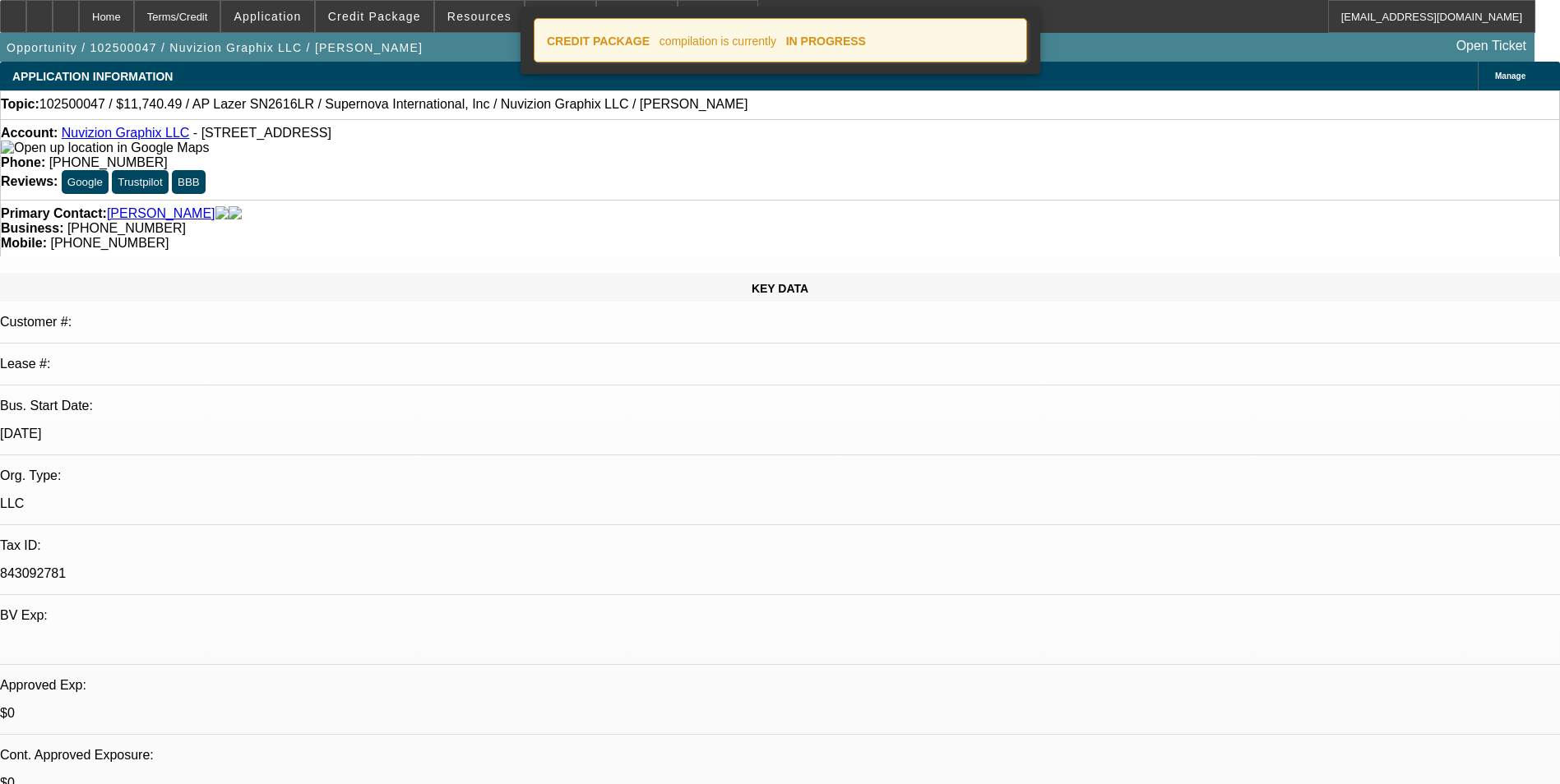
select select "0"
select select "0.1"
select select "6"
select select "0"
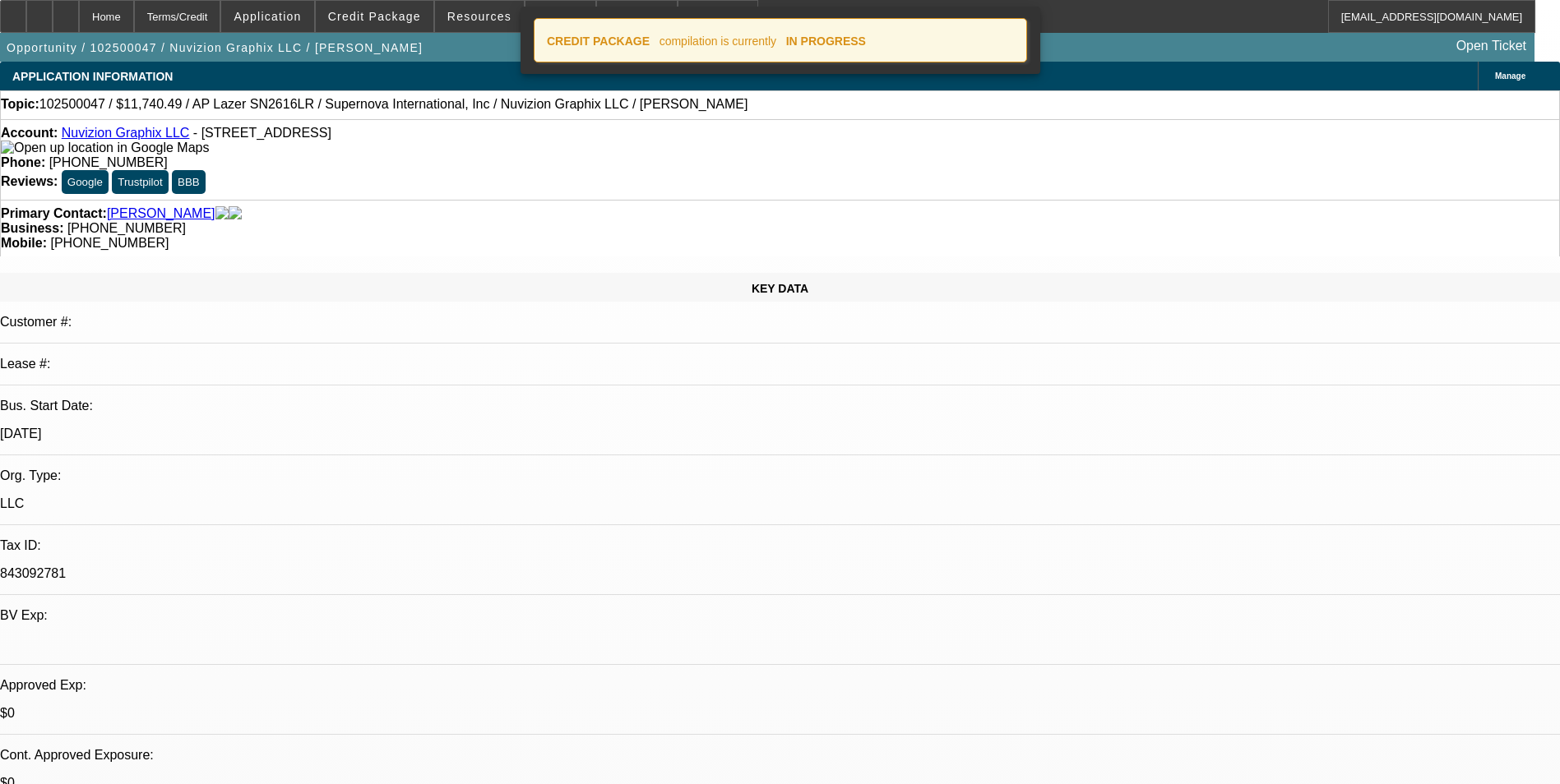
select select "0"
select select "6"
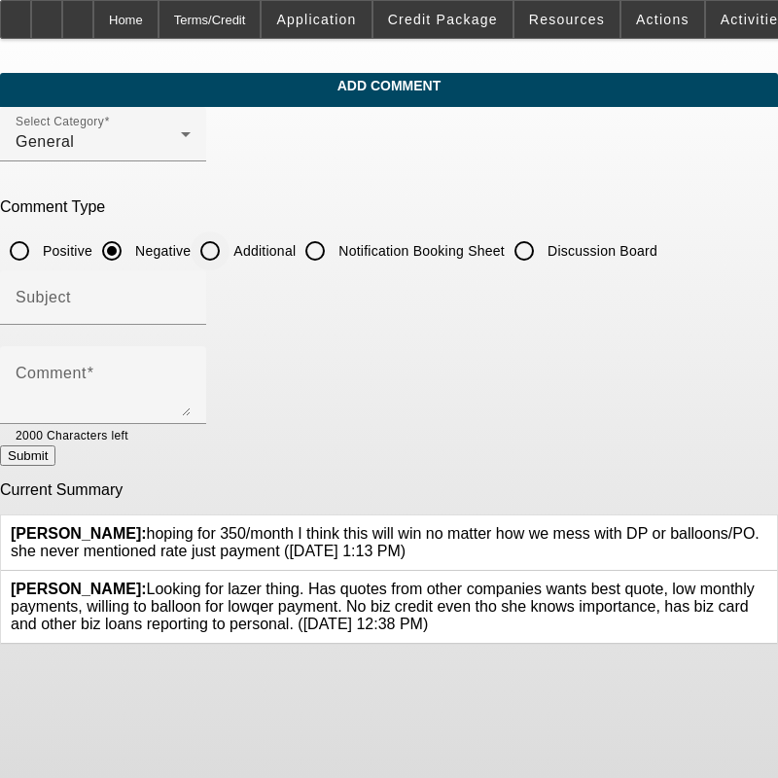
click at [230, 243] on input "Additional" at bounding box center [210, 251] width 39 height 39
radio input "true"
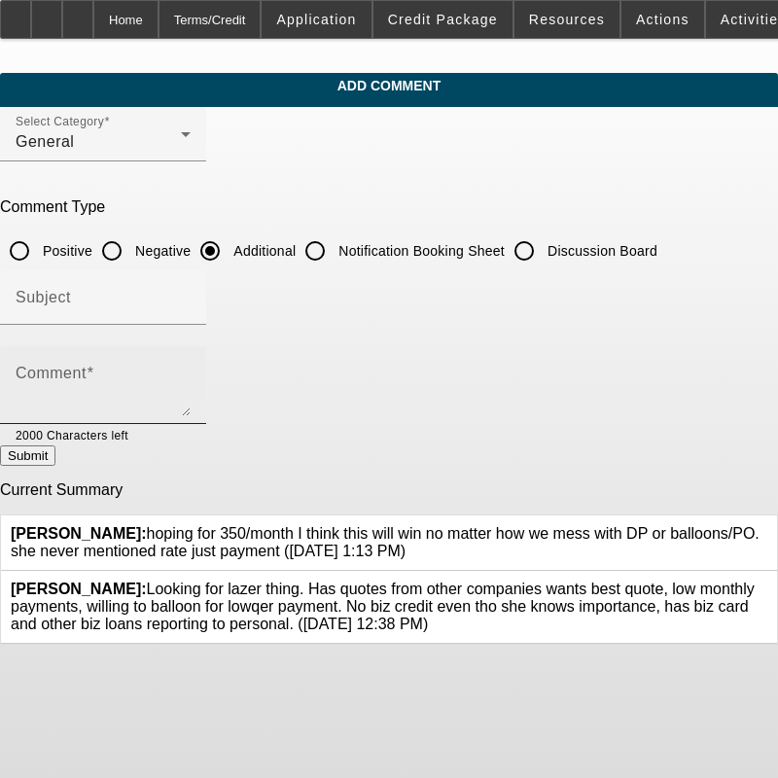
click at [191, 367] on div "Comment" at bounding box center [103, 385] width 175 height 78
click at [191, 381] on textarea "Comment" at bounding box center [103, 393] width 175 height 47
click at [191, 399] on textarea "Nuvizion Graphix LLC opened in 2019. The company is a T-shirt, logo, promotiona…" at bounding box center [103, 393] width 175 height 47
click at [191, 409] on textarea "Nuvizion Graphix LLC opened in 2019. The company is a T-shirt, logo, promotiona…" at bounding box center [103, 393] width 175 height 47
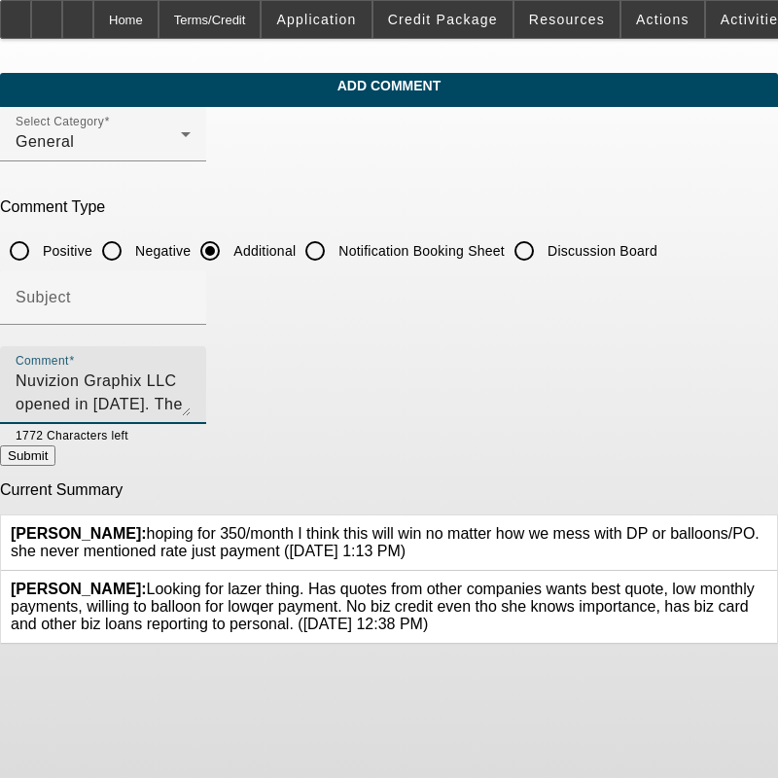
scroll to position [18, 0]
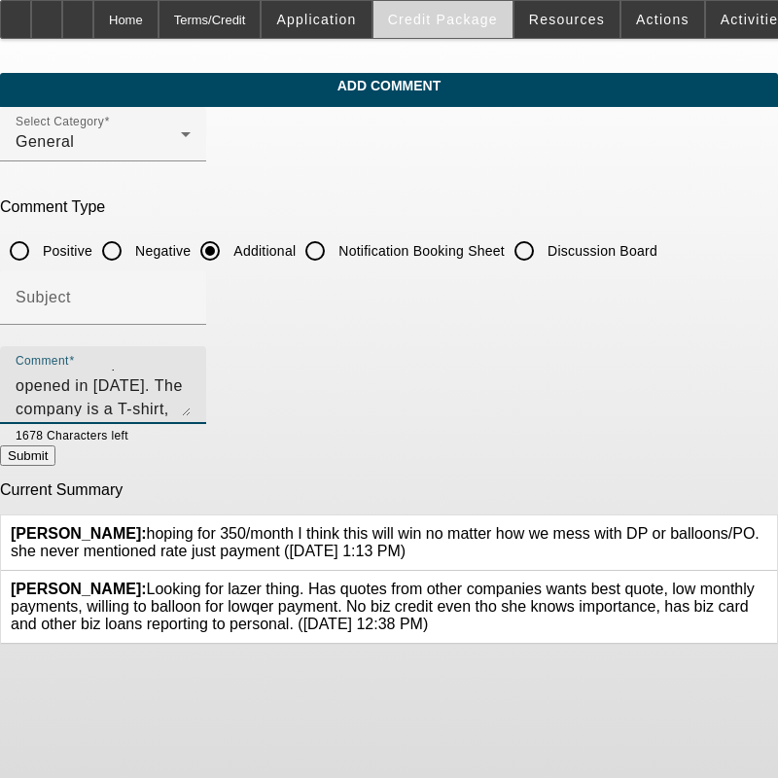
type textarea "Nuvizion Graphix LLC opened in [DATE]. The company is a T-shirt, logo, promotio…"
click at [55, 462] on button "Submit" at bounding box center [27, 456] width 55 height 20
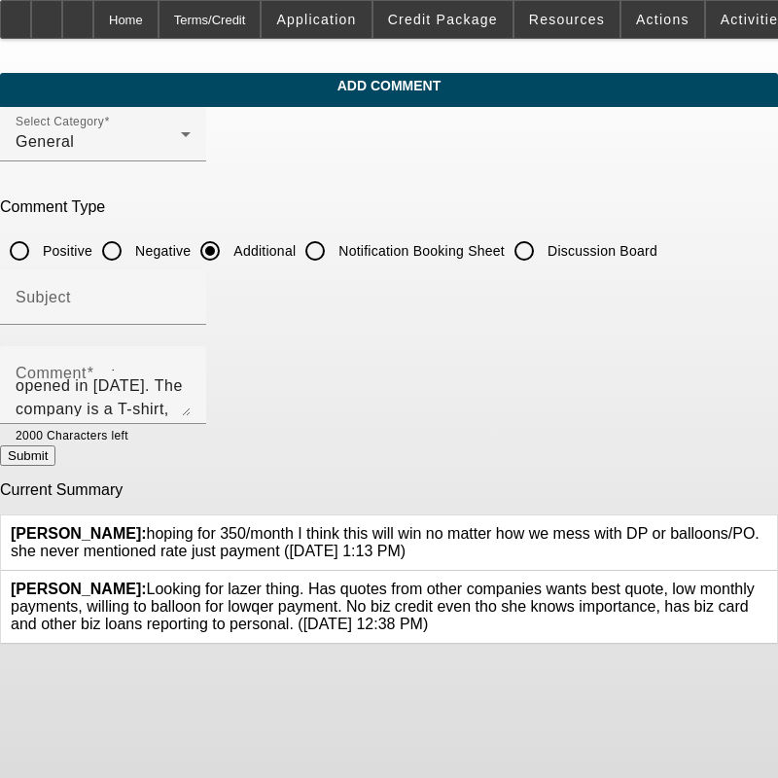
radio input "true"
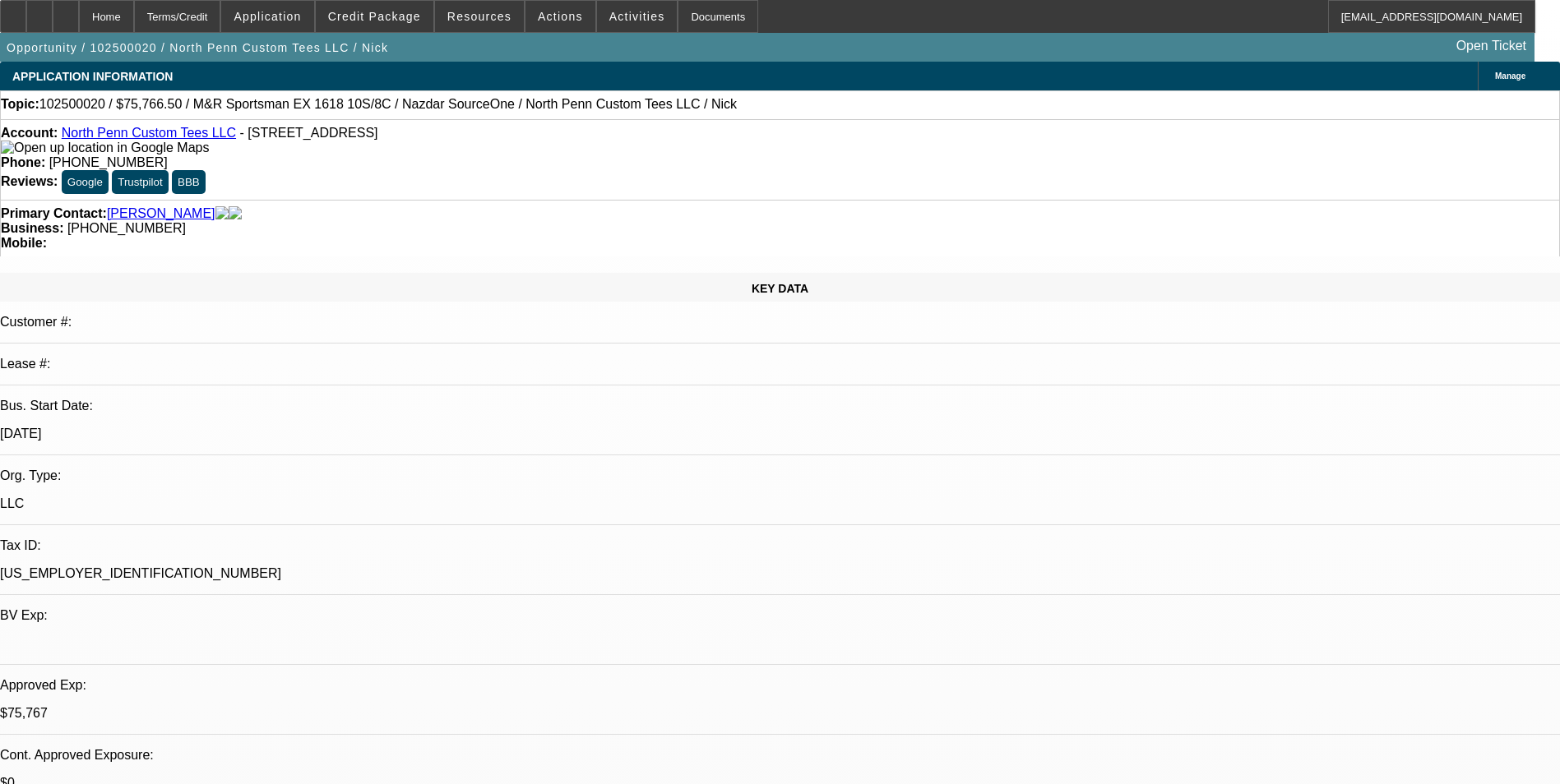
select select "0.1"
select select "2"
select select "0.1"
select select "0"
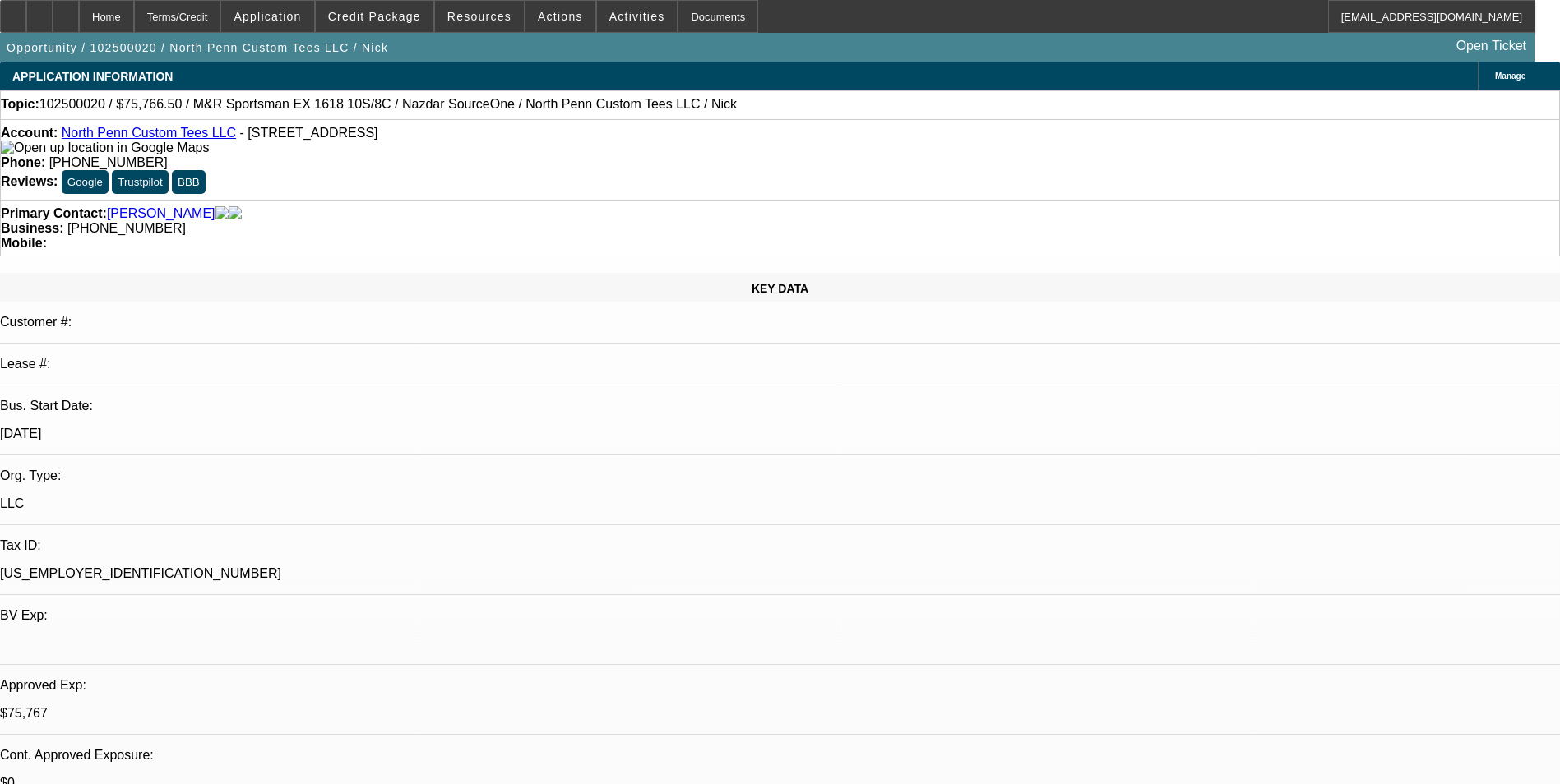
select select "0.1"
select select "0"
select select "0.1"
select select "1"
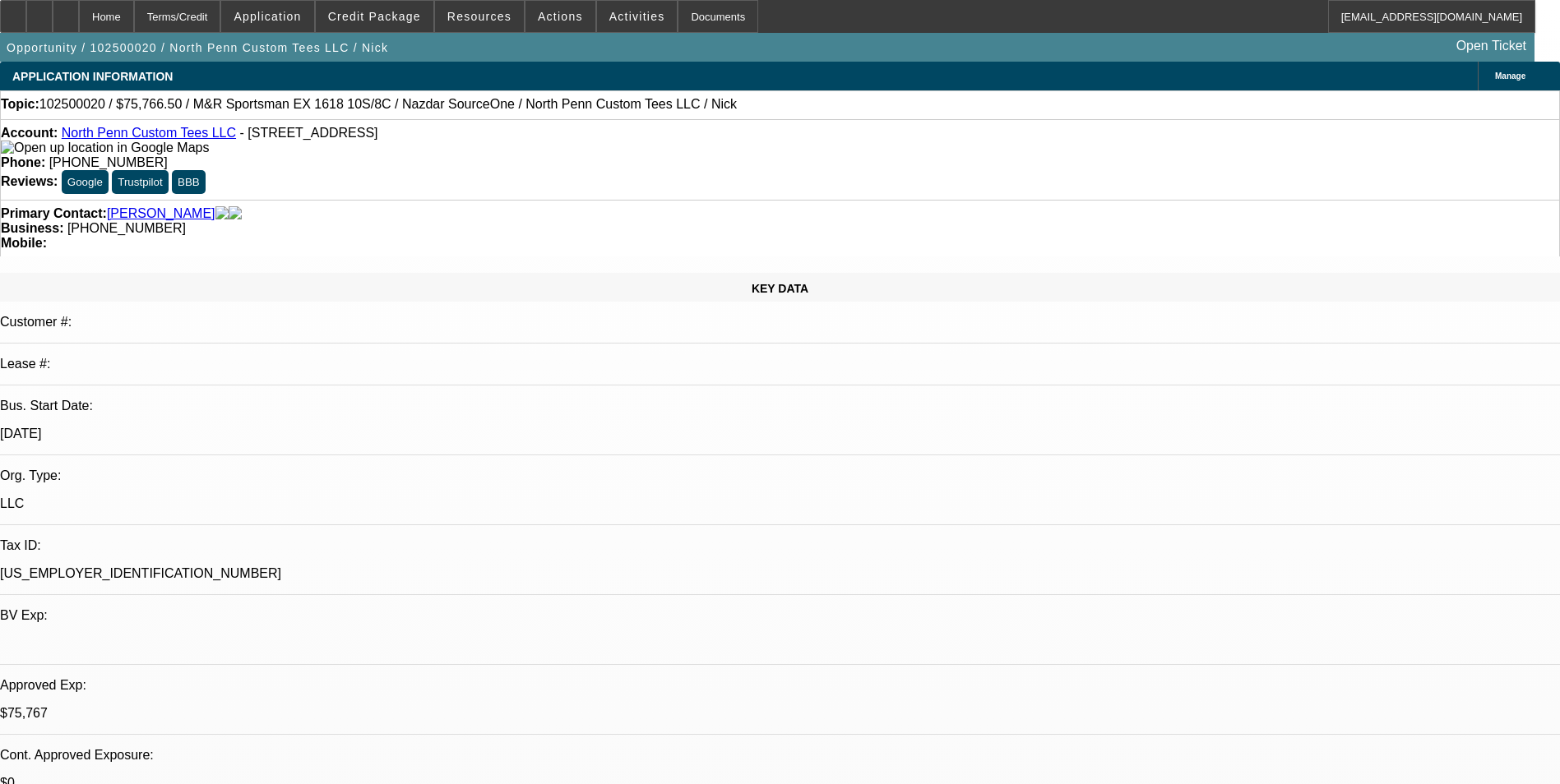
select select "2"
select select "4"
select select "1"
select select "4"
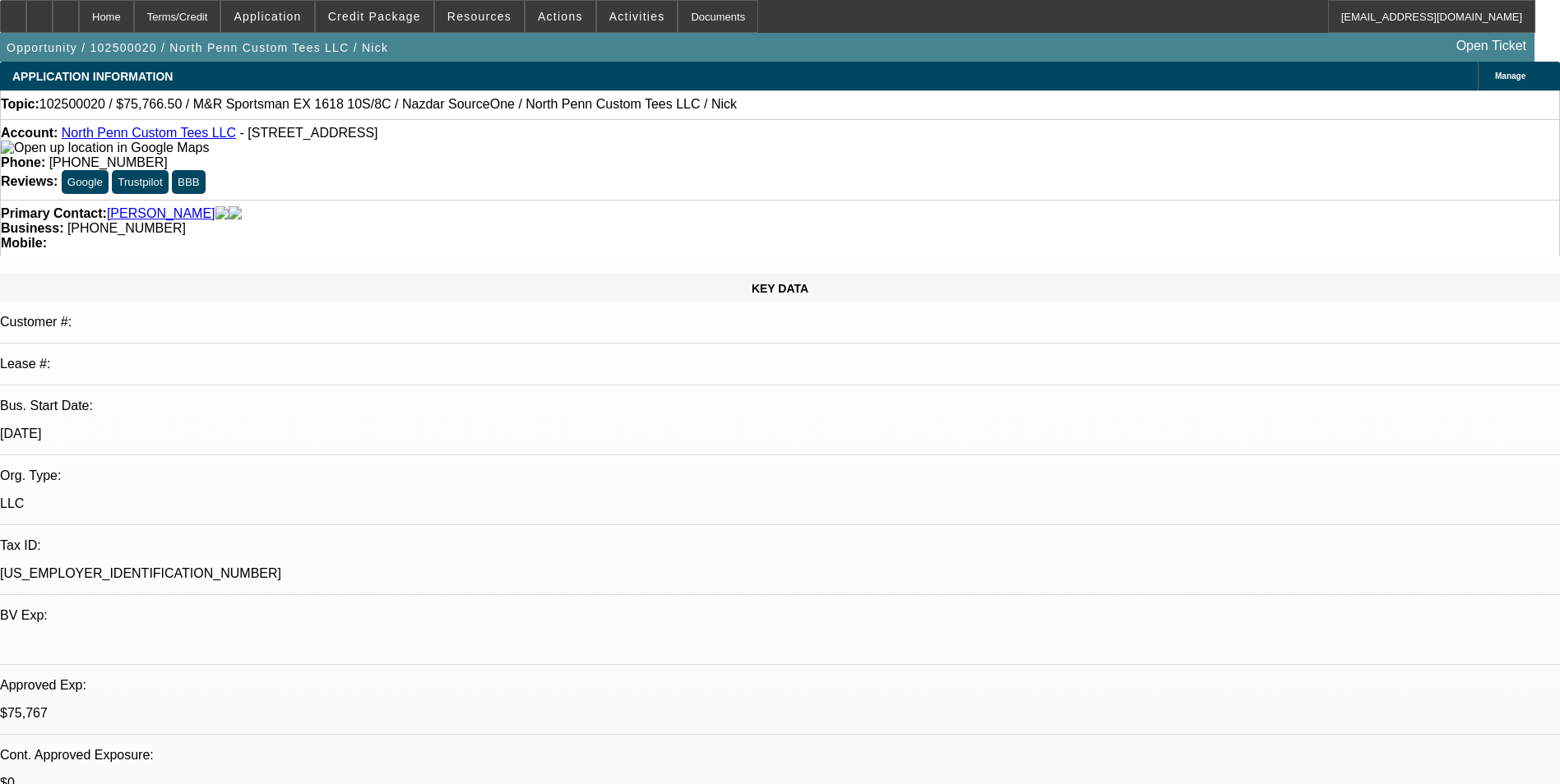
select select "1"
select select "4"
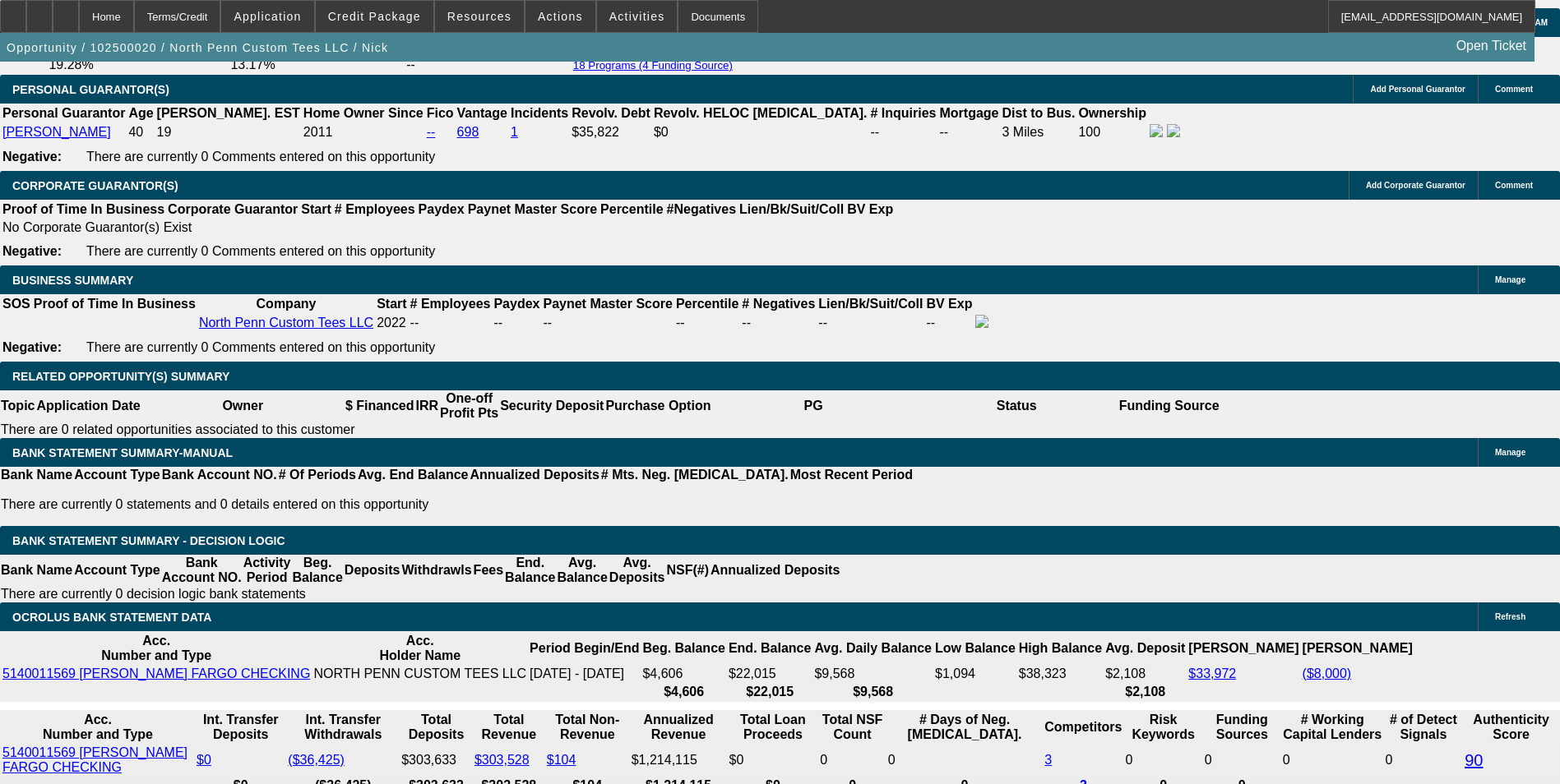
scroll to position [2548, 0]
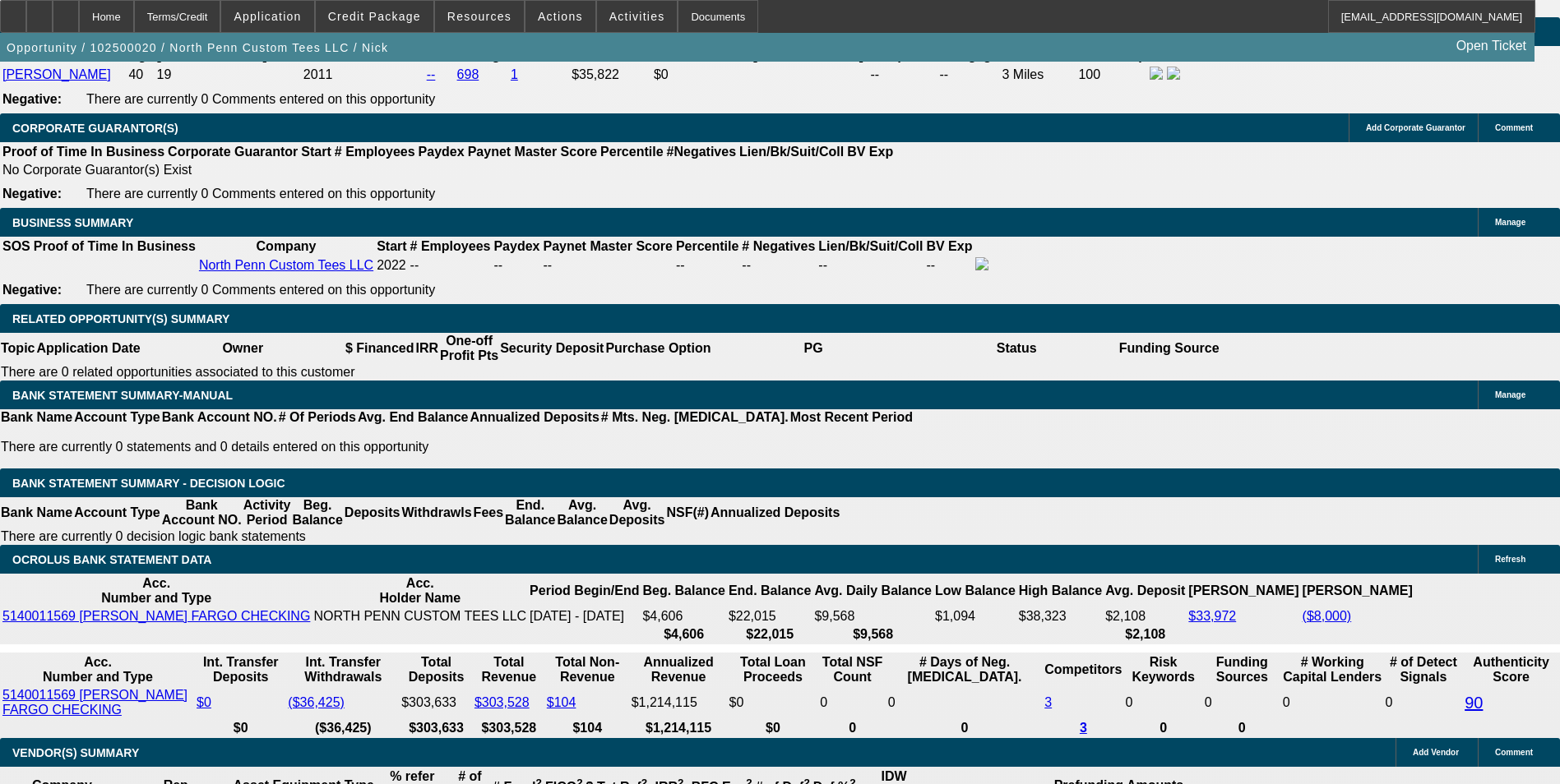
click at [491, 28] on span at bounding box center [479, 16] width 89 height 40
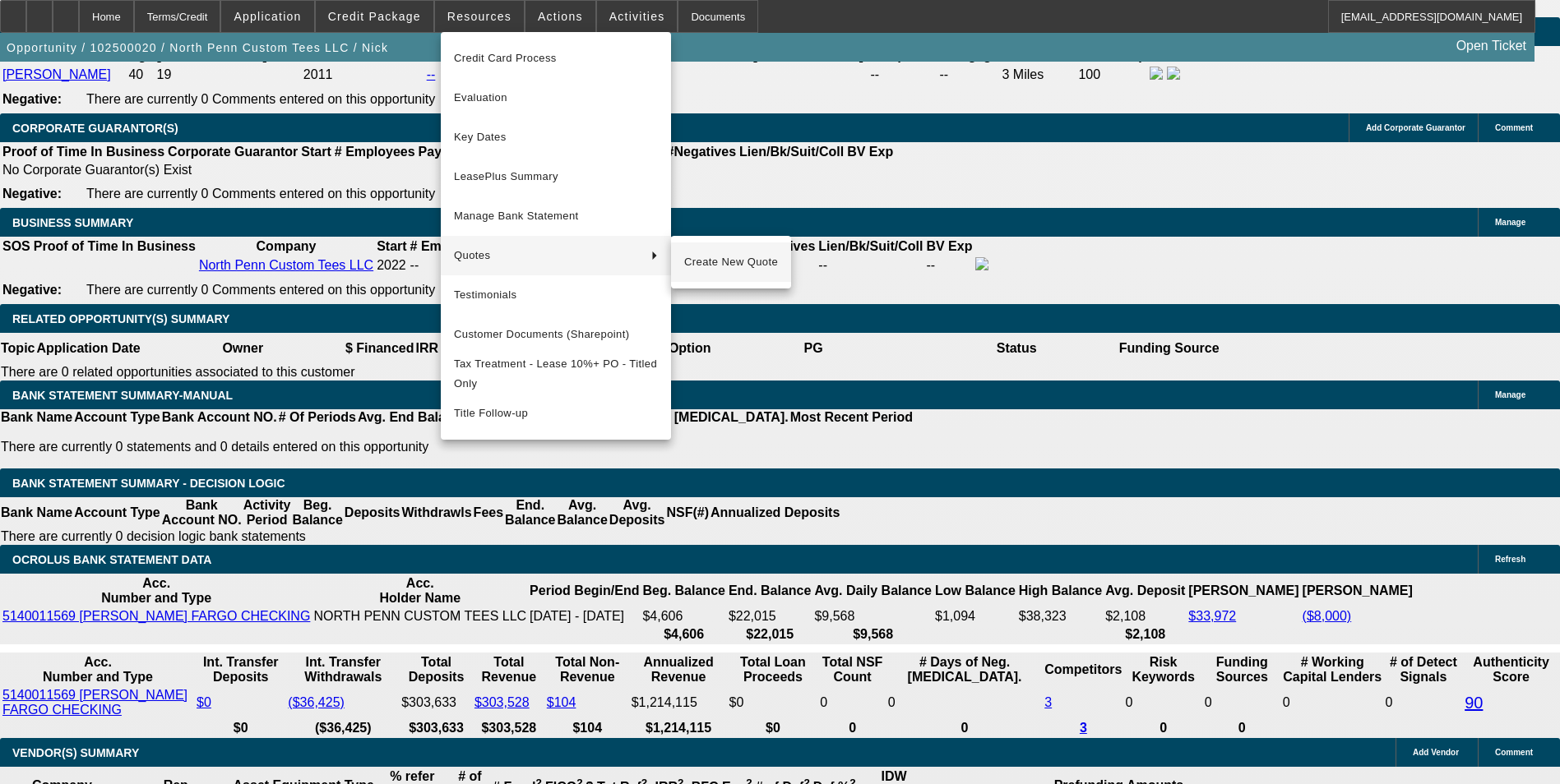
click at [723, 259] on span "Create New Quote" at bounding box center [731, 262] width 94 height 19
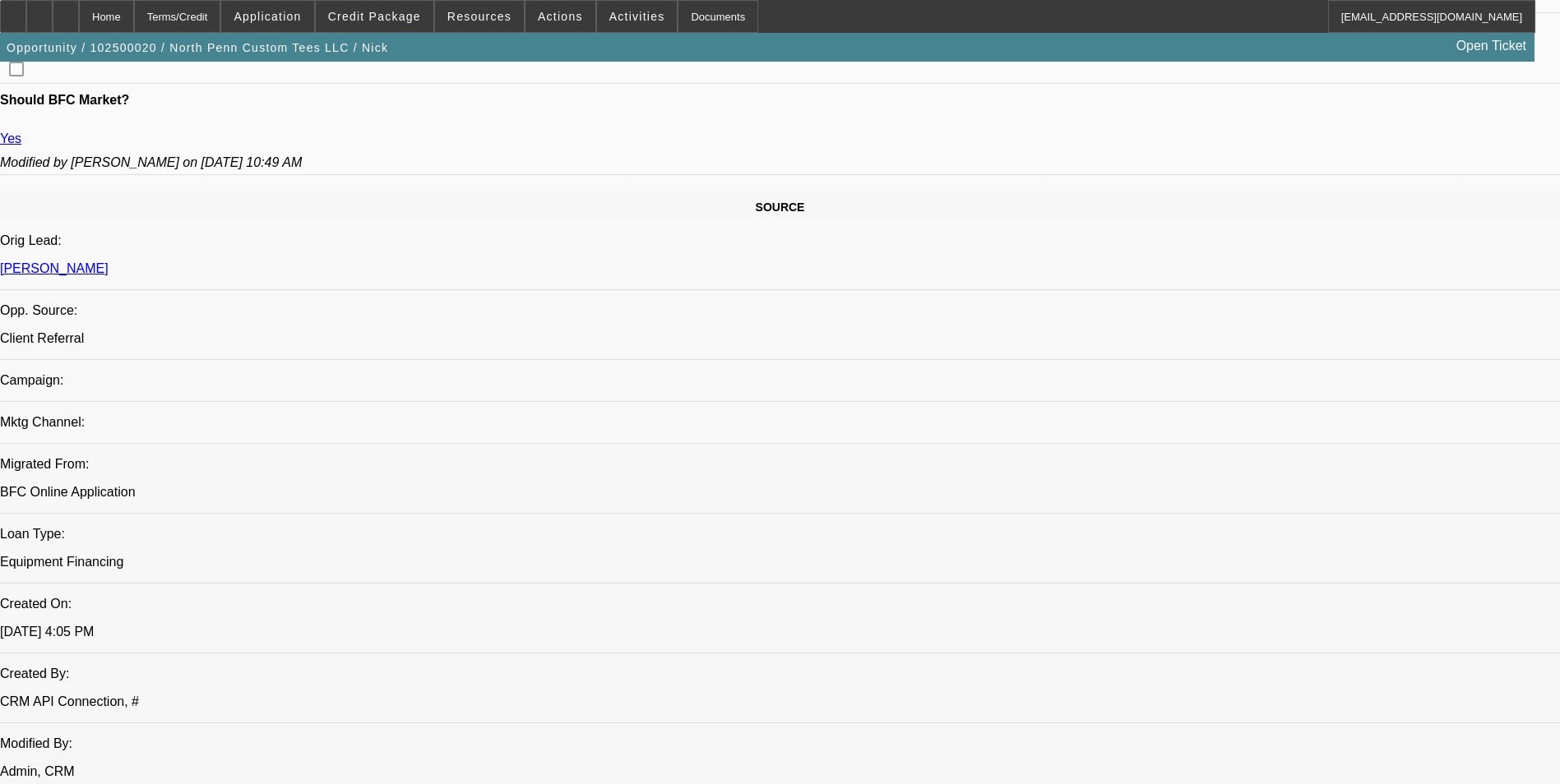
scroll to position [657, 0]
